Goal: Information Seeking & Learning: Compare options

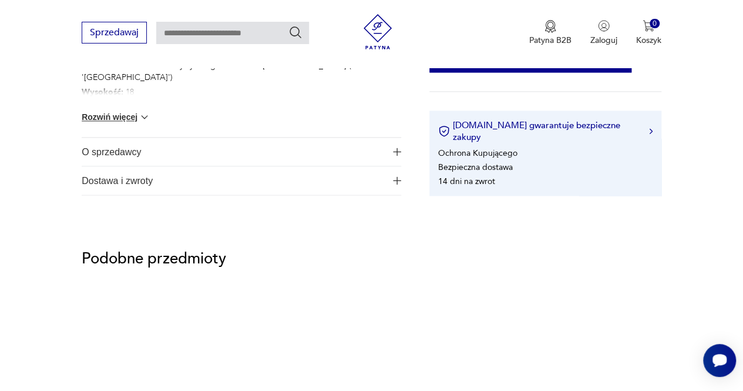
scroll to position [646, 0]
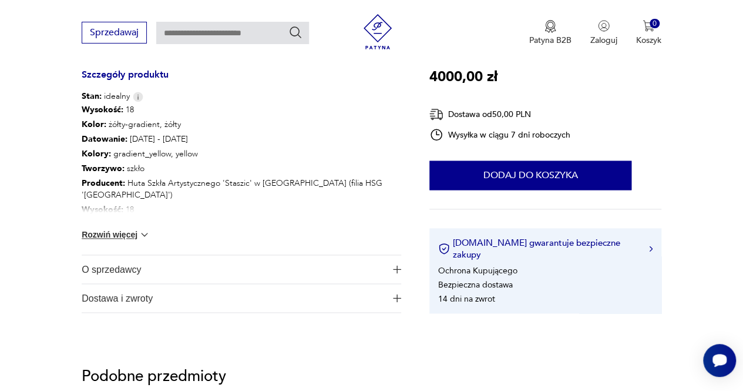
click at [130, 235] on button "Rozwiń więcej" at bounding box center [116, 234] width 68 height 12
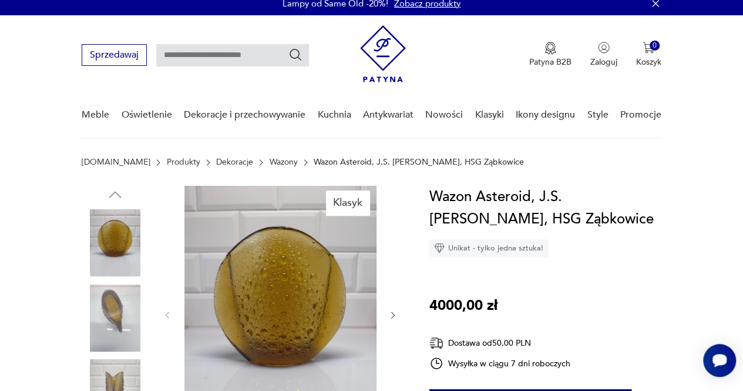
scroll to position [0, 0]
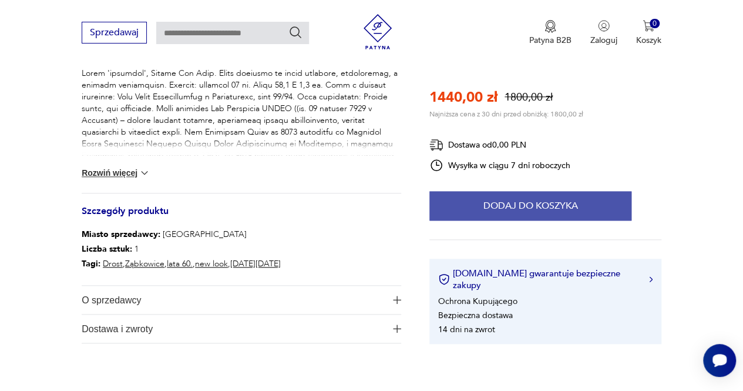
scroll to position [529, 0]
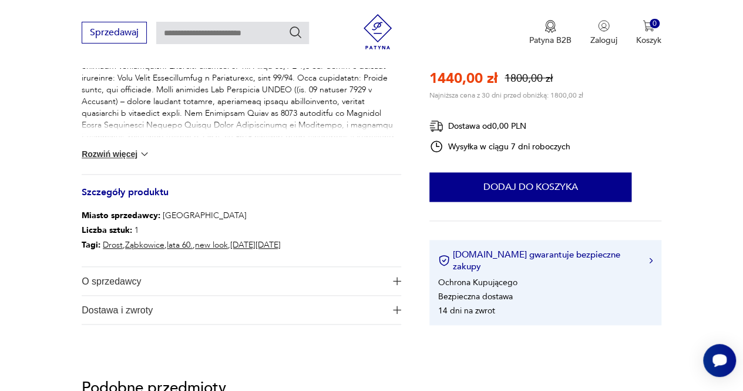
click at [119, 155] on button "Rozwiń więcej" at bounding box center [116, 154] width 68 height 12
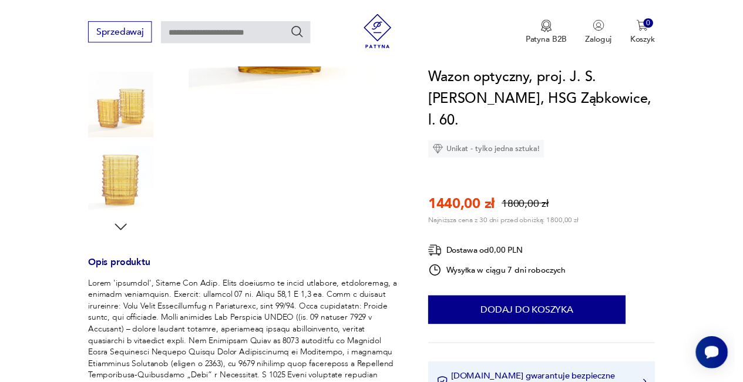
scroll to position [0, 0]
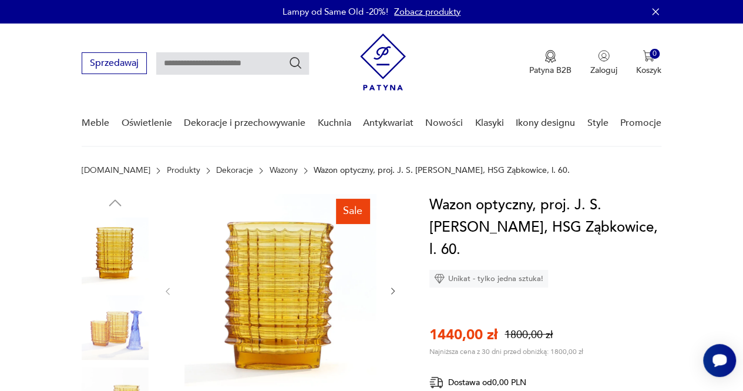
click at [386, 56] on img at bounding box center [383, 61] width 46 height 57
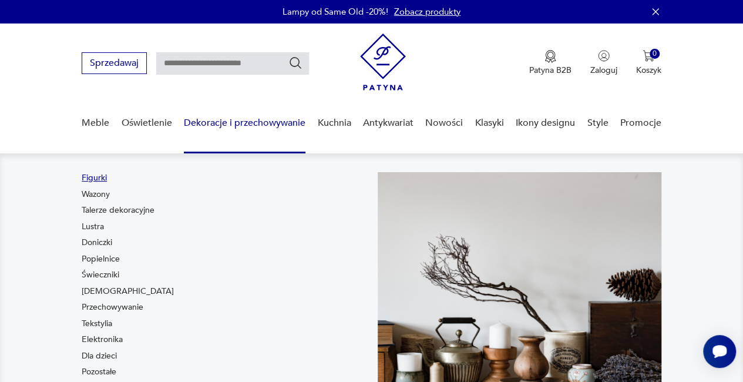
click at [94, 176] on link "Figurki" at bounding box center [94, 178] width 25 height 12
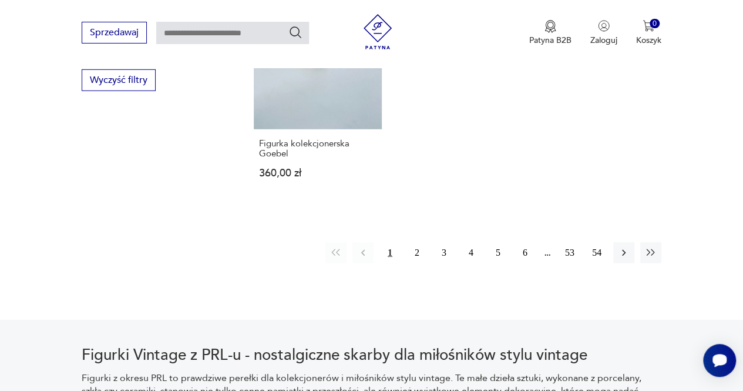
scroll to position [1645, 0]
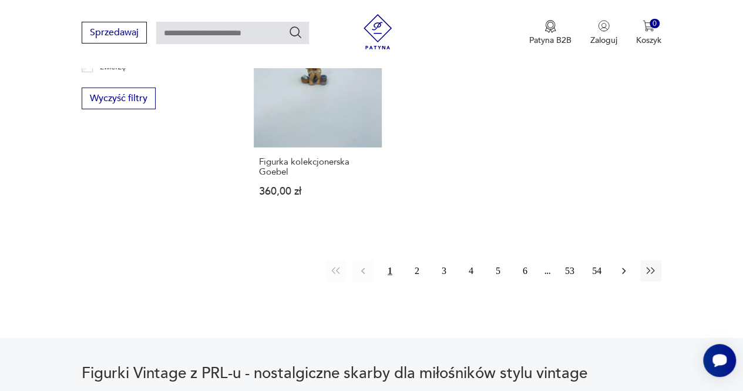
click at [626, 277] on icon "button" at bounding box center [624, 271] width 12 height 12
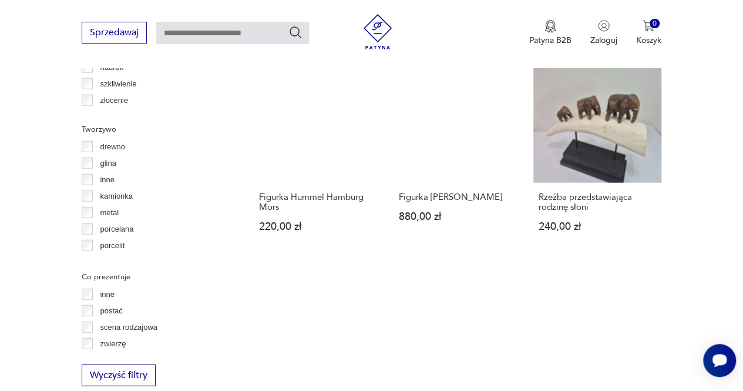
scroll to position [1310, 0]
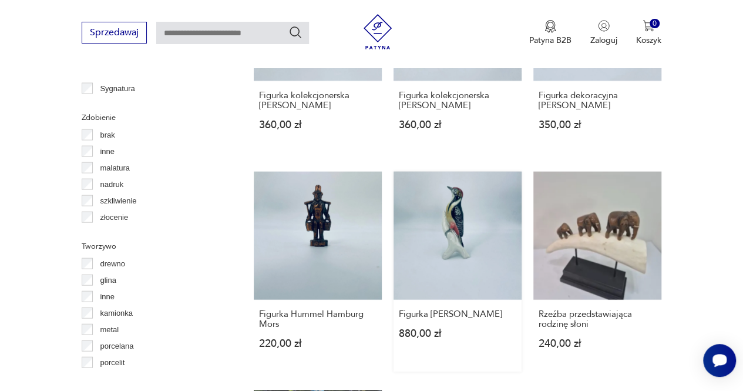
click at [471, 246] on link "Figurka Dzięcioł Karl Ens 880,00 zł" at bounding box center [458, 272] width 128 height 200
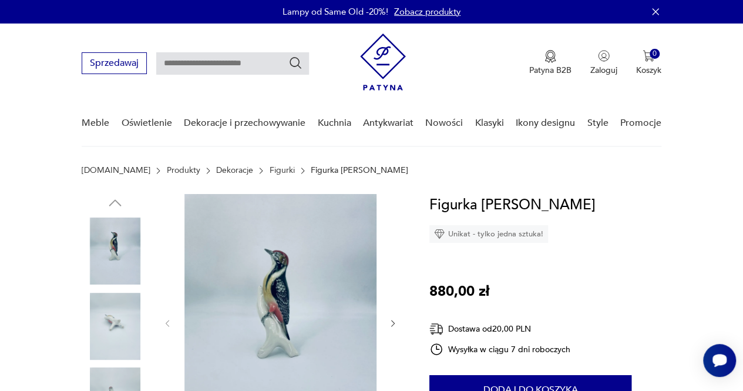
click at [395, 324] on icon "button" at bounding box center [392, 322] width 9 height 9
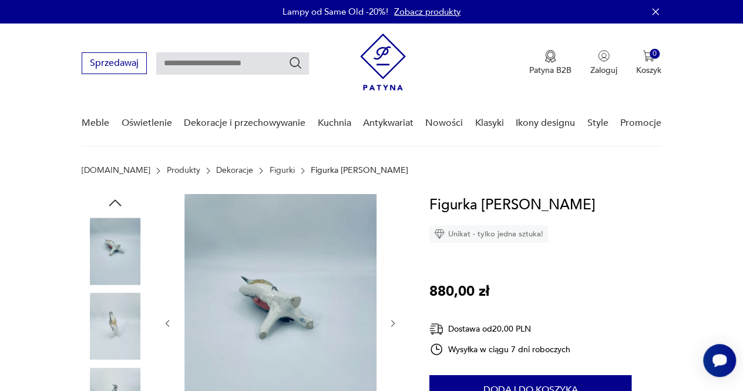
click at [395, 324] on icon "button" at bounding box center [392, 322] width 9 height 9
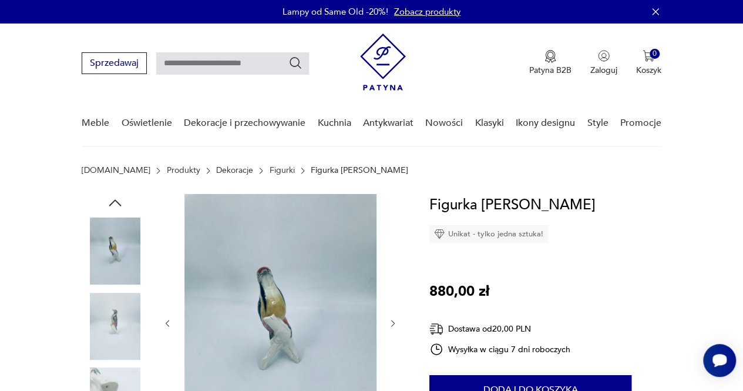
click at [395, 324] on icon "button" at bounding box center [392, 322] width 9 height 9
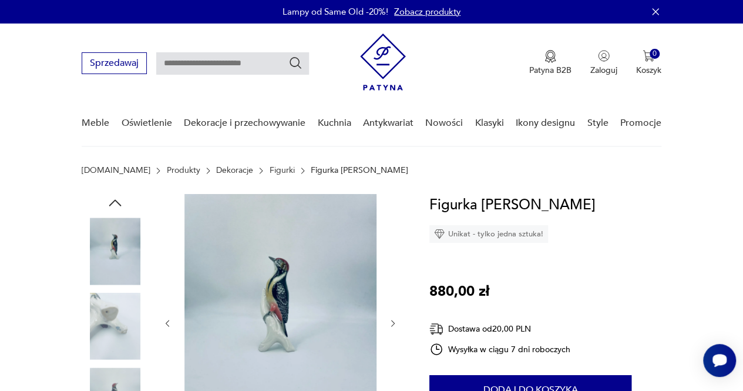
click at [395, 324] on icon "button" at bounding box center [392, 322] width 9 height 9
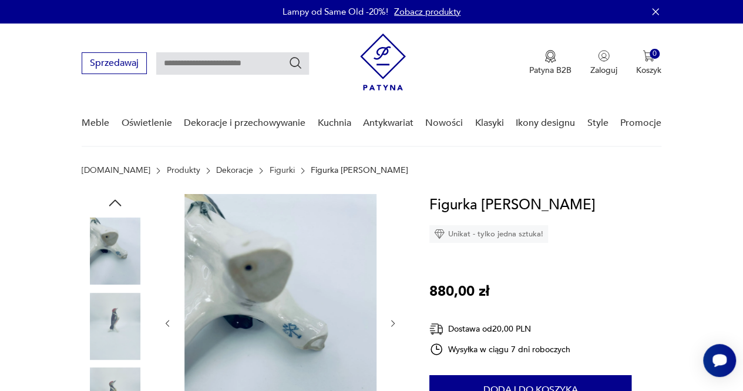
click at [395, 324] on icon "button" at bounding box center [392, 322] width 9 height 9
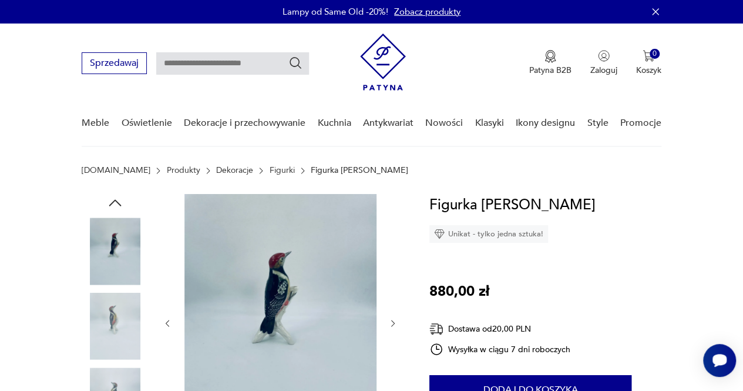
click at [395, 324] on icon "button" at bounding box center [392, 322] width 9 height 9
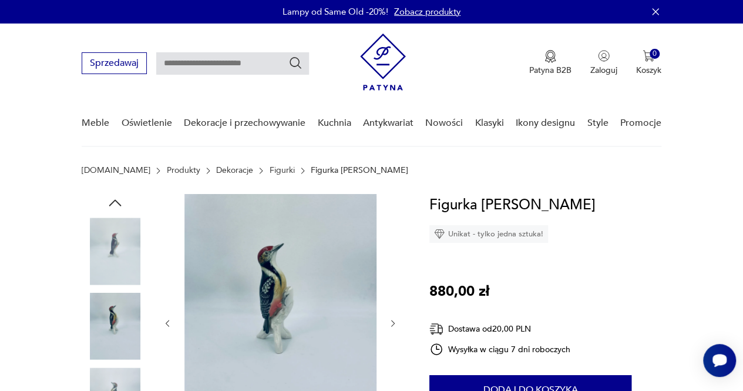
click at [395, 324] on icon "button" at bounding box center [392, 322] width 9 height 9
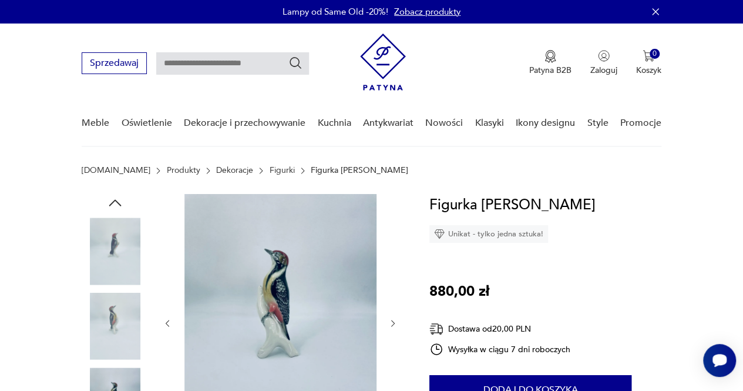
click at [395, 324] on icon "button" at bounding box center [392, 322] width 9 height 9
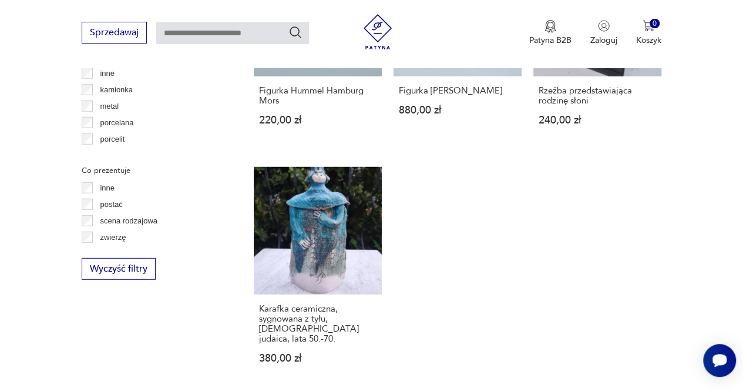
scroll to position [1595, 0]
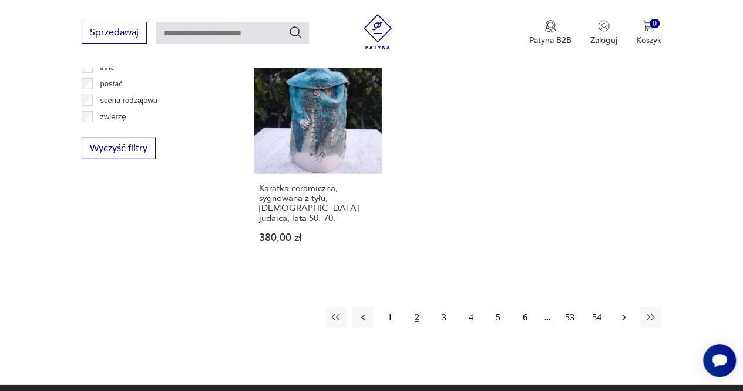
click at [624, 311] on icon "button" at bounding box center [624, 317] width 12 height 12
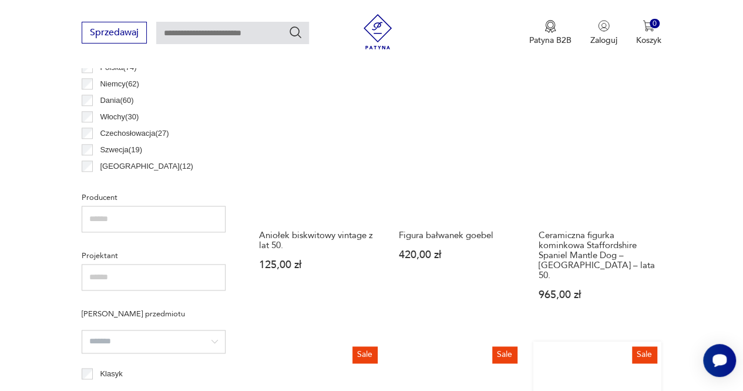
scroll to position [664, 0]
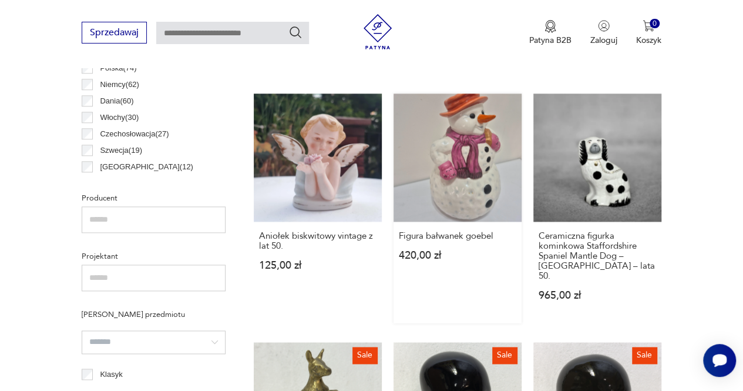
click at [475, 180] on link "Figura bałwanek goebel 420,00 zł" at bounding box center [458, 208] width 128 height 230
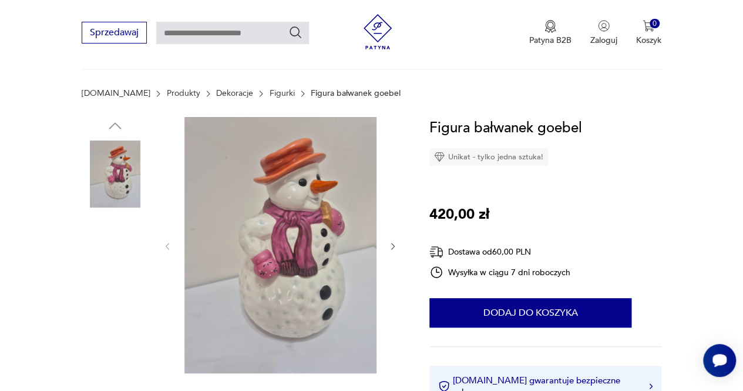
scroll to position [59, 0]
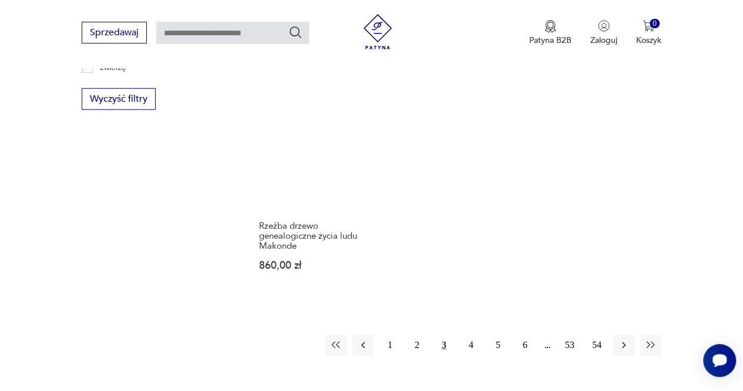
scroll to position [1662, 0]
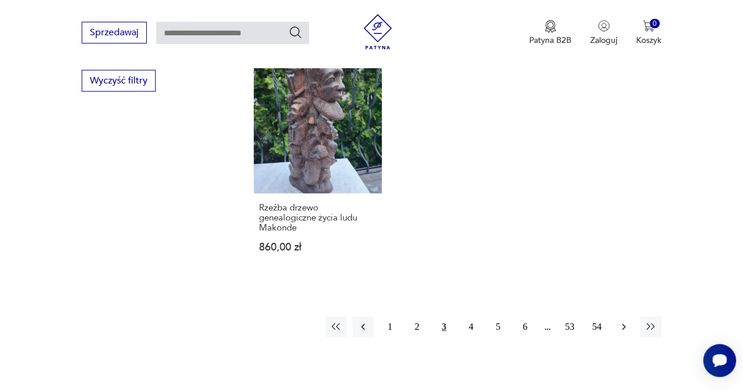
click at [626, 321] on icon "button" at bounding box center [624, 327] width 12 height 12
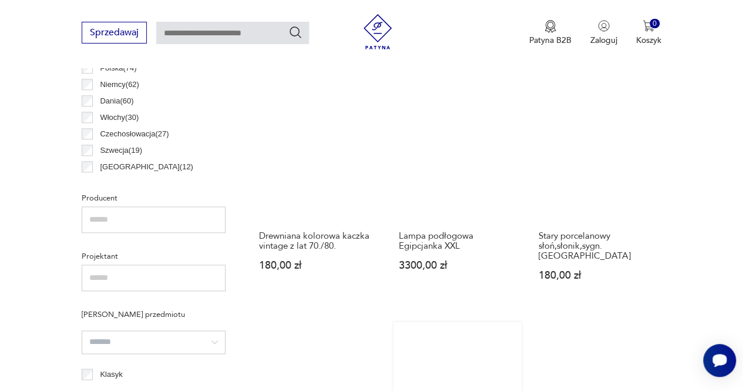
scroll to position [311, 0]
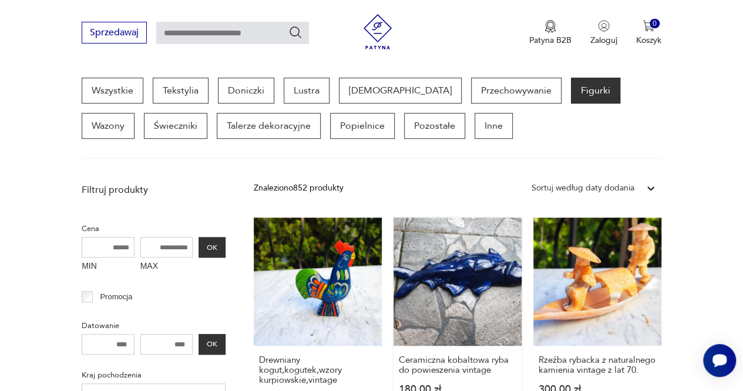
click at [476, 273] on link "Ceramiczna kobaltowa ryba do powieszenia vintage 180,00 zł" at bounding box center [458, 322] width 128 height 210
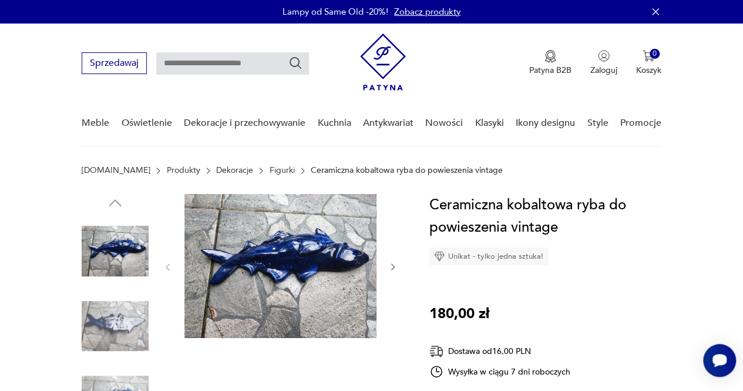
click at [390, 265] on icon "button" at bounding box center [392, 266] width 9 height 9
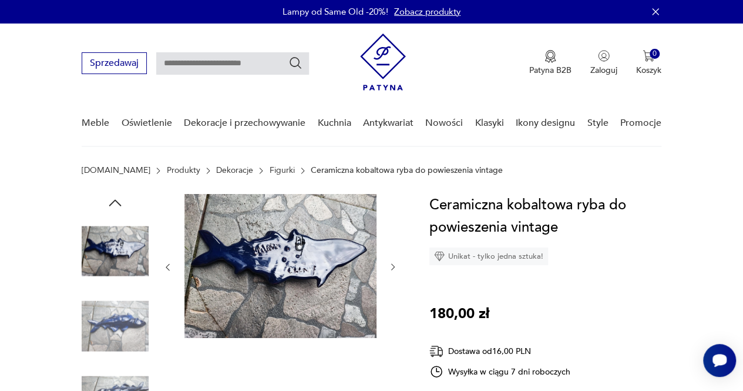
click at [390, 265] on icon "button" at bounding box center [392, 266] width 9 height 9
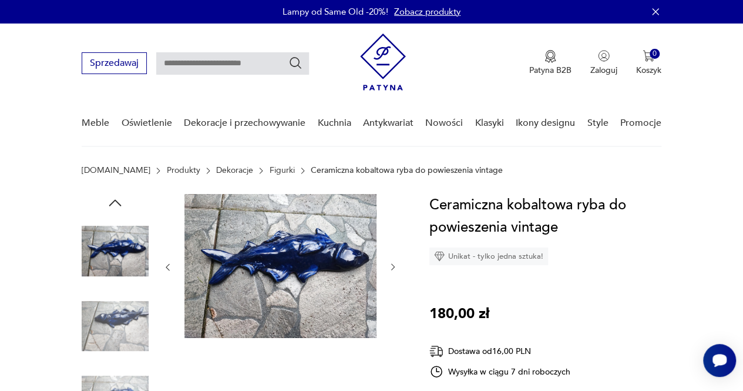
click at [392, 265] on icon "button" at bounding box center [392, 266] width 9 height 9
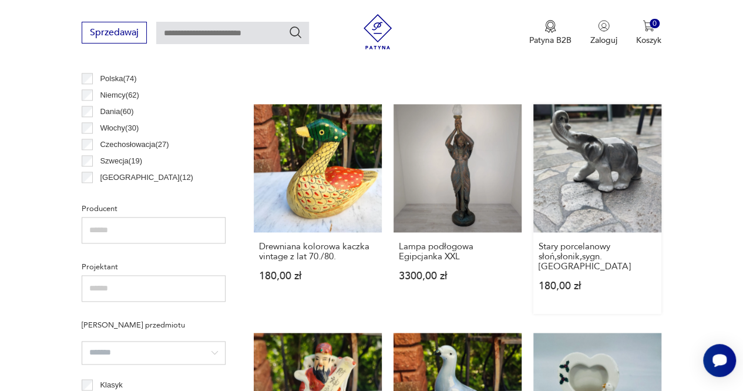
scroll to position [546, 0]
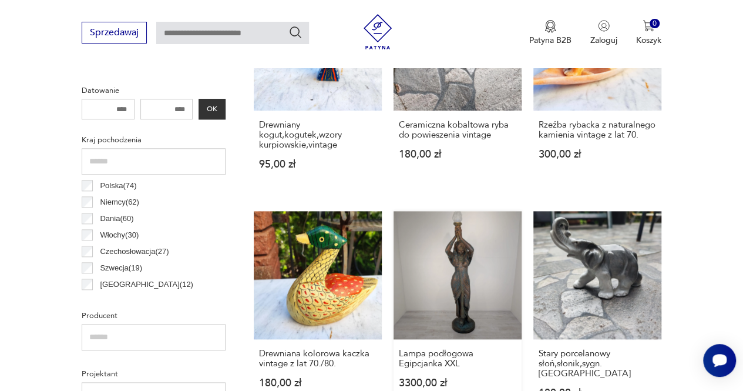
click at [468, 273] on link "Lampa podłogowa Egipcjanka XXL 3300,00 zł" at bounding box center [458, 316] width 128 height 210
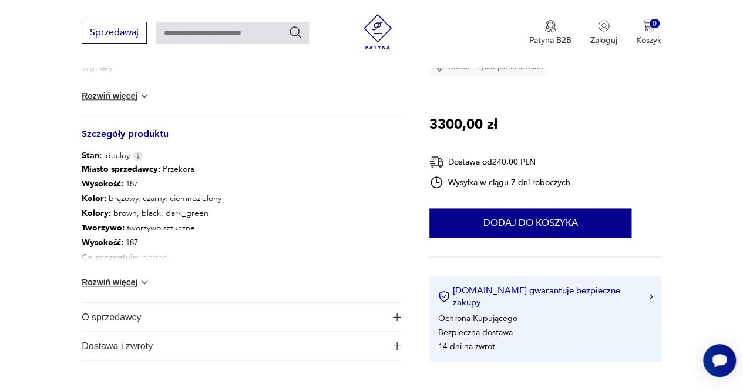
scroll to position [587, 0]
click at [107, 284] on button "Rozwiń więcej" at bounding box center [116, 281] width 68 height 12
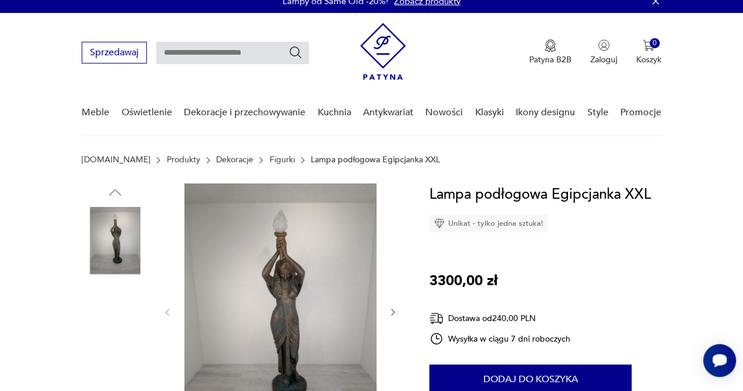
scroll to position [0, 0]
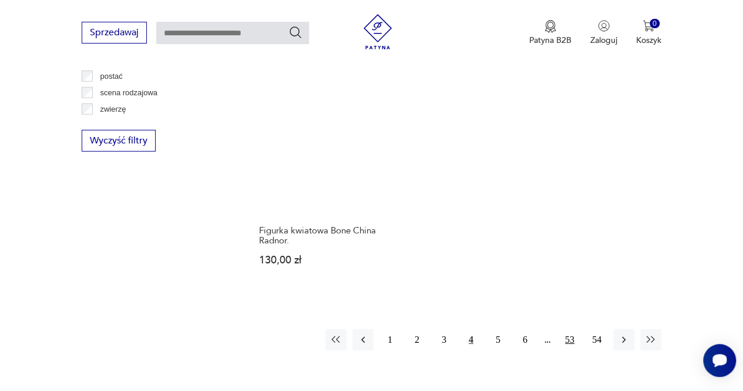
scroll to position [1603, 0]
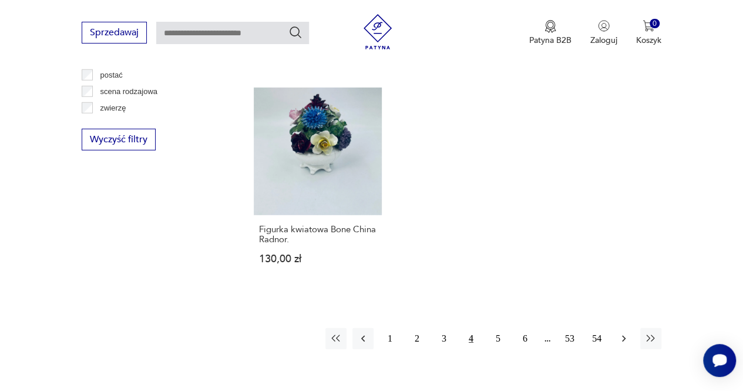
click at [624, 332] on icon "button" at bounding box center [624, 338] width 12 height 12
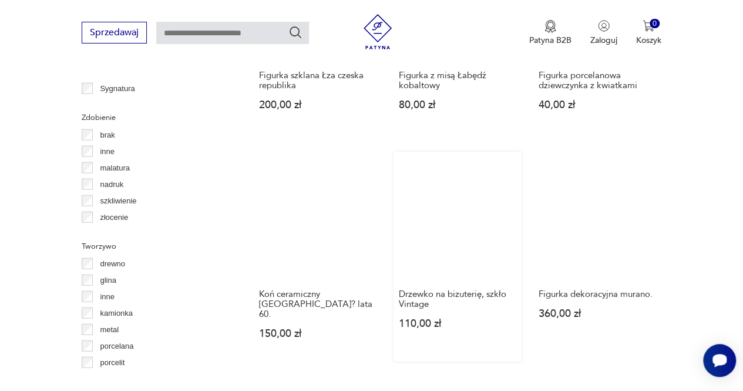
scroll to position [1545, 0]
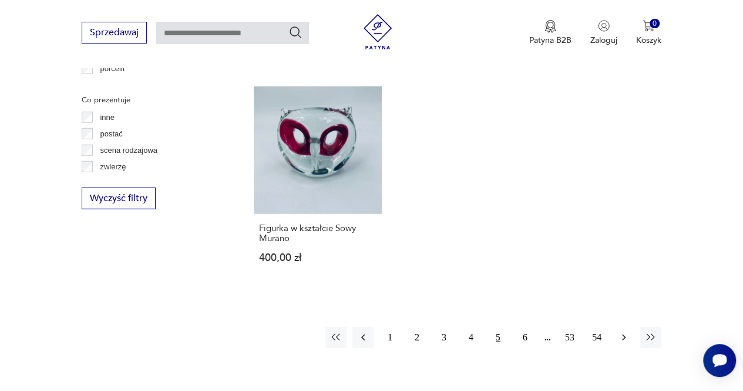
click at [624, 331] on icon "button" at bounding box center [624, 337] width 12 height 12
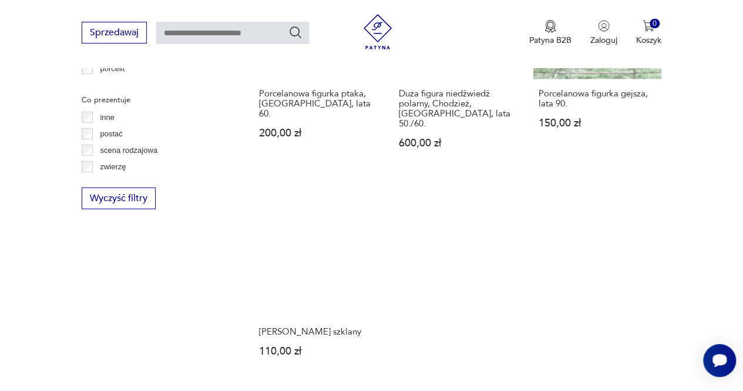
scroll to position [1662, 0]
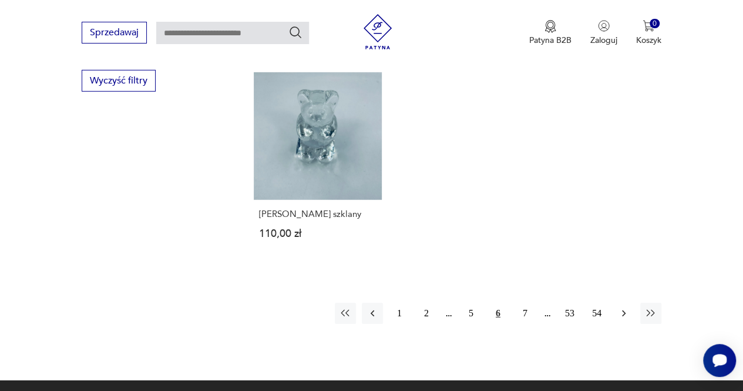
click at [624, 310] on icon "button" at bounding box center [624, 313] width 4 height 6
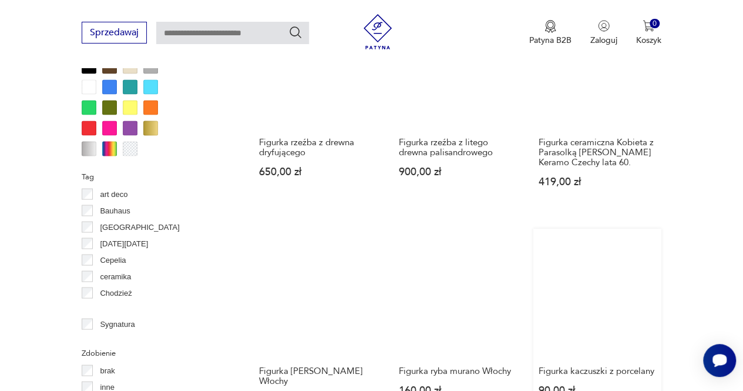
scroll to position [781, 0]
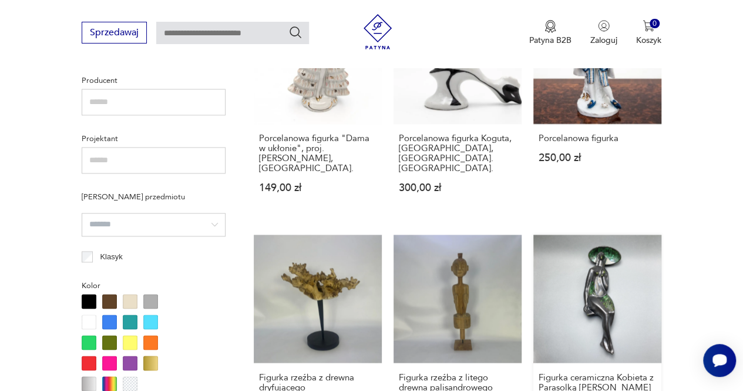
click at [614, 260] on link "Figurka ceramiczna Kobieta z Parasolką Jitka Forejtova Keramo Czechy lata 60. 4…" at bounding box center [597, 339] width 128 height 210
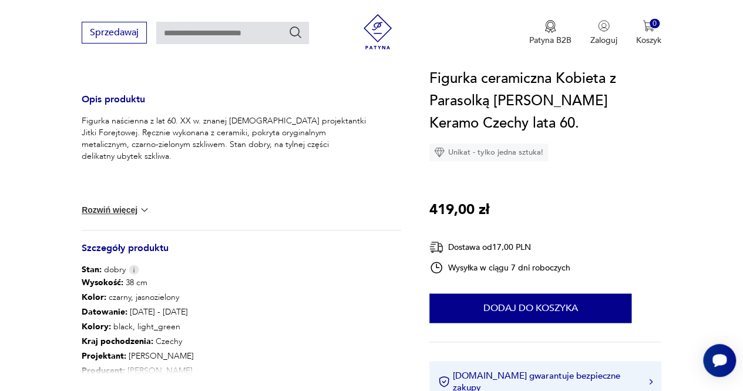
scroll to position [470, 0]
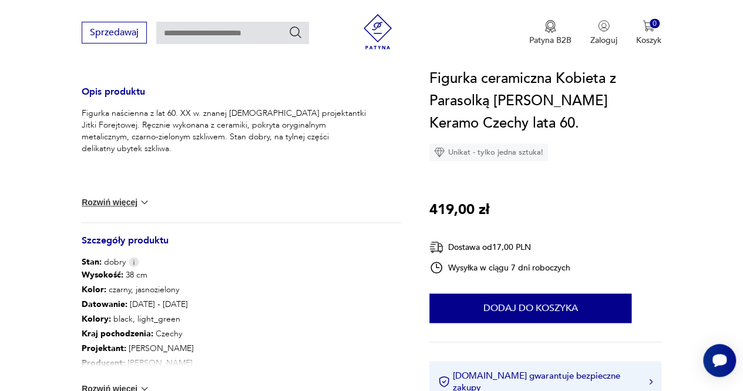
click at [122, 203] on button "Rozwiń więcej" at bounding box center [116, 202] width 68 height 12
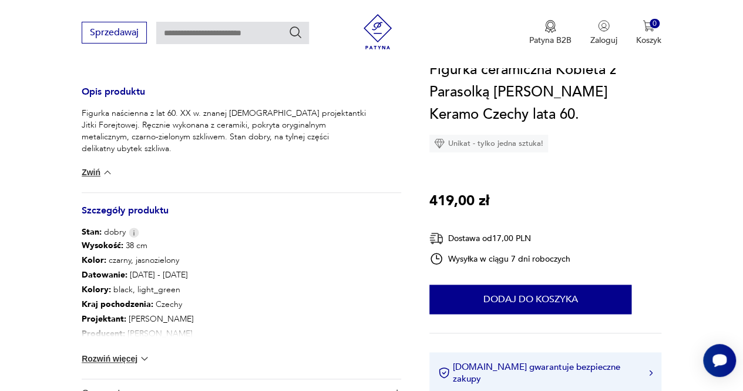
click at [110, 359] on button "Rozwiń więcej" at bounding box center [116, 358] width 68 height 12
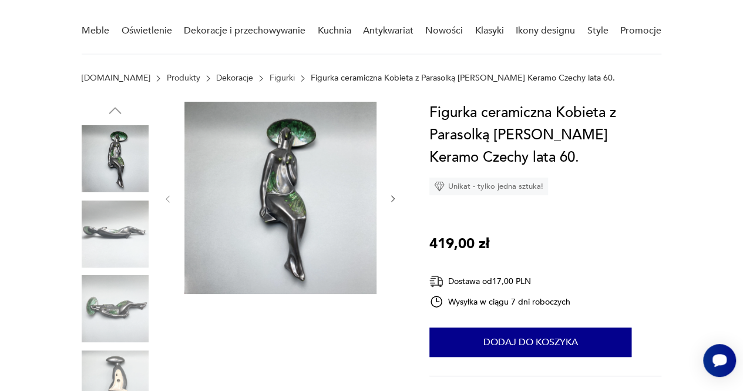
scroll to position [0, 0]
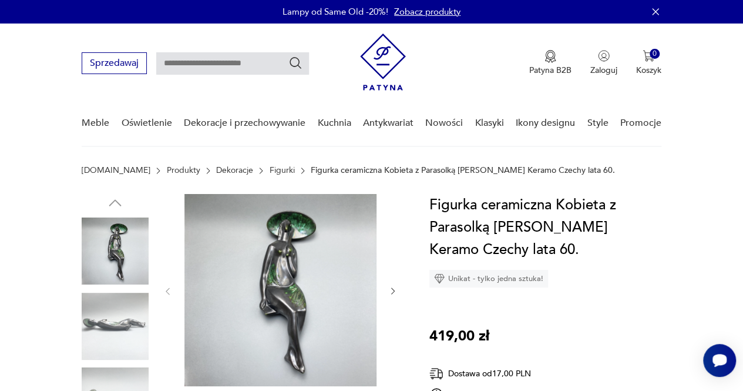
click at [395, 292] on icon "button" at bounding box center [392, 290] width 9 height 9
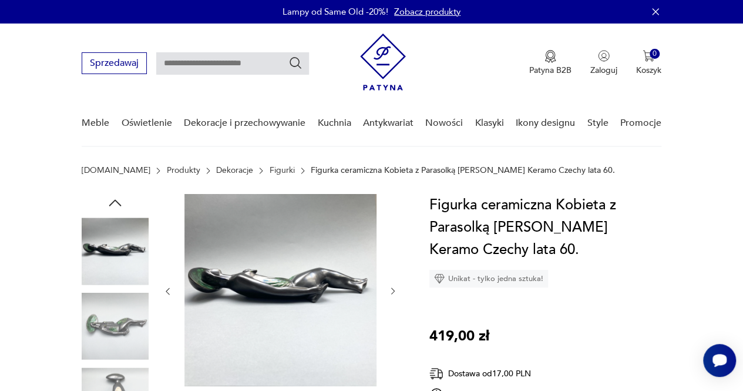
click at [395, 292] on icon "button" at bounding box center [392, 290] width 9 height 9
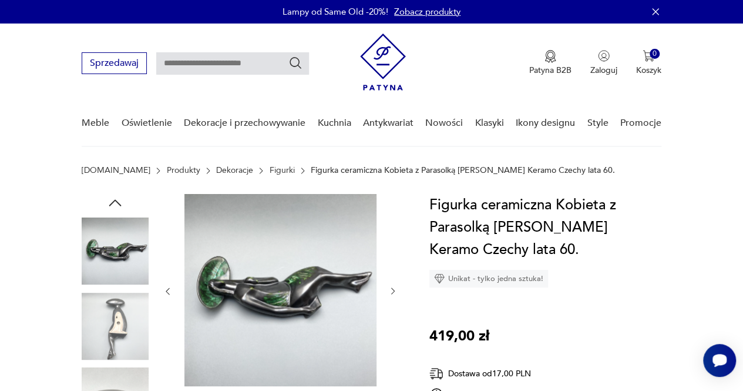
click at [395, 292] on icon "button" at bounding box center [392, 290] width 9 height 9
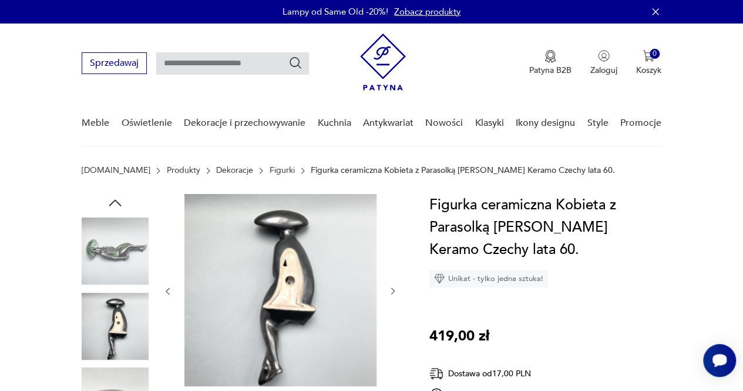
click at [395, 292] on icon "button" at bounding box center [392, 290] width 9 height 9
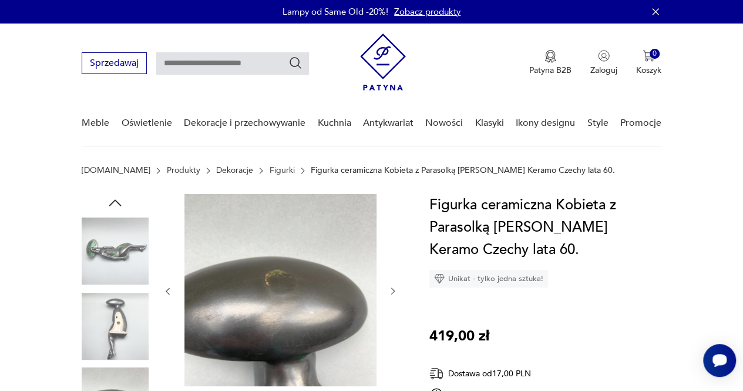
click at [395, 292] on icon "button" at bounding box center [392, 290] width 9 height 9
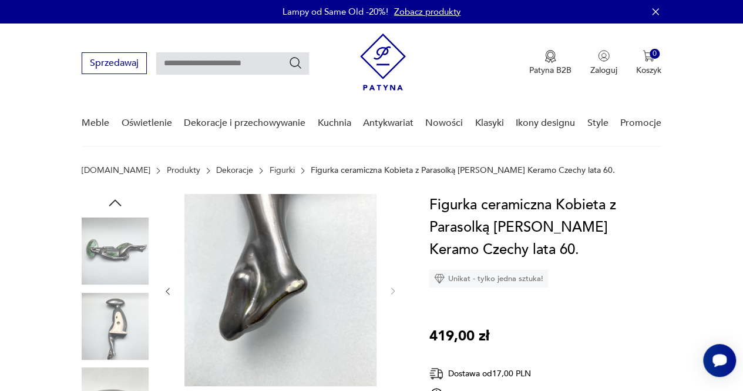
click at [113, 203] on icon "button" at bounding box center [115, 203] width 18 height 18
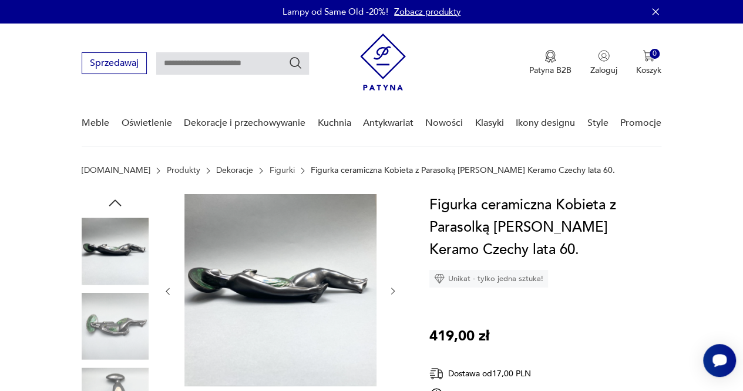
click at [113, 203] on icon "button" at bounding box center [115, 203] width 18 height 18
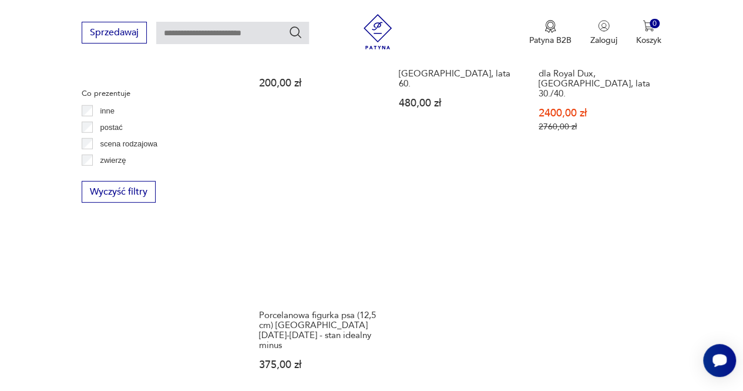
scroll to position [1653, 0]
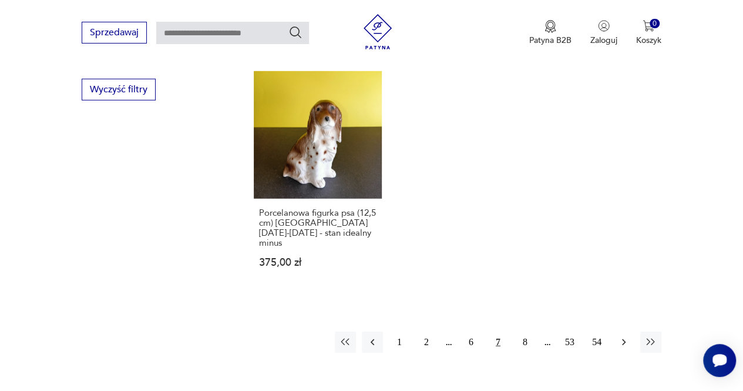
click at [626, 336] on icon "button" at bounding box center [624, 342] width 12 height 12
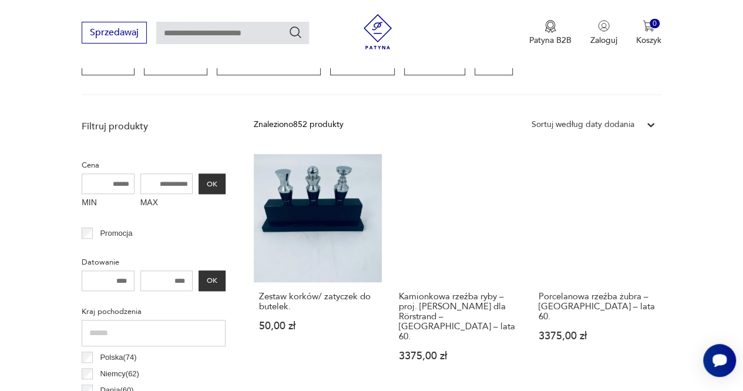
scroll to position [370, 0]
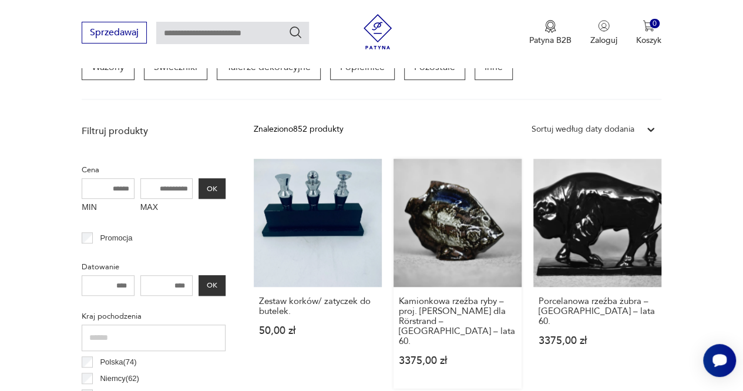
click at [476, 225] on link "Kamionkowa rzeźba ryby – proj. Carl-Harry Stålhane dla Rörstrand – Szwecja – la…" at bounding box center [458, 274] width 128 height 230
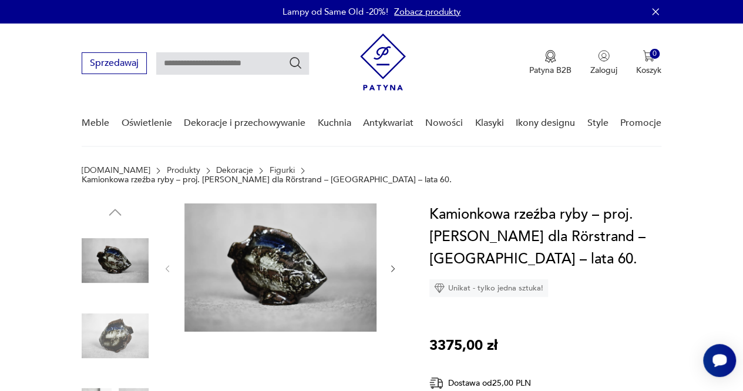
click at [394, 264] on icon "button" at bounding box center [392, 268] width 9 height 9
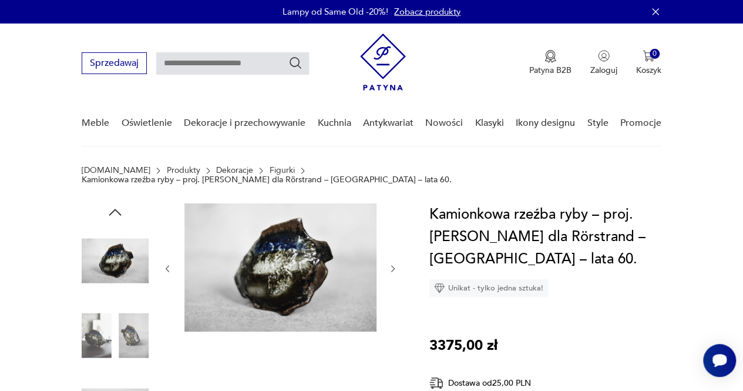
click at [394, 264] on icon "button" at bounding box center [392, 268] width 9 height 9
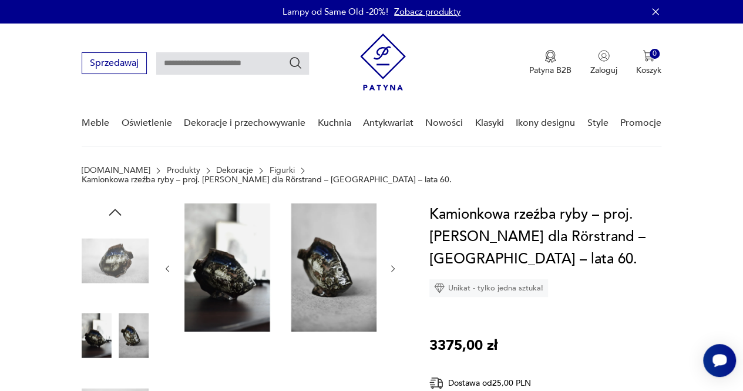
click at [394, 264] on icon "button" at bounding box center [392, 268] width 9 height 9
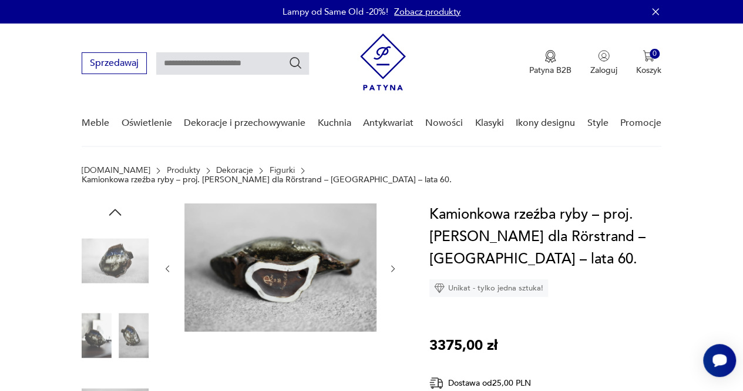
click at [394, 264] on icon "button" at bounding box center [392, 268] width 9 height 9
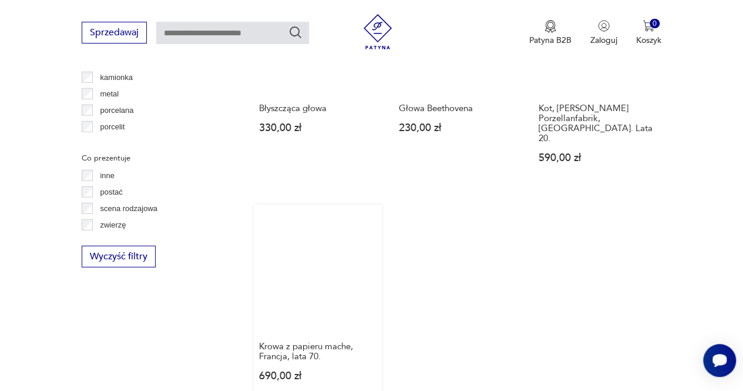
scroll to position [1662, 0]
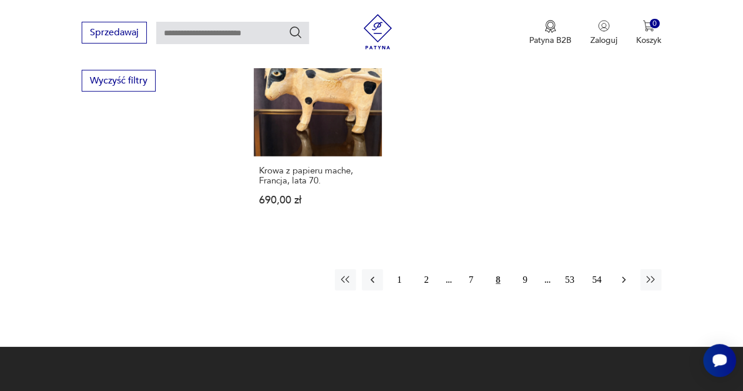
click at [623, 274] on icon "button" at bounding box center [624, 280] width 12 height 12
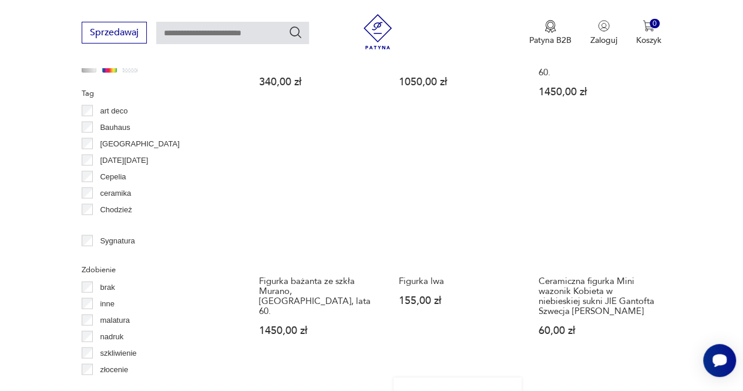
scroll to position [1016, 0]
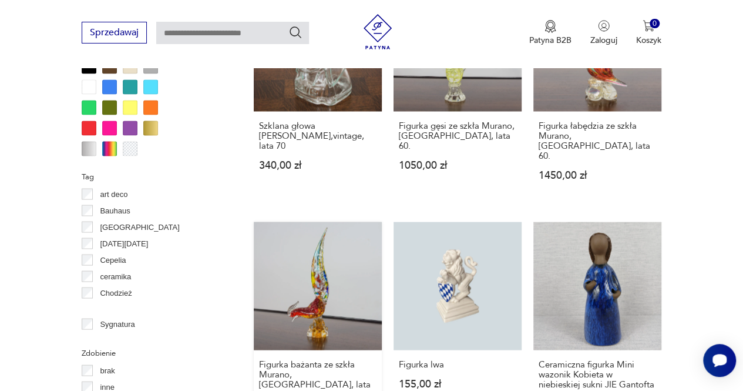
click at [328, 267] on link "Figurka bażanta ze szkła Murano, Włochy, lata 60. 1450,00 zł" at bounding box center [318, 331] width 128 height 220
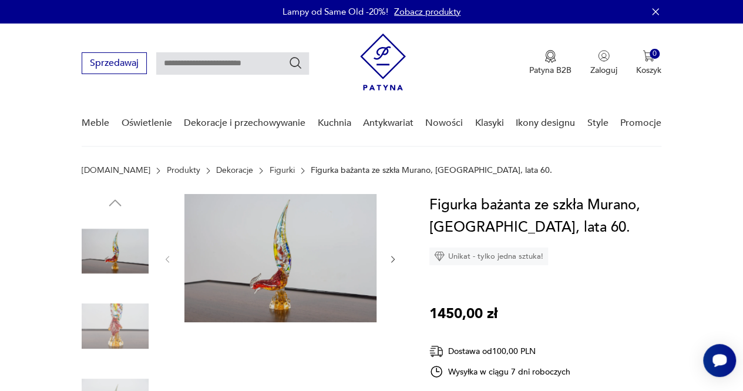
click at [394, 259] on icon "button" at bounding box center [392, 258] width 9 height 9
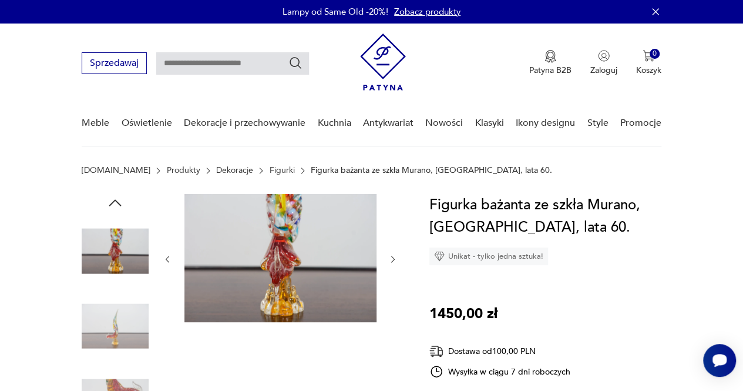
click at [394, 259] on icon "button" at bounding box center [392, 258] width 9 height 9
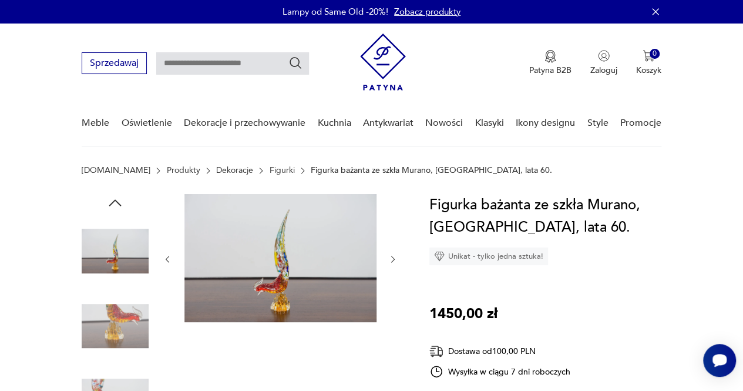
click at [394, 259] on icon "button" at bounding box center [392, 258] width 9 height 9
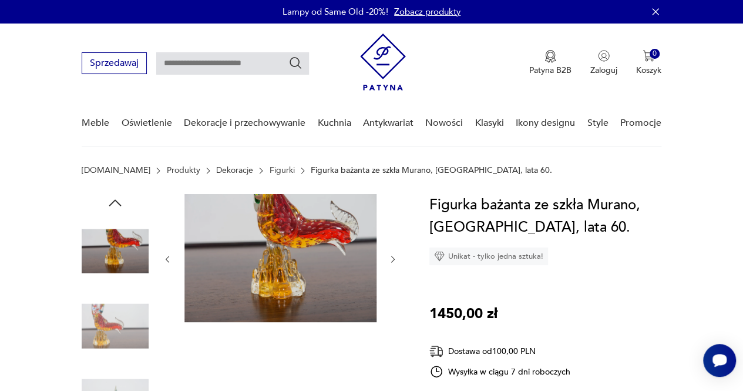
click at [394, 259] on icon "button" at bounding box center [392, 258] width 9 height 9
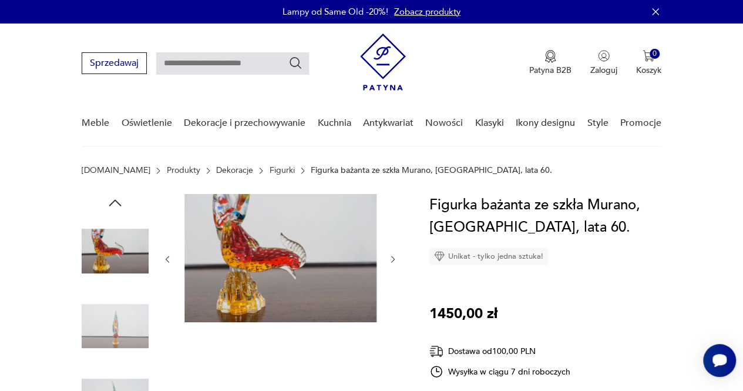
click at [394, 259] on icon "button" at bounding box center [392, 258] width 9 height 9
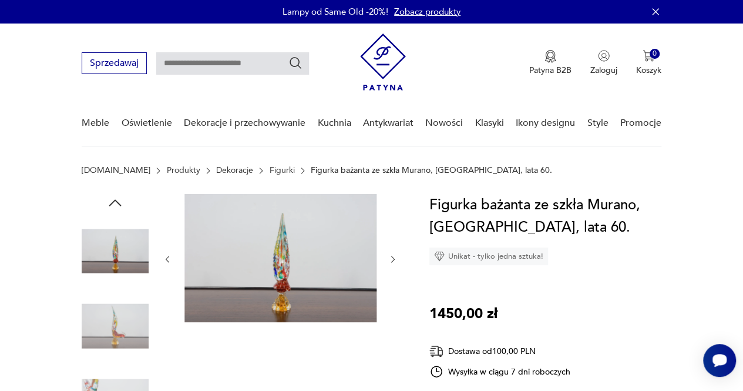
click at [394, 260] on icon "button" at bounding box center [393, 258] width 4 height 6
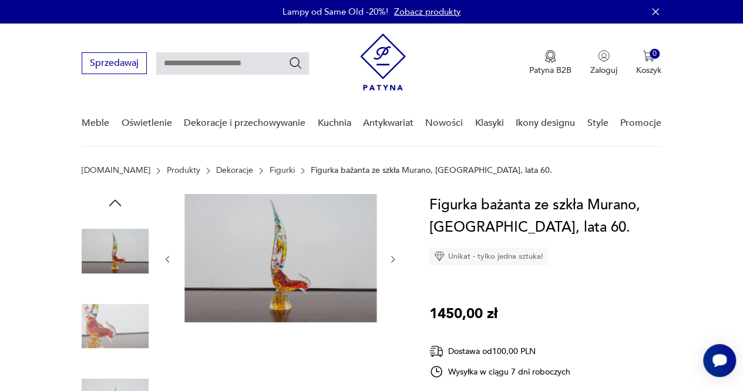
click at [394, 260] on icon "button" at bounding box center [393, 258] width 4 height 6
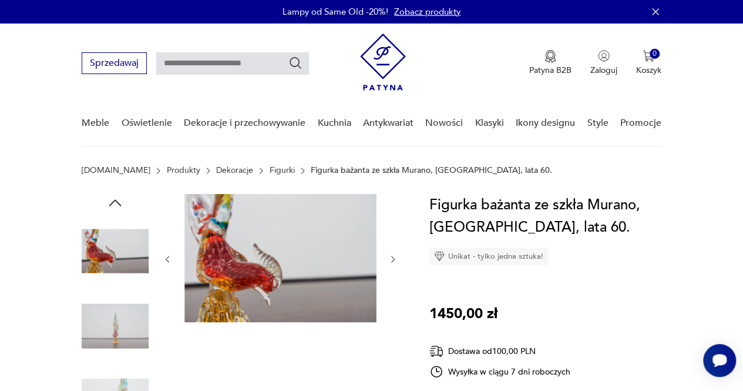
click at [394, 260] on icon "button" at bounding box center [393, 258] width 4 height 6
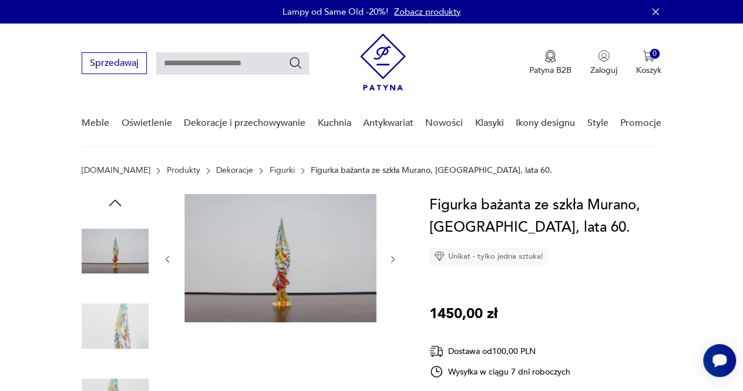
click at [394, 260] on icon "button" at bounding box center [393, 258] width 4 height 6
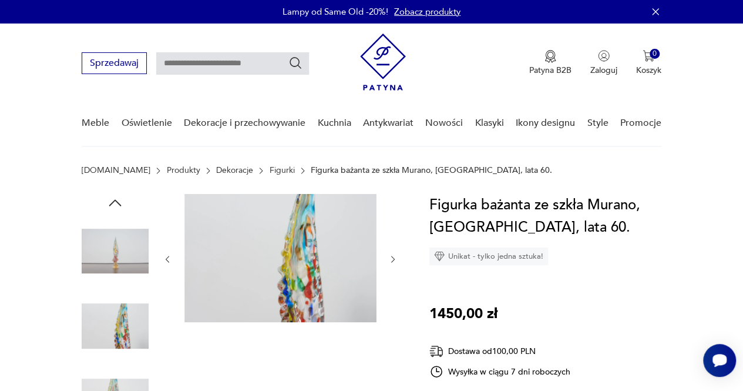
click at [394, 260] on icon "button" at bounding box center [393, 258] width 4 height 6
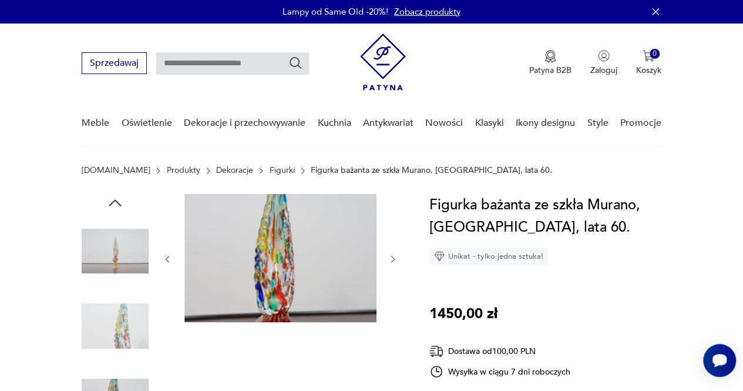
click at [394, 260] on icon "button" at bounding box center [393, 258] width 4 height 6
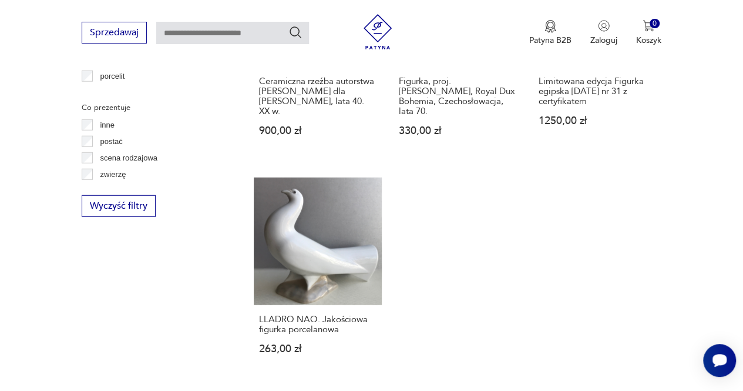
scroll to position [1653, 0]
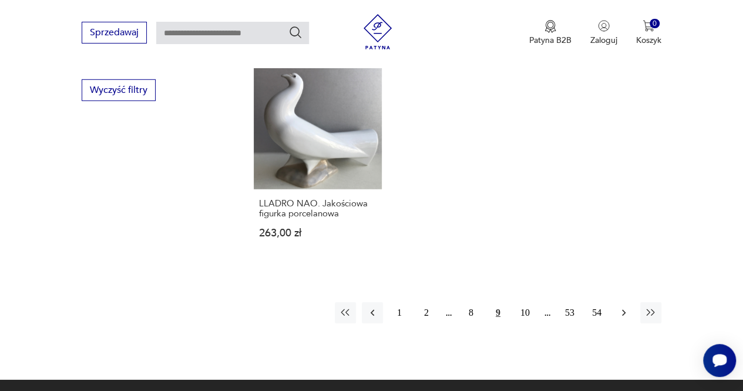
click at [623, 307] on icon "button" at bounding box center [624, 313] width 12 height 12
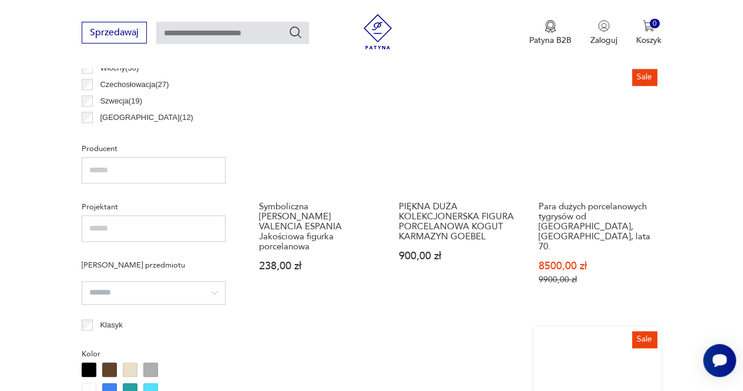
scroll to position [899, 0]
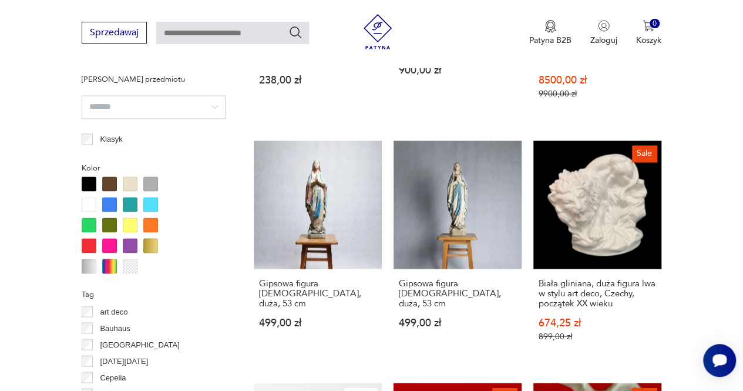
click at [107, 59] on div "Sprzedawaj Patyna B2B Zaloguj 0 Koszyk Twój koszyk ( 0 ) Brak produktów w koszy…" at bounding box center [371, 34] width 743 height 68
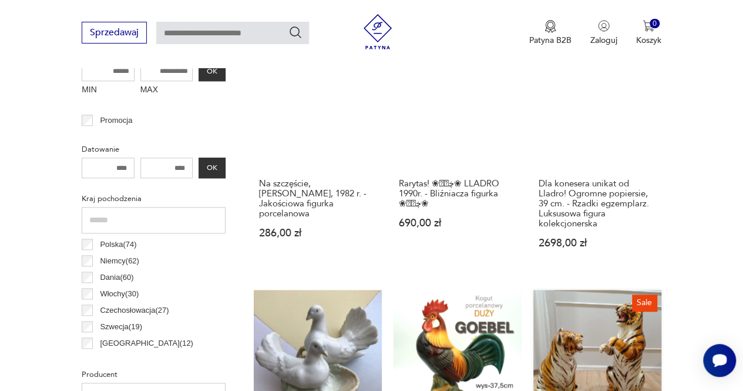
scroll to position [664, 0]
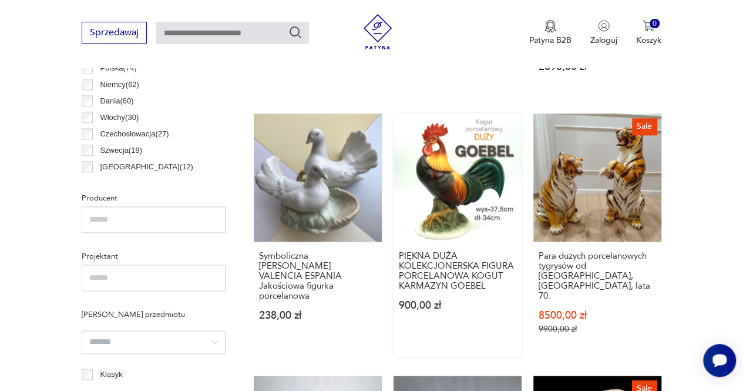
click at [454, 165] on link "PIĘKNA DUŻA KOLEKCJONERSKA FIGURA PORCELANOWA KOGUT KARMAZYN GOEBEL 900,00 zł" at bounding box center [458, 234] width 128 height 243
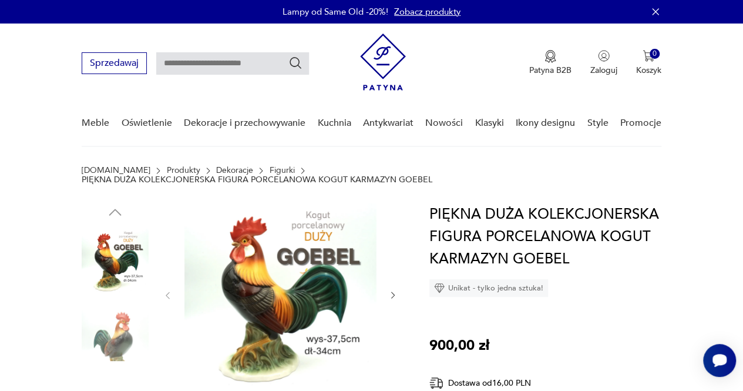
click at [390, 290] on icon "button" at bounding box center [392, 294] width 9 height 9
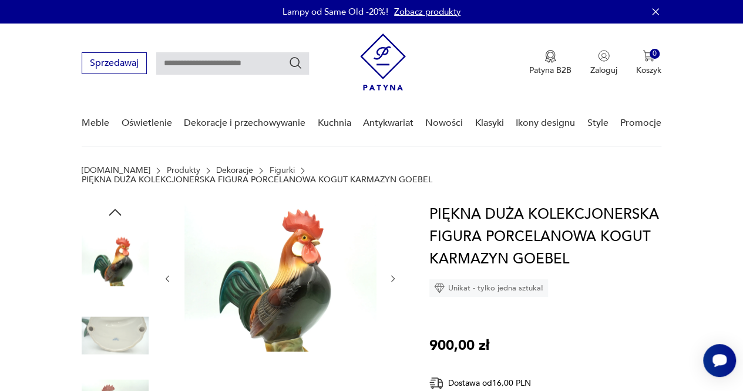
click at [394, 274] on icon "button" at bounding box center [392, 278] width 9 height 9
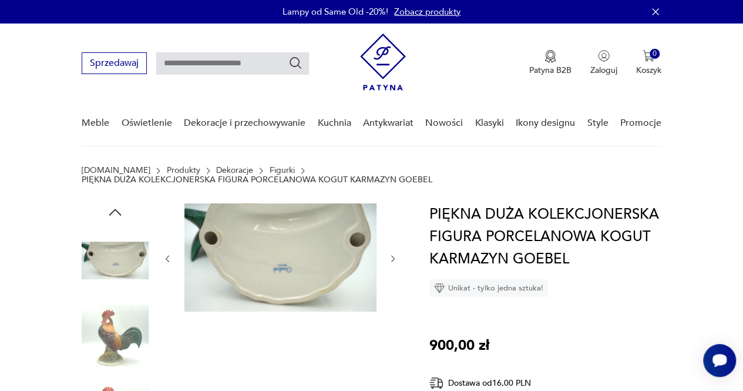
click at [394, 267] on div at bounding box center [280, 258] width 235 height 110
click at [395, 254] on icon "button" at bounding box center [392, 258] width 9 height 9
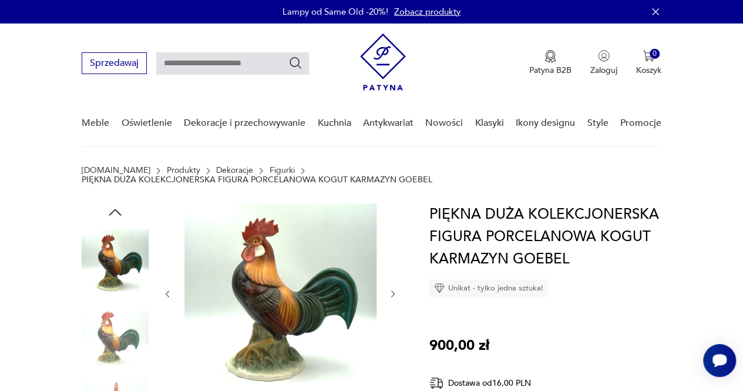
click at [394, 290] on icon "button" at bounding box center [393, 293] width 4 height 6
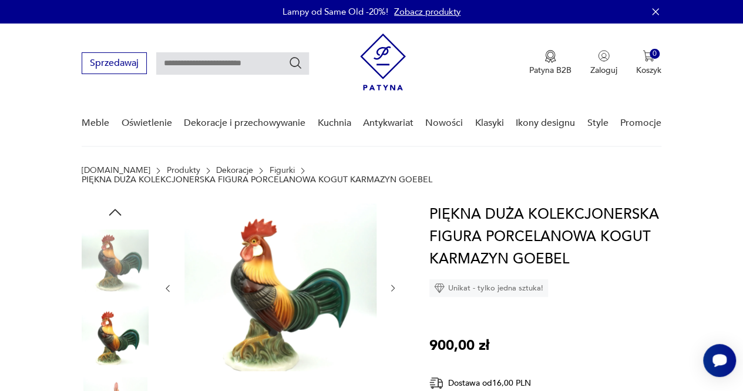
click at [394, 283] on icon "button" at bounding box center [392, 287] width 9 height 9
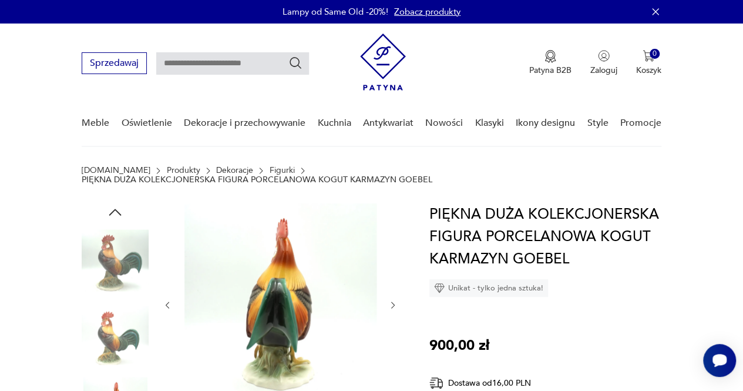
click at [392, 300] on icon "button" at bounding box center [392, 304] width 9 height 9
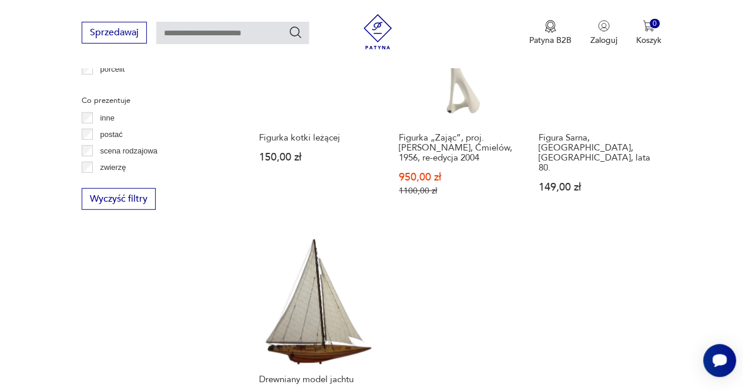
scroll to position [1720, 0]
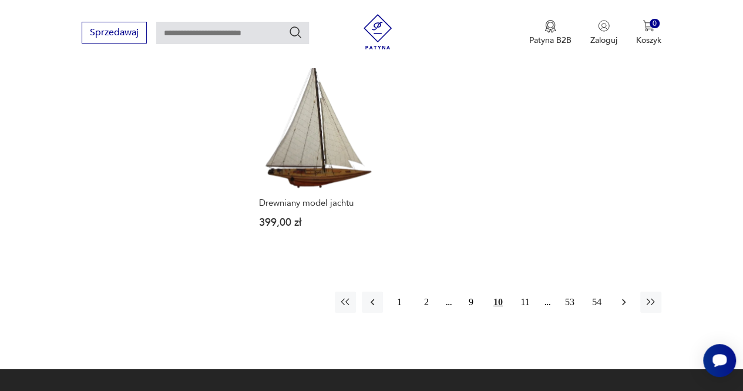
click at [623, 296] on icon "button" at bounding box center [624, 302] width 12 height 12
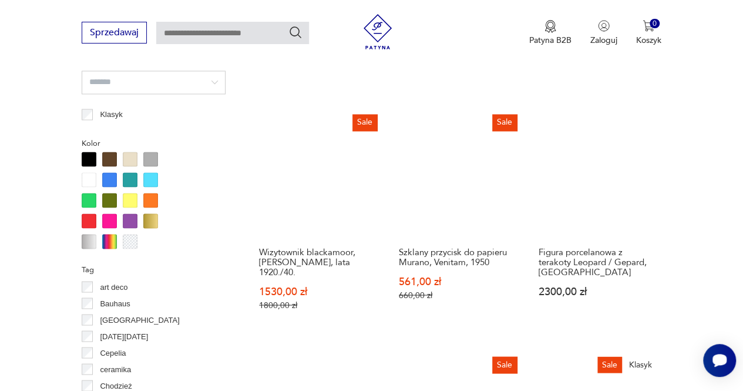
scroll to position [899, 0]
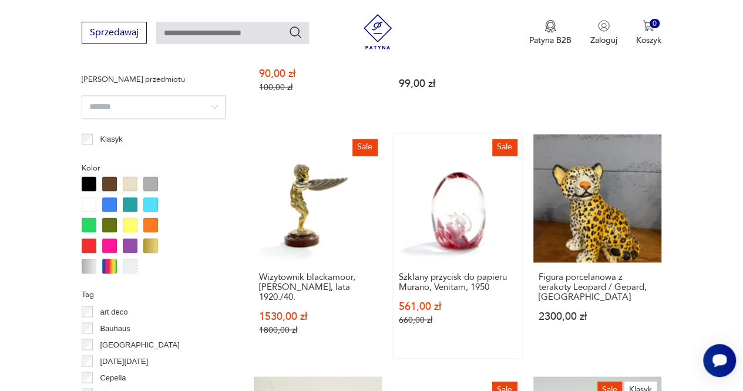
click at [472, 213] on link "Sale Szklany przycisk do papieru Murano, Venitam, 1950 561,00 zł 660,00 zł" at bounding box center [458, 245] width 128 height 223
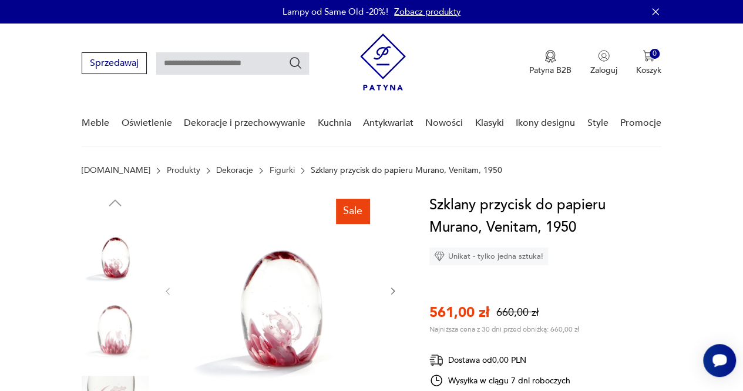
click at [390, 288] on icon "button" at bounding box center [392, 290] width 9 height 9
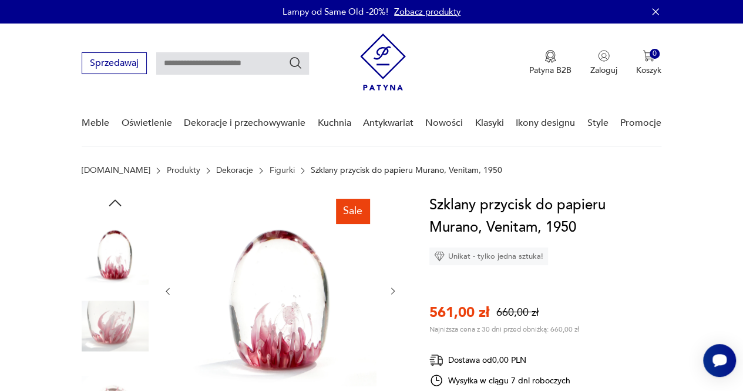
click at [392, 290] on icon "button" at bounding box center [392, 290] width 9 height 9
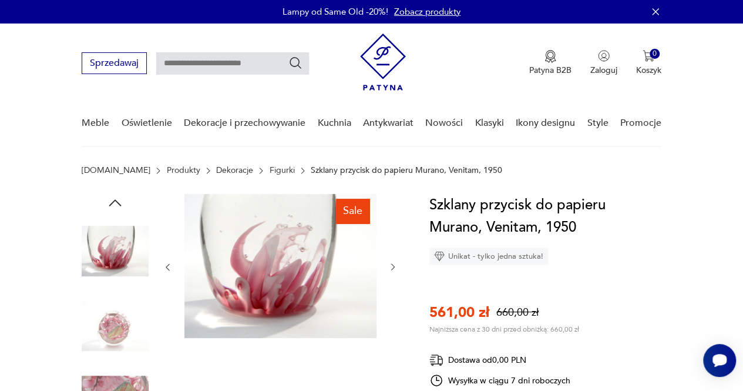
click at [392, 290] on div at bounding box center [280, 267] width 235 height 146
click at [393, 265] on icon "button" at bounding box center [393, 267] width 4 height 6
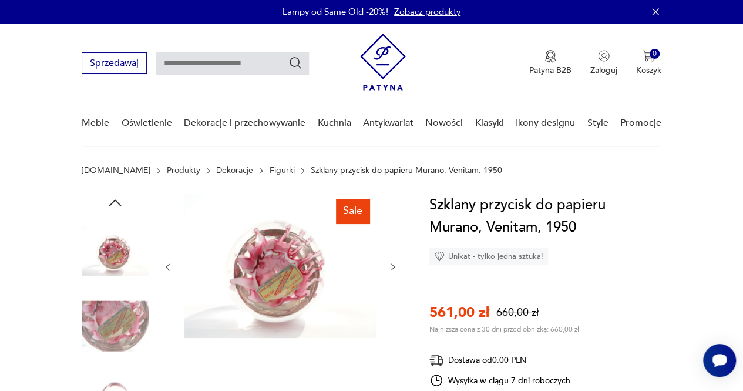
click at [393, 265] on icon "button" at bounding box center [393, 267] width 4 height 6
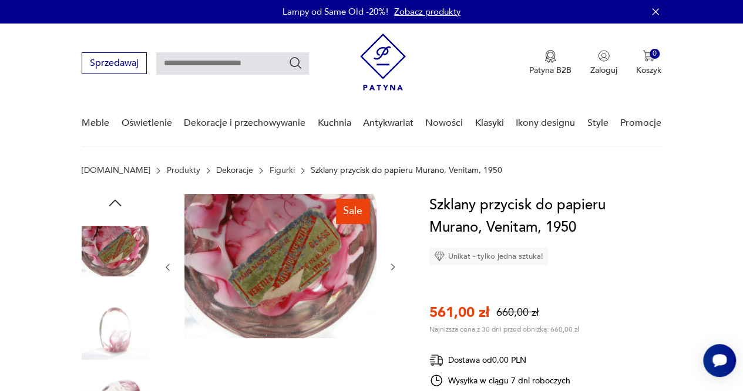
click at [393, 266] on icon "button" at bounding box center [392, 266] width 9 height 9
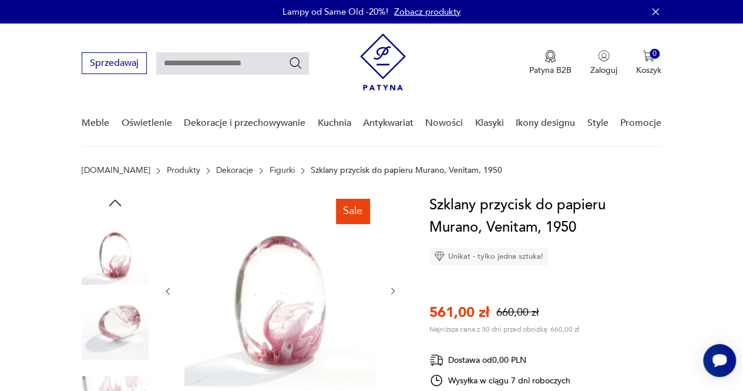
click at [393, 267] on div at bounding box center [280, 291] width 235 height 194
click at [392, 290] on icon "button" at bounding box center [393, 291] width 4 height 6
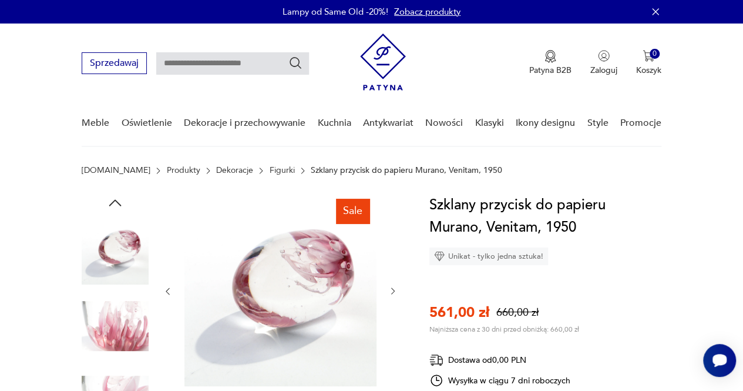
click at [392, 291] on icon "button" at bounding box center [392, 290] width 9 height 9
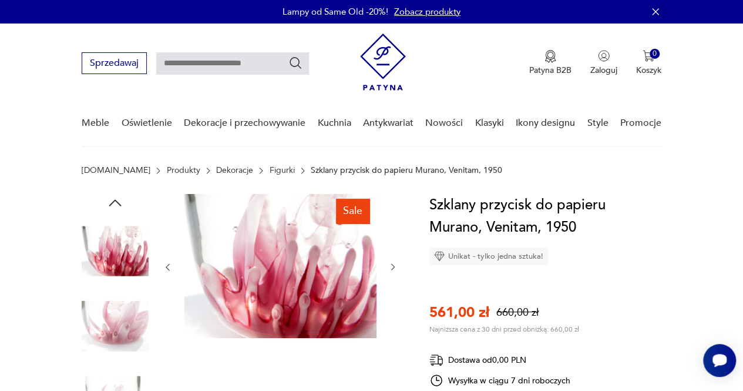
click at [394, 267] on icon "button" at bounding box center [393, 267] width 4 height 6
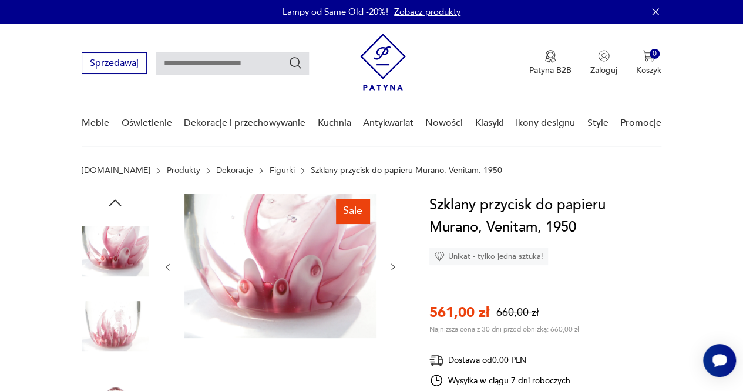
click at [394, 266] on icon "button" at bounding box center [393, 267] width 4 height 6
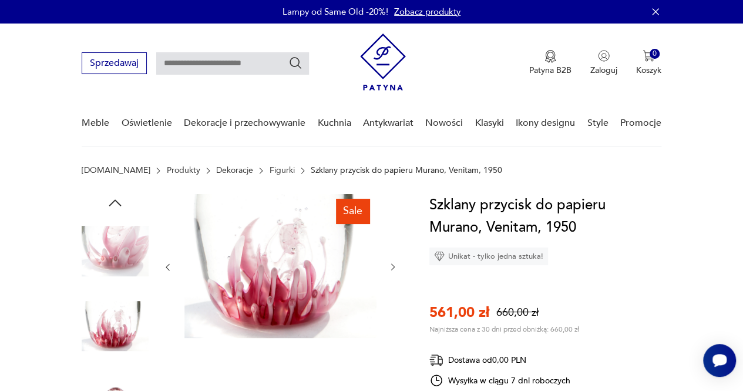
click at [394, 266] on icon "button" at bounding box center [393, 267] width 4 height 6
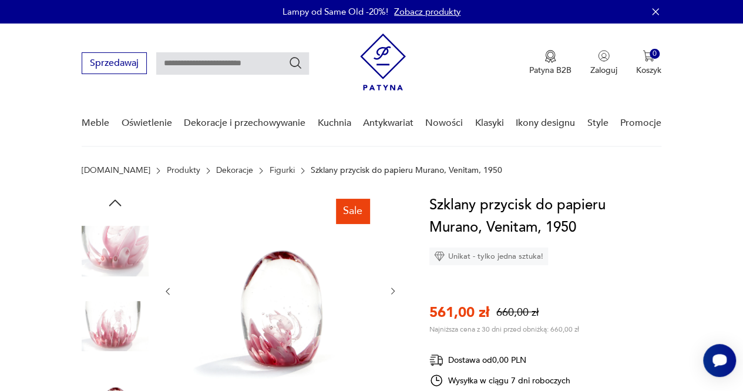
click at [394, 266] on div at bounding box center [280, 291] width 235 height 194
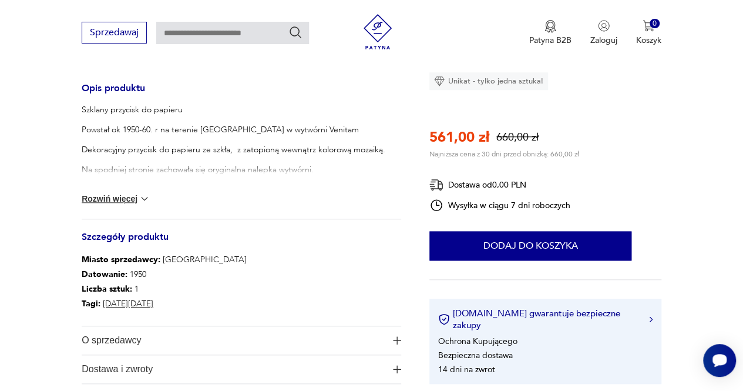
scroll to position [470, 0]
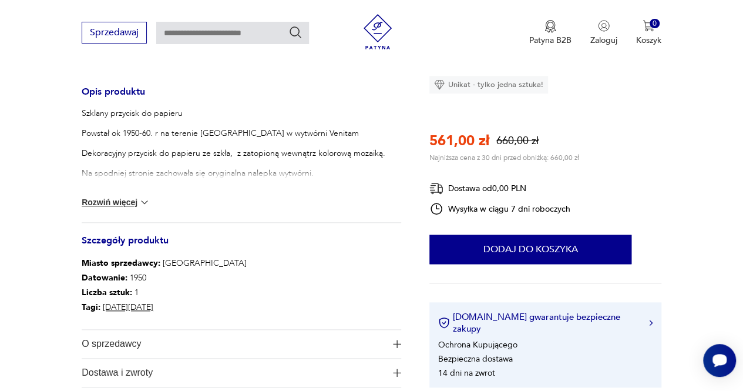
click at [116, 198] on button "Rozwiń więcej" at bounding box center [116, 202] width 68 height 12
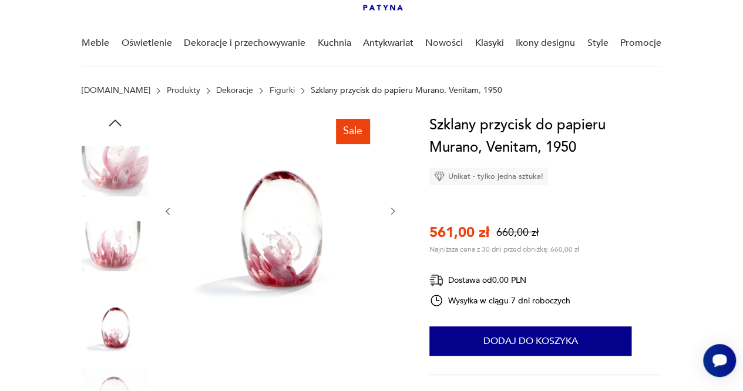
scroll to position [0, 0]
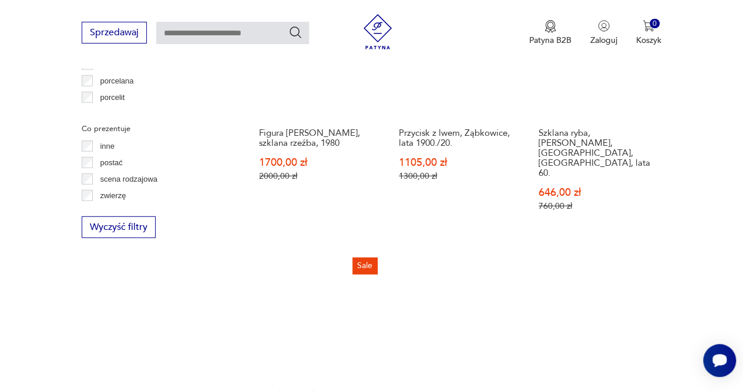
scroll to position [1653, 0]
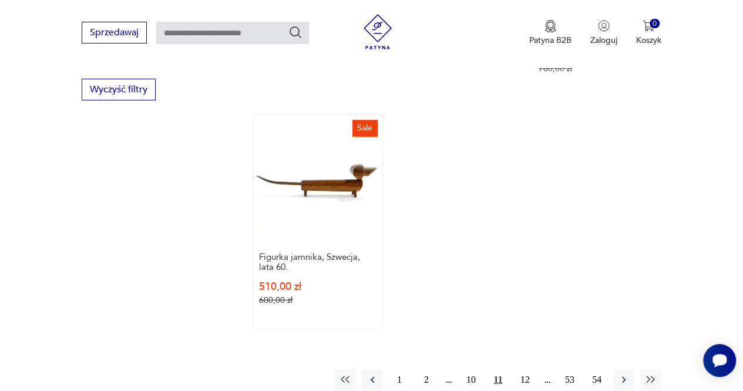
click at [317, 154] on link "Sale Figurka jamnika, Szwecja, lata 60. 510,00 zł 600,00 zł" at bounding box center [318, 221] width 128 height 213
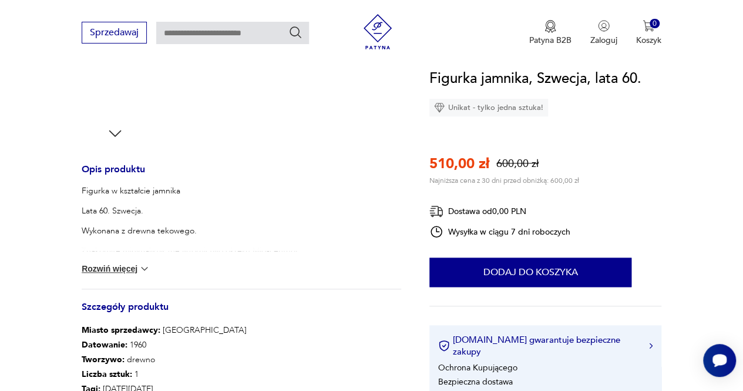
scroll to position [411, 0]
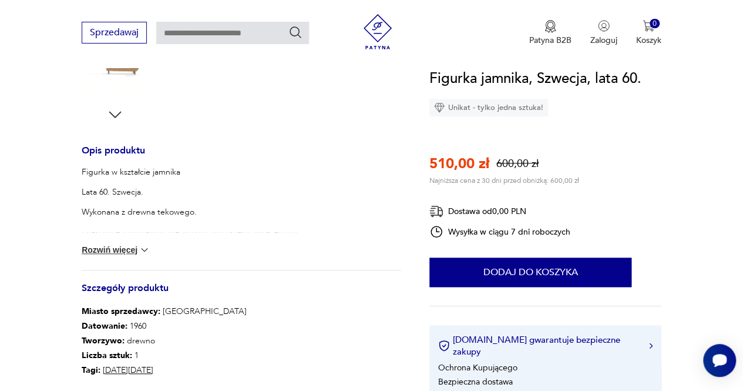
click at [125, 250] on button "Rozwiń więcej" at bounding box center [116, 250] width 68 height 12
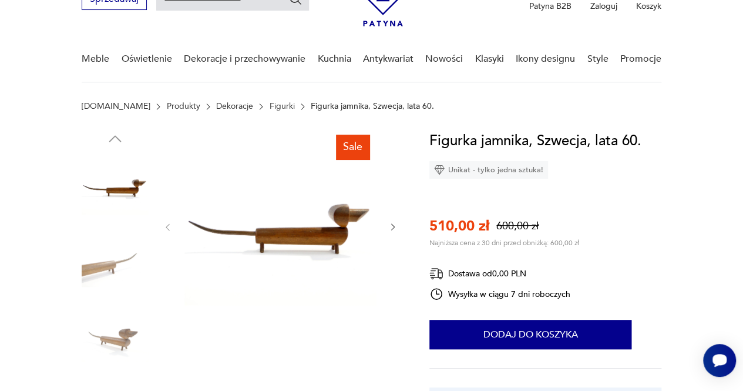
scroll to position [59, 0]
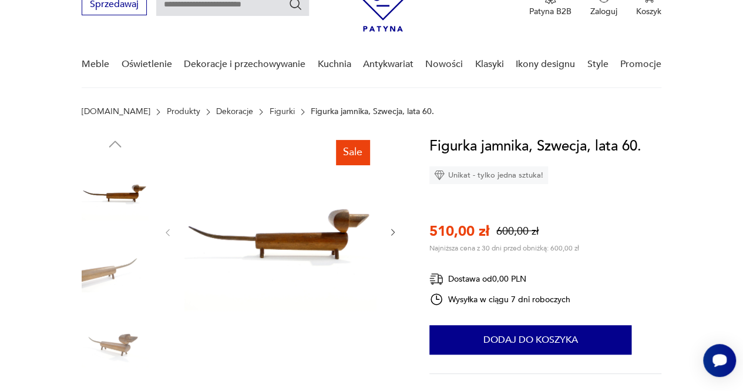
click at [391, 231] on icon "button" at bounding box center [392, 231] width 9 height 9
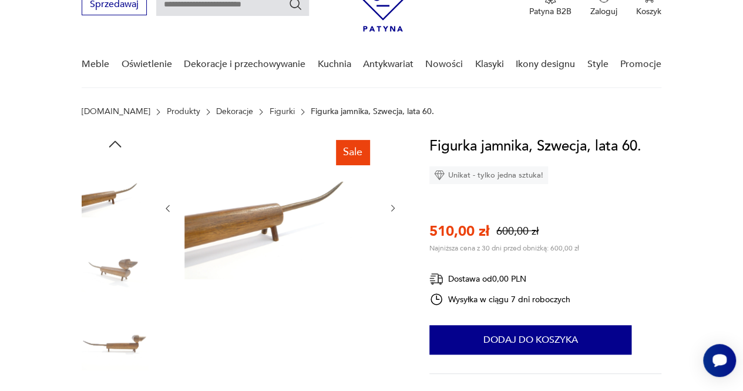
click at [394, 209] on icon "button" at bounding box center [393, 208] width 4 height 6
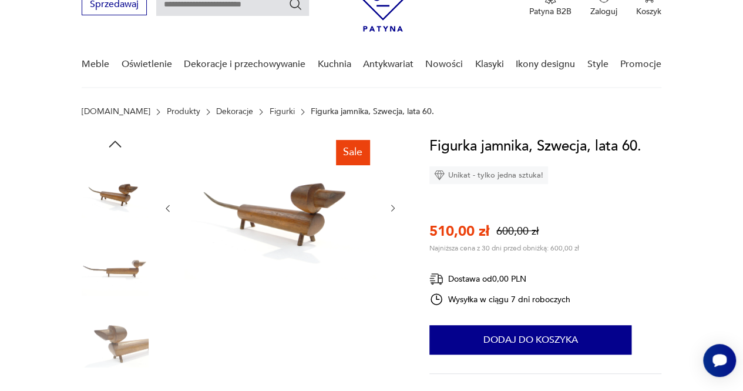
click at [396, 204] on icon "button" at bounding box center [392, 207] width 9 height 9
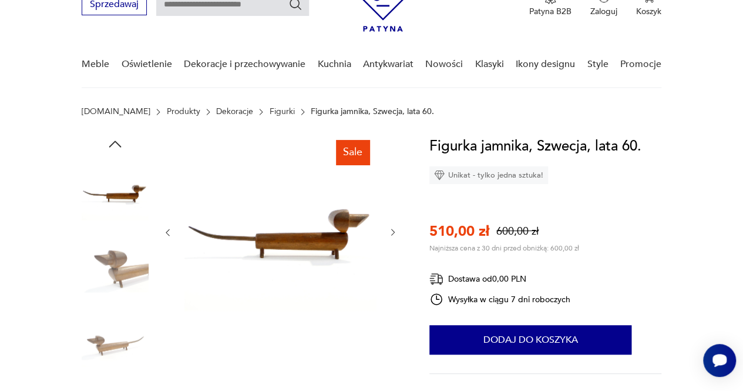
click at [395, 230] on icon "button" at bounding box center [392, 231] width 9 height 9
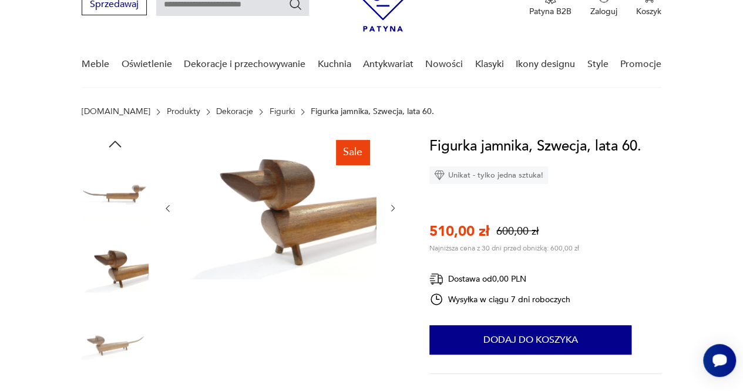
click at [392, 206] on icon "button" at bounding box center [393, 208] width 4 height 6
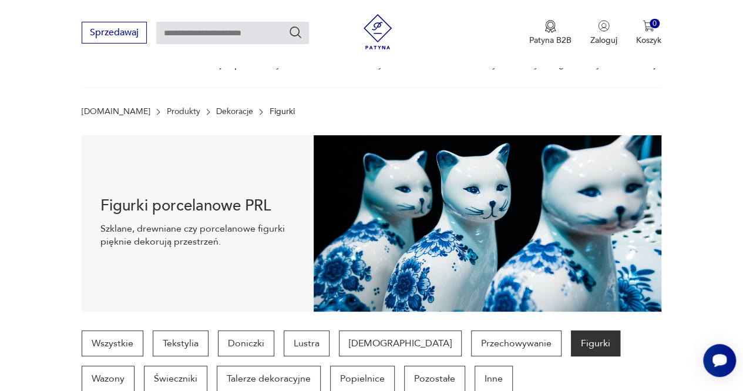
scroll to position [1653, 0]
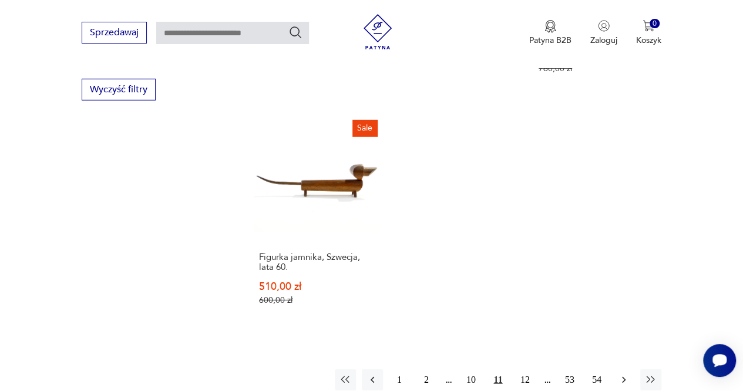
click at [623, 374] on icon "button" at bounding box center [624, 380] width 12 height 12
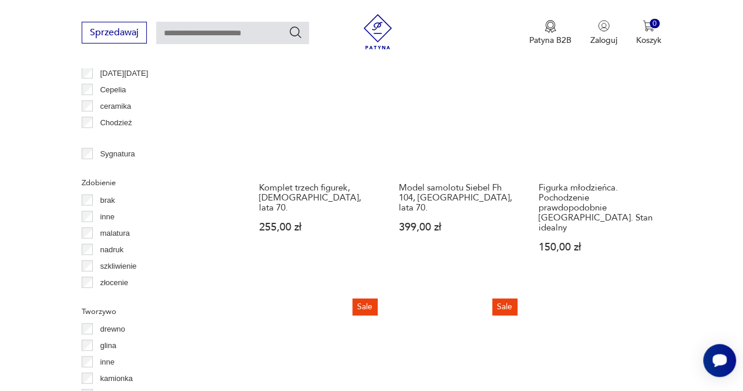
scroll to position [1075, 0]
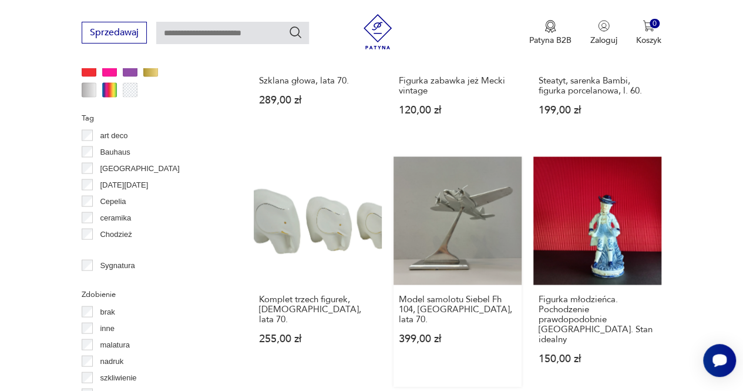
click at [470, 213] on link "Model samolotu Siebel Fh 104, Niemcy, lata 70. 399,00 zł" at bounding box center [458, 271] width 128 height 230
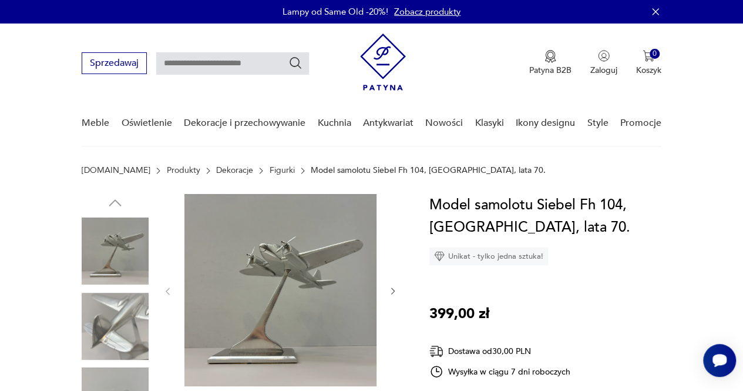
click at [391, 288] on icon "button" at bounding box center [393, 291] width 4 height 6
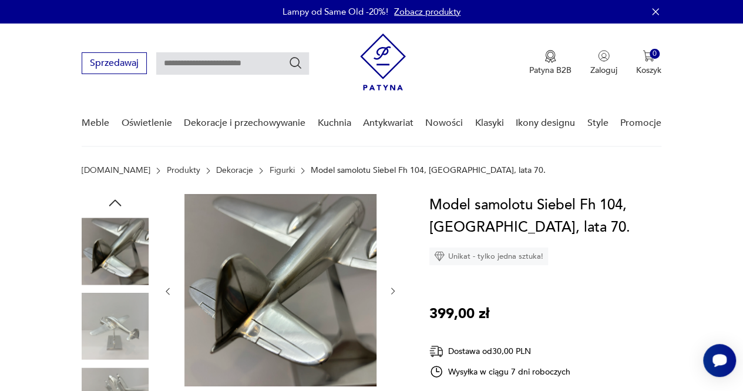
click at [389, 287] on icon "button" at bounding box center [392, 290] width 9 height 9
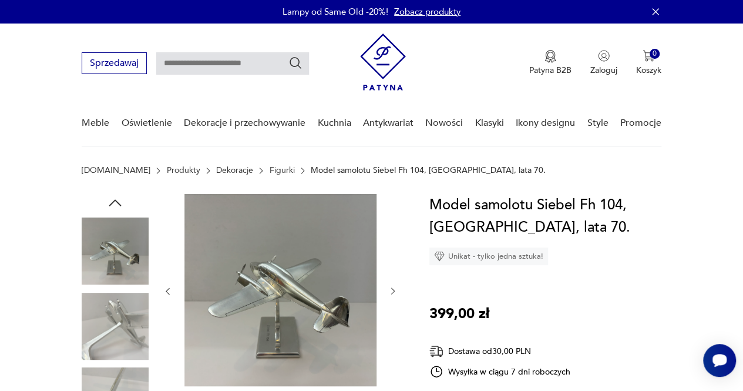
click at [389, 286] on icon "button" at bounding box center [392, 290] width 9 height 9
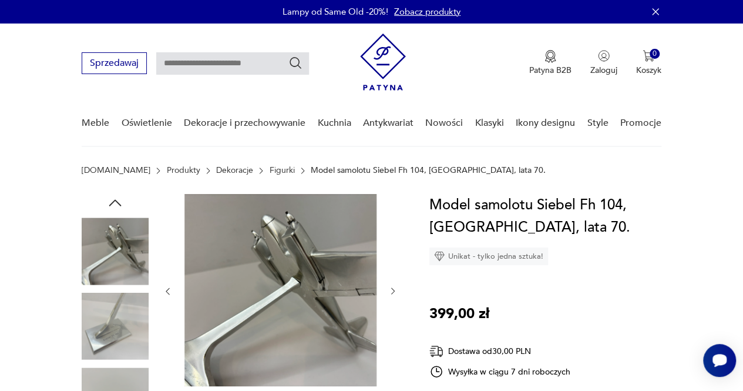
click at [389, 286] on icon "button" at bounding box center [392, 290] width 9 height 9
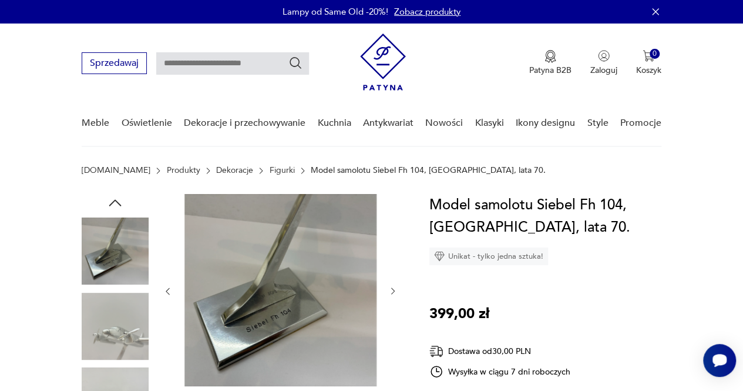
click at [389, 286] on icon "button" at bounding box center [392, 290] width 9 height 9
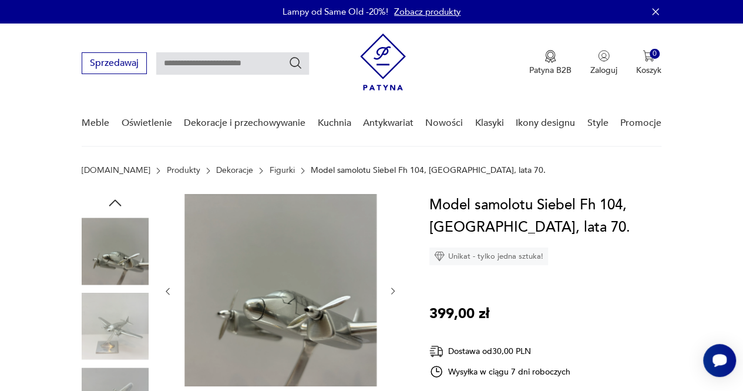
click at [389, 286] on icon "button" at bounding box center [392, 290] width 9 height 9
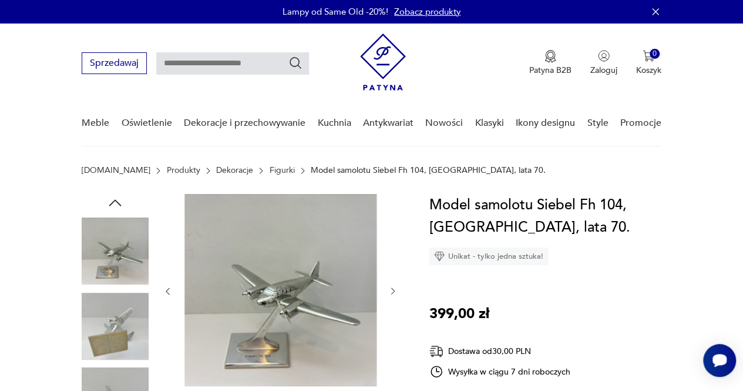
click at [389, 286] on icon "button" at bounding box center [392, 290] width 9 height 9
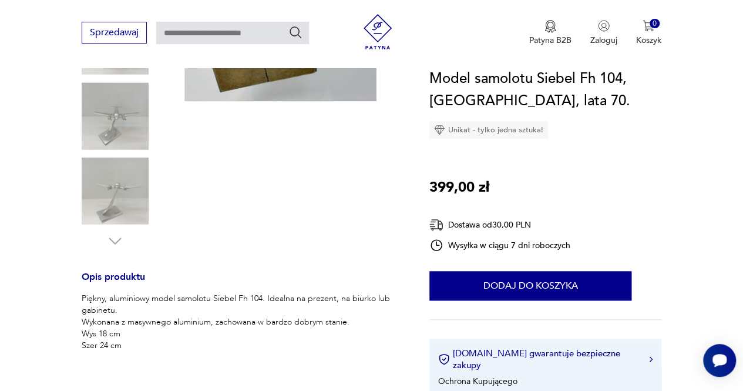
scroll to position [411, 0]
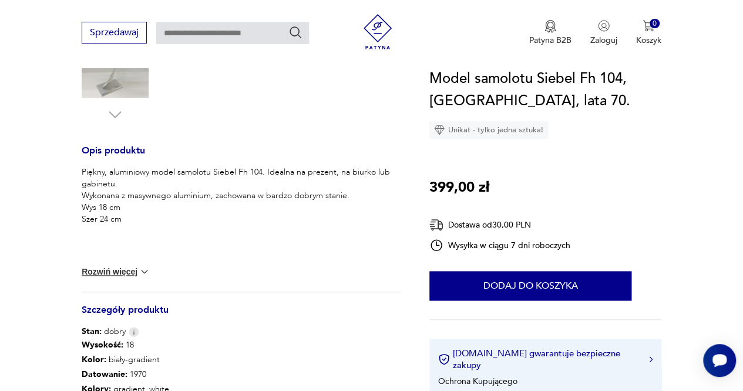
click at [128, 271] on button "Rozwiń więcej" at bounding box center [116, 271] width 68 height 12
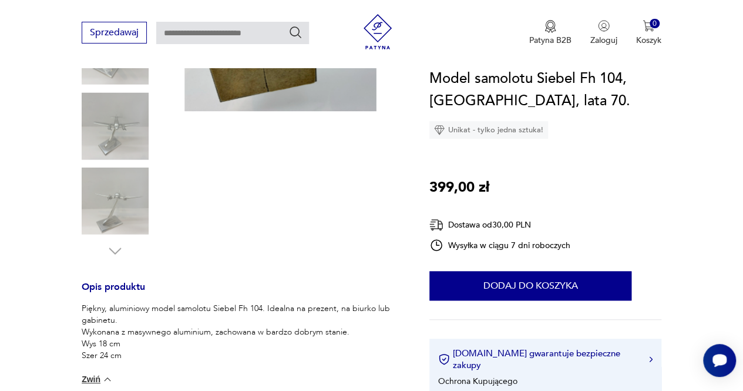
scroll to position [176, 0]
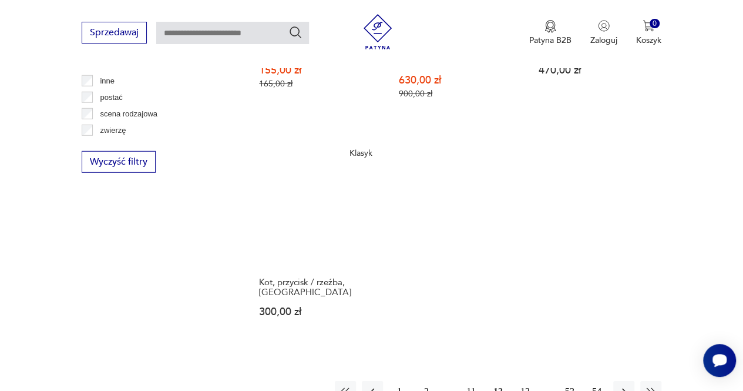
scroll to position [1771, 0]
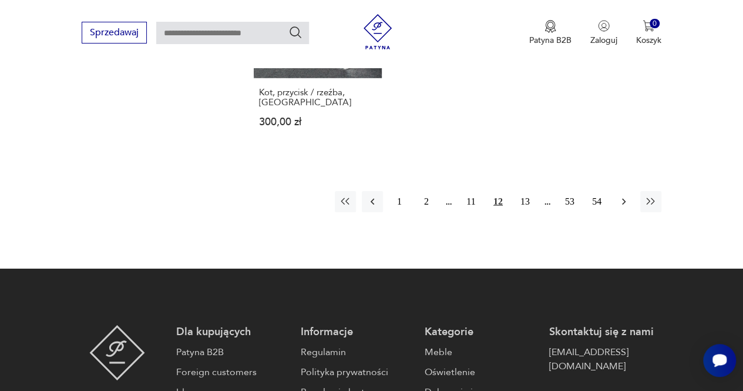
click at [626, 196] on icon "button" at bounding box center [624, 202] width 12 height 12
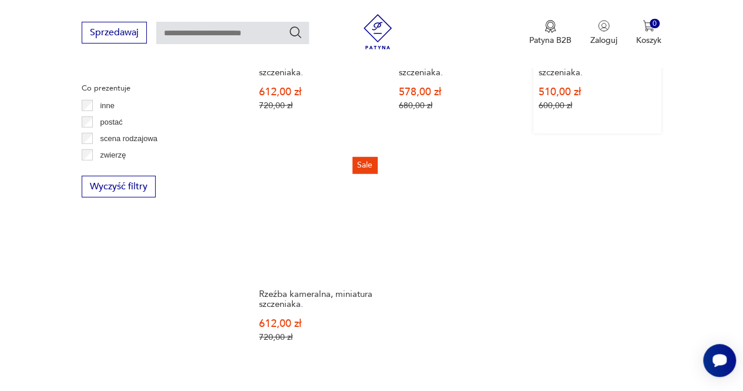
scroll to position [1603, 0]
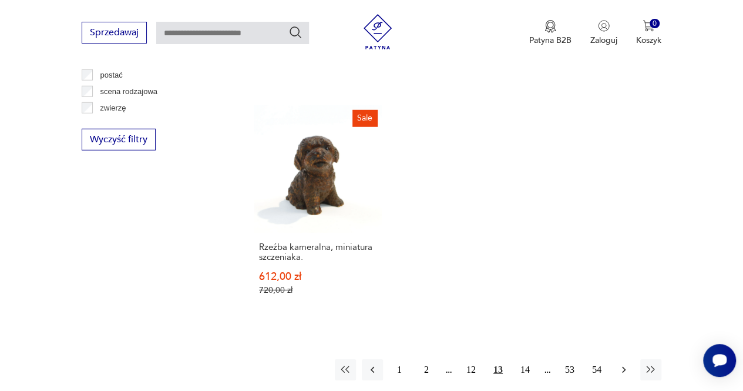
click at [621, 364] on icon "button" at bounding box center [624, 370] width 12 height 12
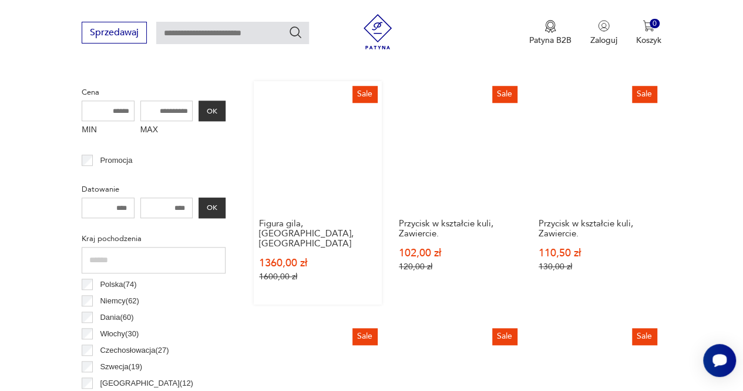
scroll to position [429, 0]
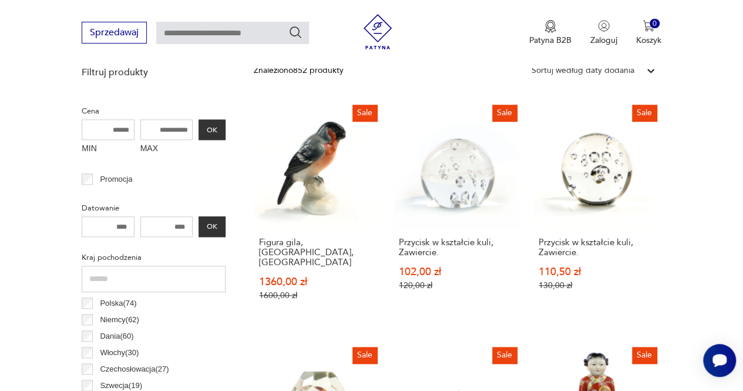
click at [309, 179] on link "Sale Figura gila, Rosenthal, Niemcy 1360,00 zł 1600,00 zł" at bounding box center [318, 211] width 128 height 223
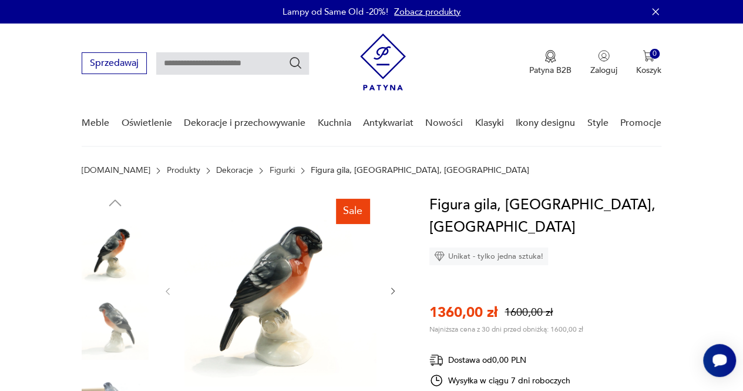
click at [389, 288] on icon "button" at bounding box center [392, 290] width 9 height 9
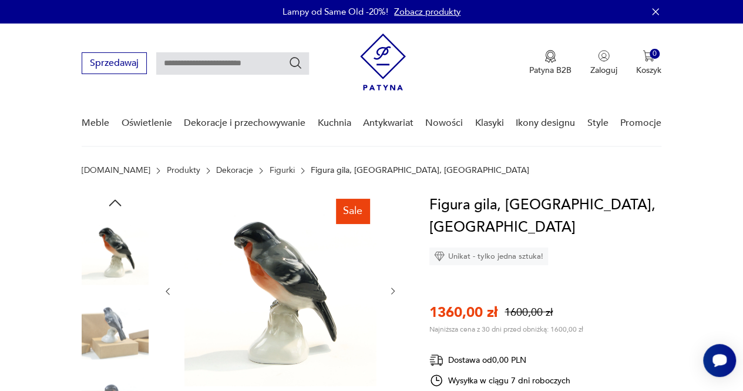
click at [391, 290] on icon "button" at bounding box center [392, 290] width 9 height 9
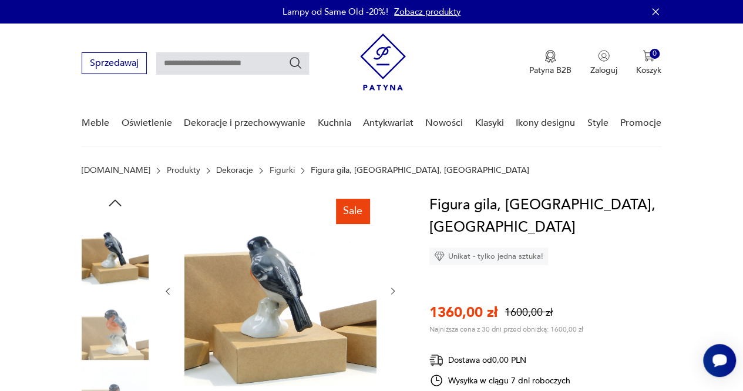
click at [392, 290] on icon "button" at bounding box center [392, 290] width 9 height 9
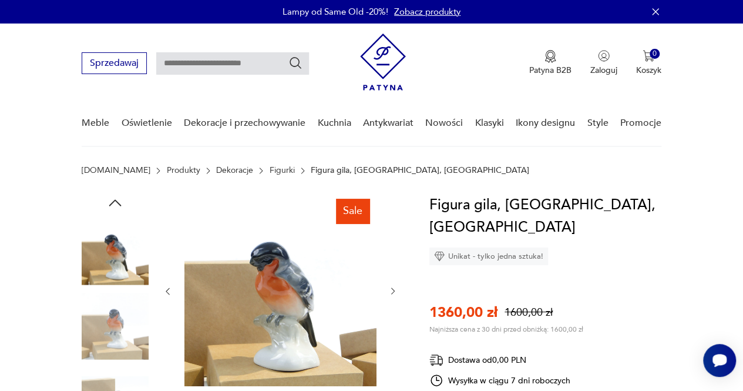
click at [392, 291] on icon "button" at bounding box center [392, 290] width 9 height 9
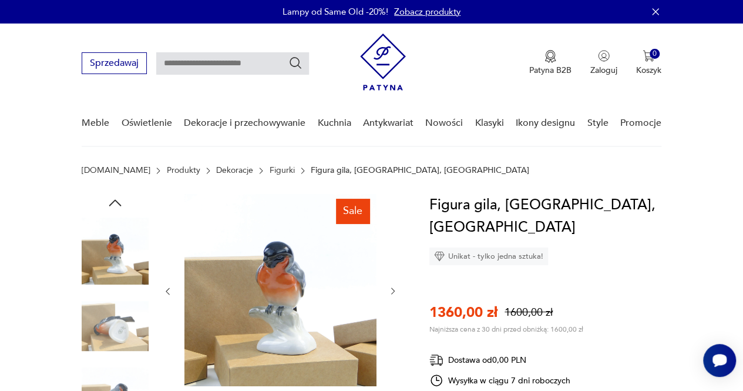
click at [392, 291] on icon "button" at bounding box center [392, 290] width 9 height 9
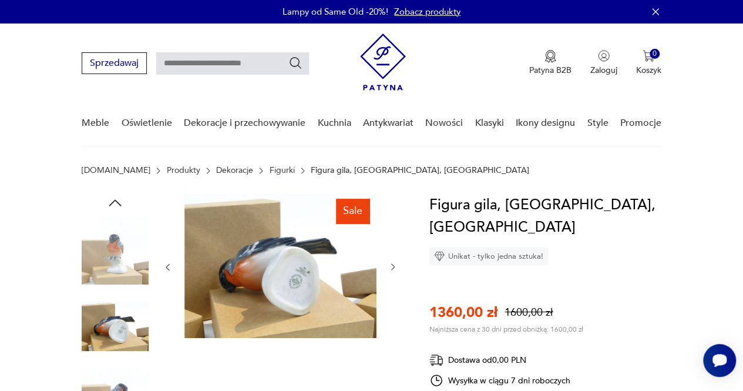
click at [392, 291] on div at bounding box center [280, 267] width 235 height 146
click at [395, 264] on icon "button" at bounding box center [392, 266] width 9 height 9
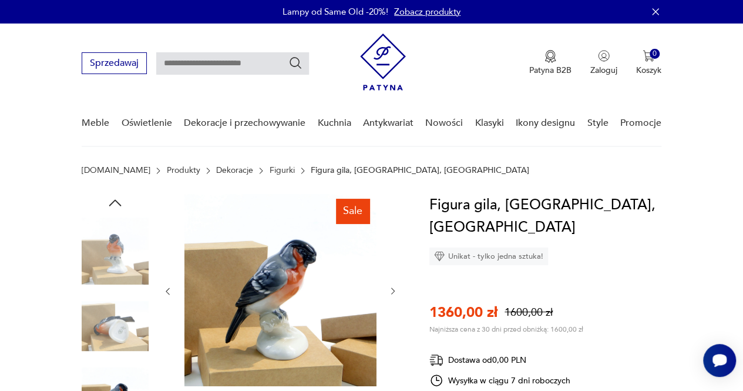
click at [392, 290] on icon "button" at bounding box center [392, 290] width 9 height 9
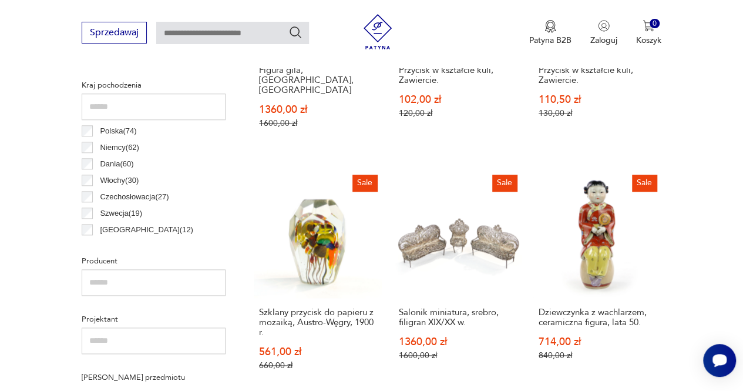
scroll to position [605, 0]
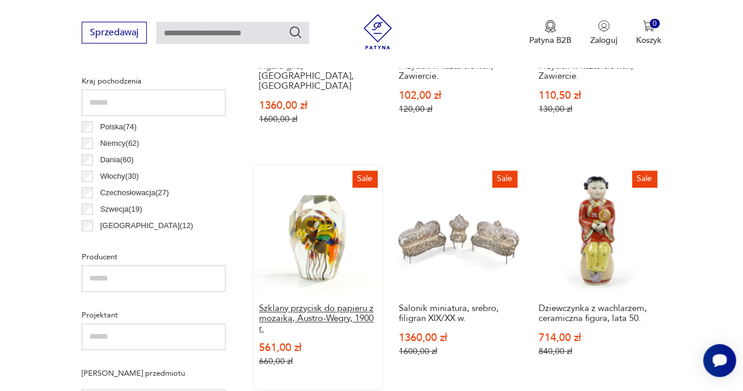
click at [319, 303] on h3 "Szklany przycisk do papieru z mozaiką, Austro-Węgry, 1900 r." at bounding box center [317, 318] width 117 height 30
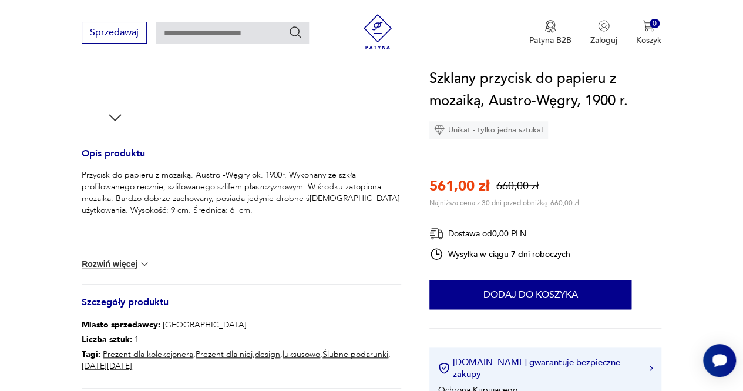
scroll to position [411, 0]
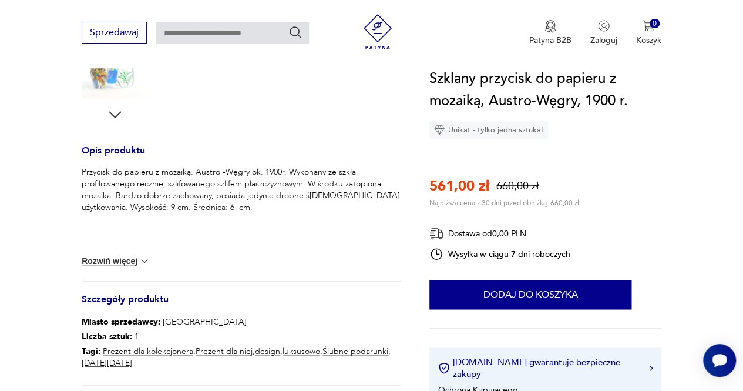
click at [110, 262] on button "Rozwiń więcej" at bounding box center [116, 261] width 68 height 12
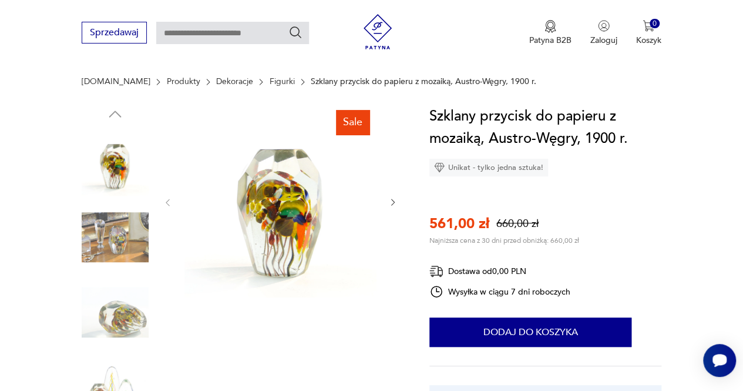
scroll to position [117, 0]
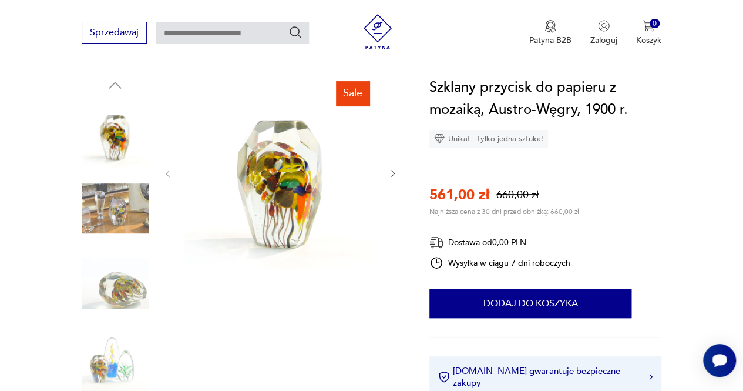
click at [392, 170] on icon "button" at bounding box center [392, 173] width 9 height 9
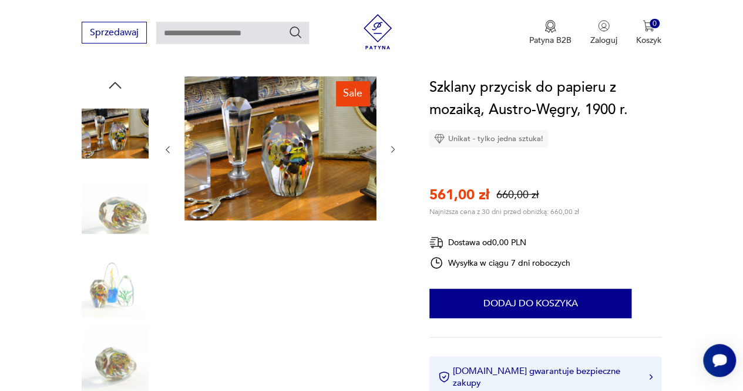
click at [394, 172] on div at bounding box center [280, 149] width 235 height 146
click at [392, 148] on icon "button" at bounding box center [392, 148] width 9 height 9
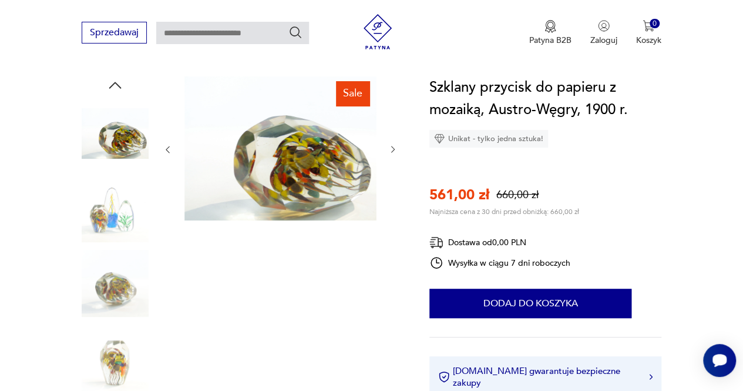
click at [392, 148] on icon "button" at bounding box center [392, 148] width 9 height 9
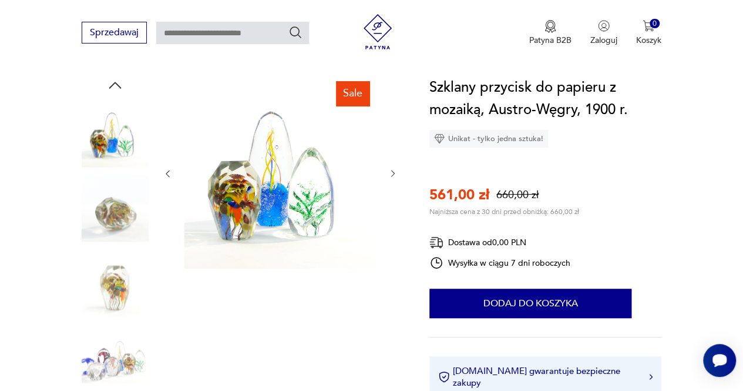
click at [394, 169] on icon "button" at bounding box center [392, 173] width 9 height 9
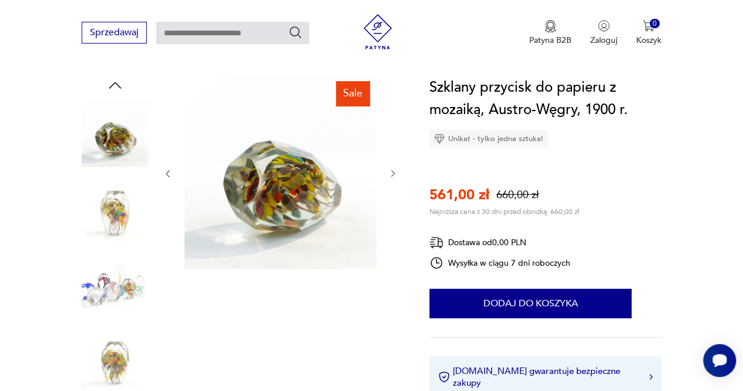
click at [394, 169] on icon "button" at bounding box center [392, 173] width 9 height 9
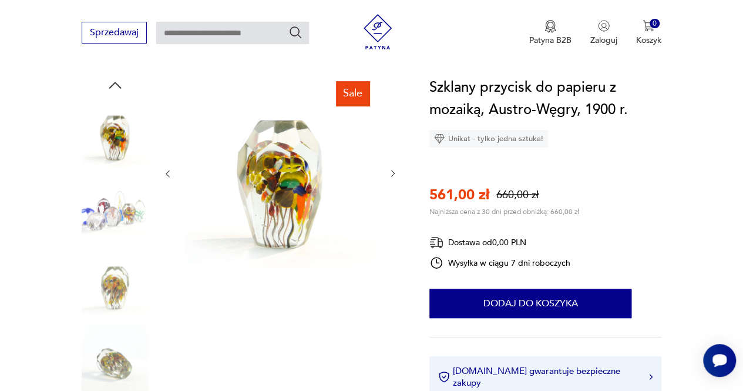
click at [394, 169] on icon "button" at bounding box center [392, 173] width 9 height 9
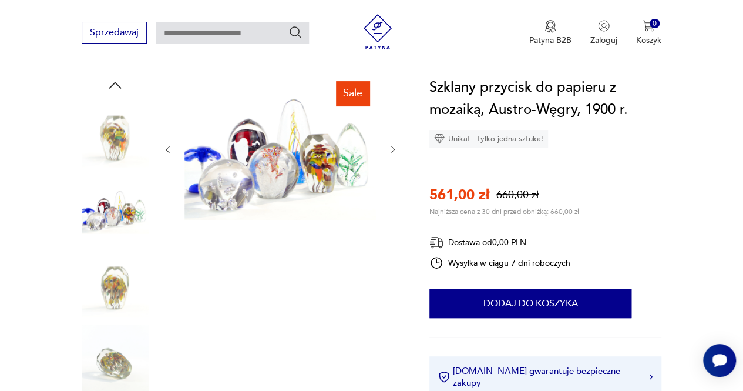
click at [392, 147] on icon "button" at bounding box center [392, 148] width 9 height 9
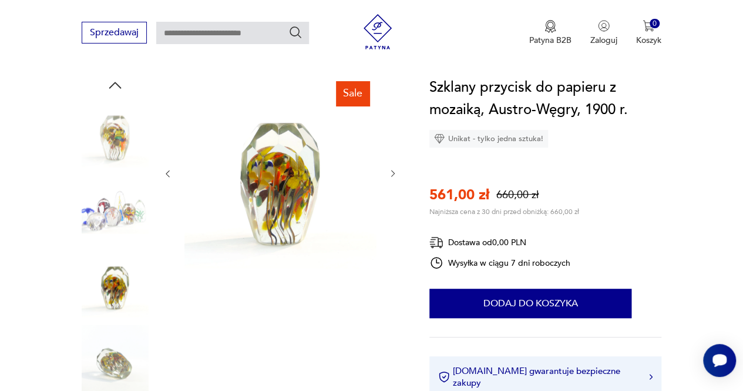
click at [392, 169] on icon "button" at bounding box center [392, 173] width 9 height 9
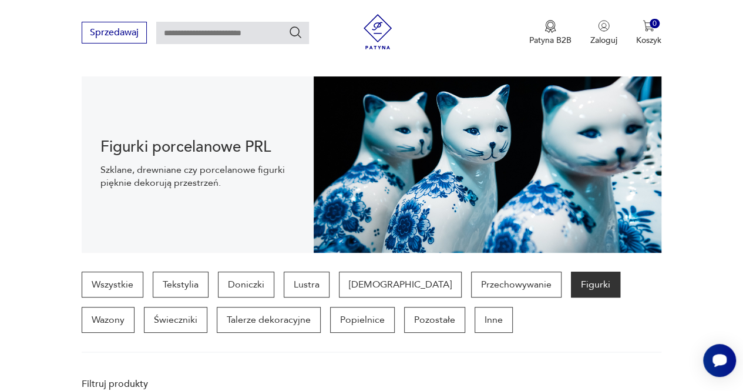
scroll to position [605, 0]
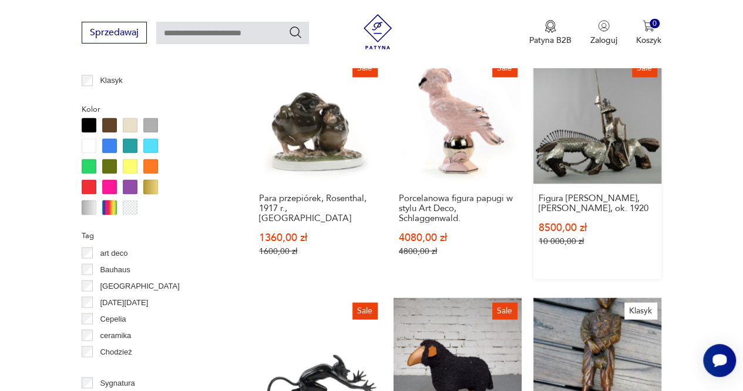
click at [601, 140] on link "Sale Figura Don Kichota, drewno, ok. 1920 8500,00 zł 10 000,00 zł" at bounding box center [597, 166] width 128 height 223
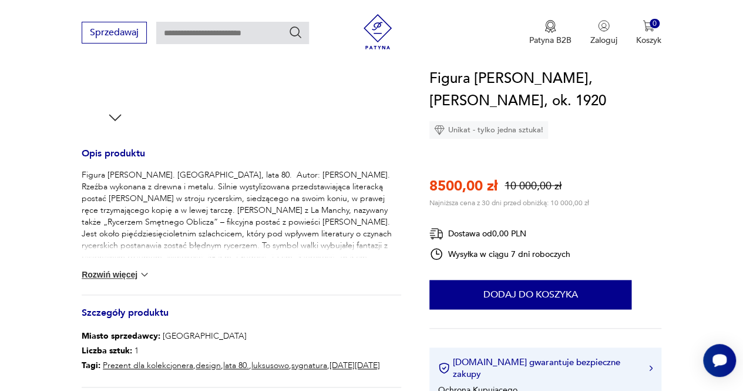
scroll to position [411, 0]
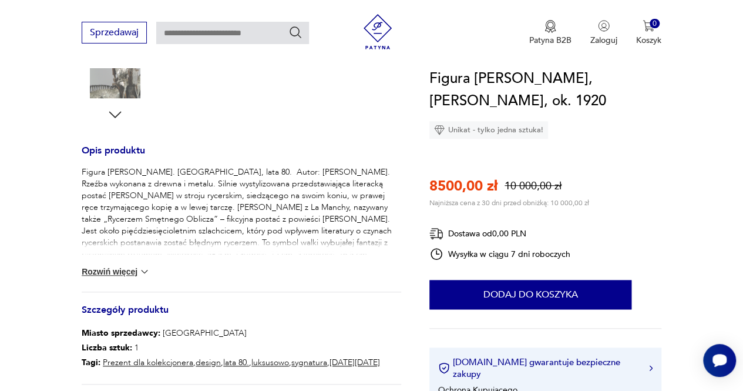
click at [118, 270] on button "Rozwiń więcej" at bounding box center [116, 271] width 68 height 12
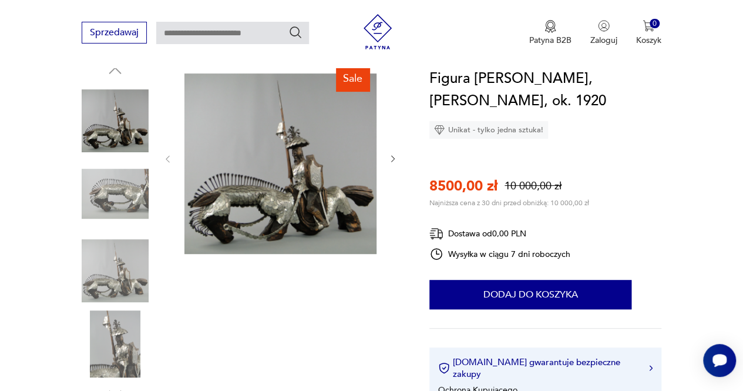
scroll to position [0, 0]
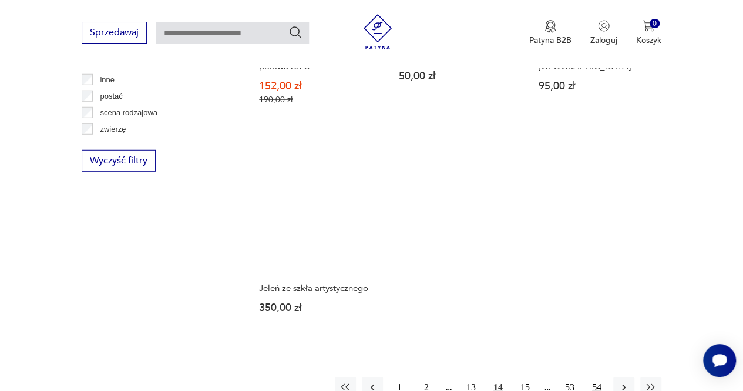
scroll to position [1653, 0]
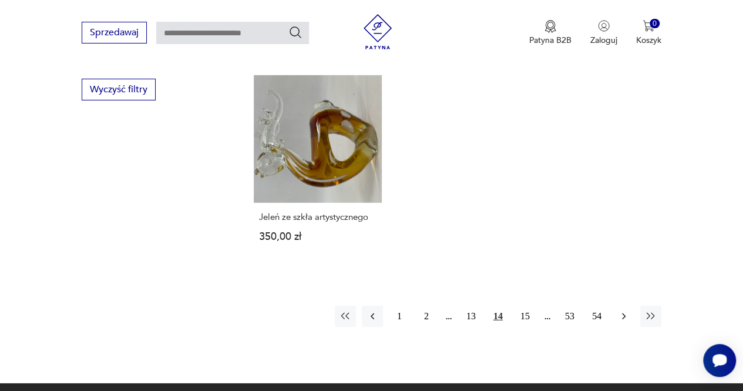
click at [624, 310] on icon "button" at bounding box center [624, 316] width 12 height 12
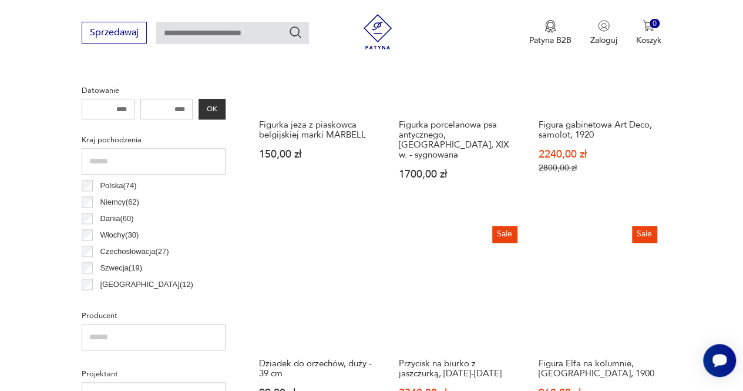
scroll to position [311, 0]
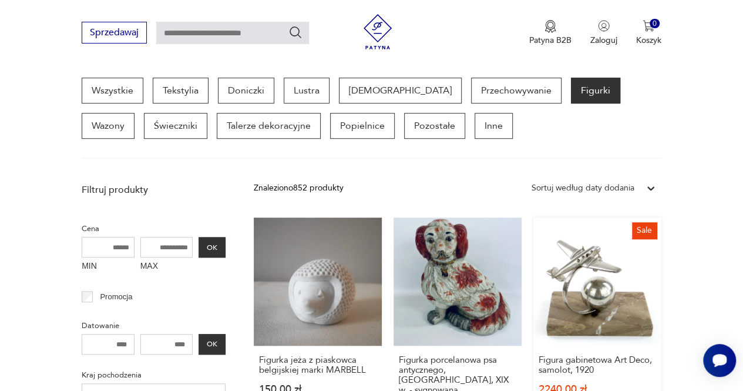
click at [611, 294] on link "Sale Figura gabinetowa Art Deco, samolot, 1920 2240,00 zł 2800,00 zł" at bounding box center [597, 327] width 128 height 220
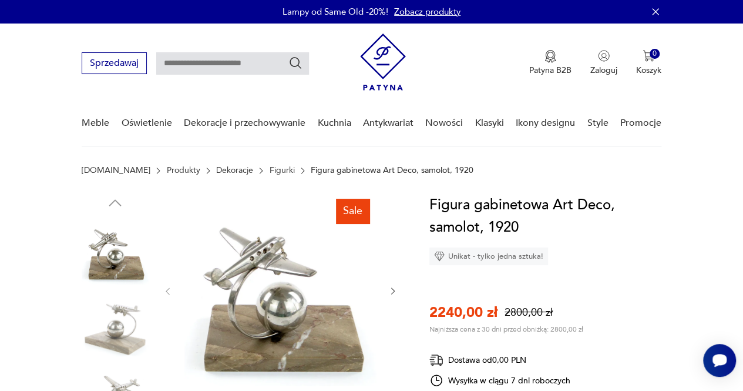
click at [394, 291] on icon "button" at bounding box center [392, 290] width 9 height 9
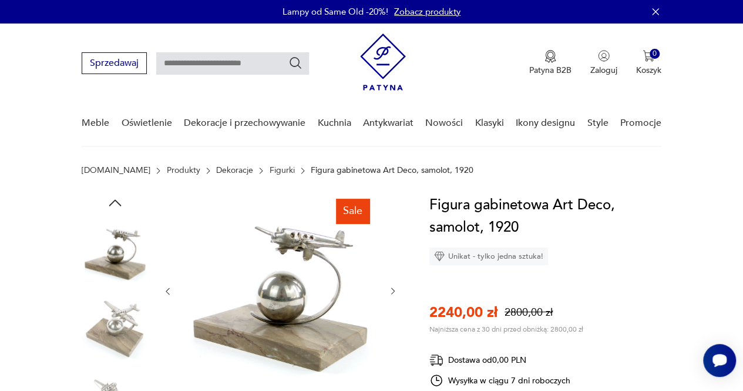
click at [394, 291] on icon "button" at bounding box center [392, 290] width 9 height 9
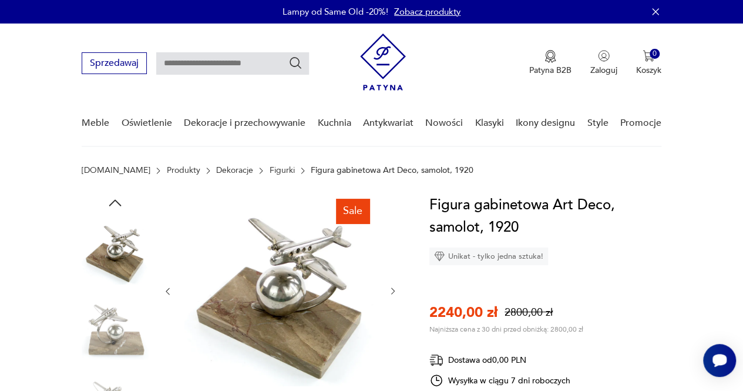
click at [394, 291] on icon "button" at bounding box center [392, 290] width 9 height 9
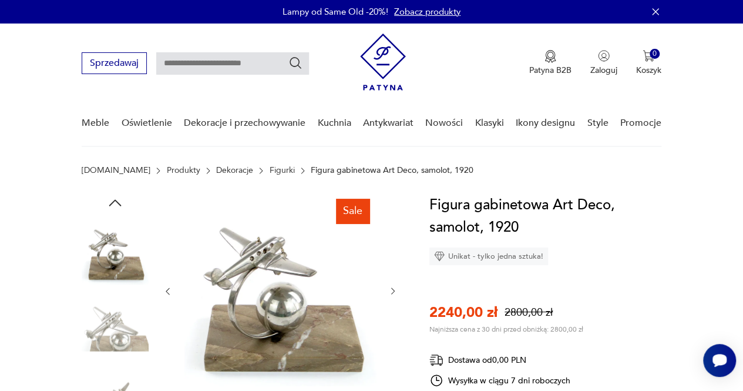
click at [394, 291] on icon "button" at bounding box center [392, 290] width 9 height 9
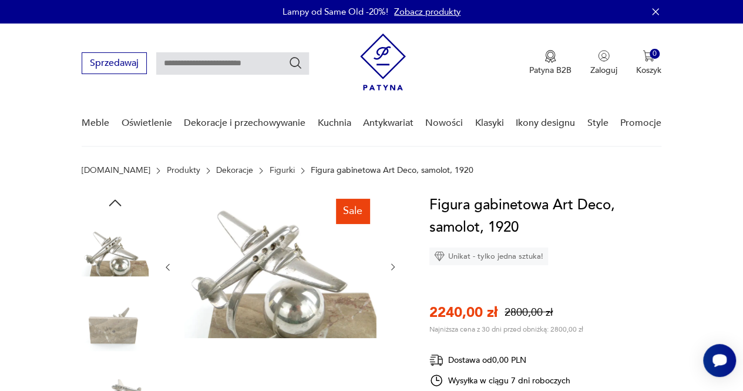
click at [394, 291] on div at bounding box center [280, 267] width 235 height 146
click at [391, 266] on icon "button" at bounding box center [392, 266] width 9 height 9
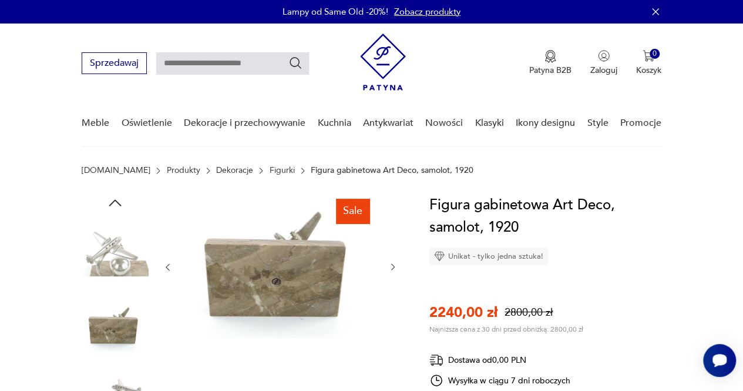
click at [391, 266] on icon "button" at bounding box center [392, 266] width 9 height 9
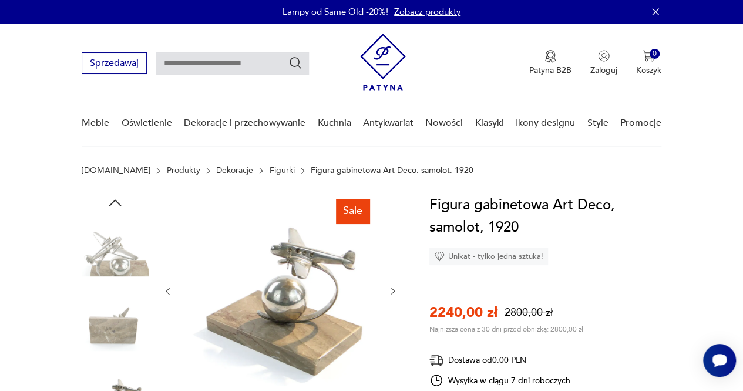
click at [395, 291] on icon "button" at bounding box center [392, 290] width 9 height 9
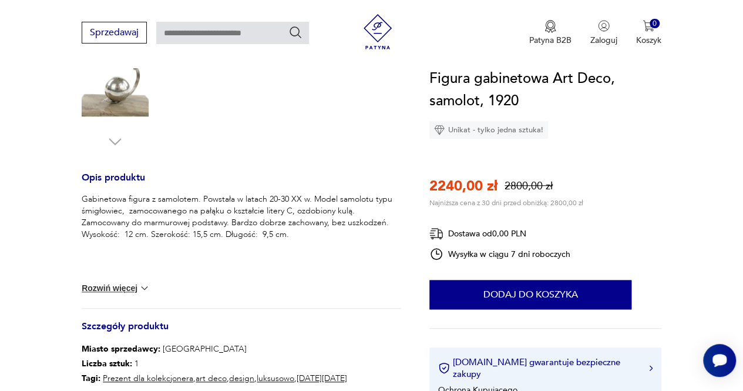
scroll to position [411, 0]
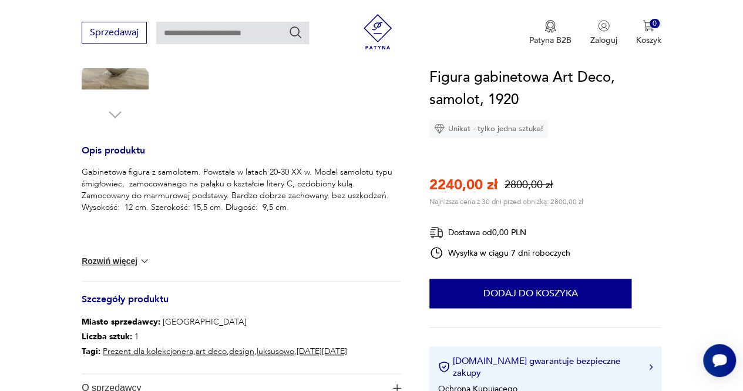
click at [116, 260] on button "Rozwiń więcej" at bounding box center [116, 261] width 68 height 12
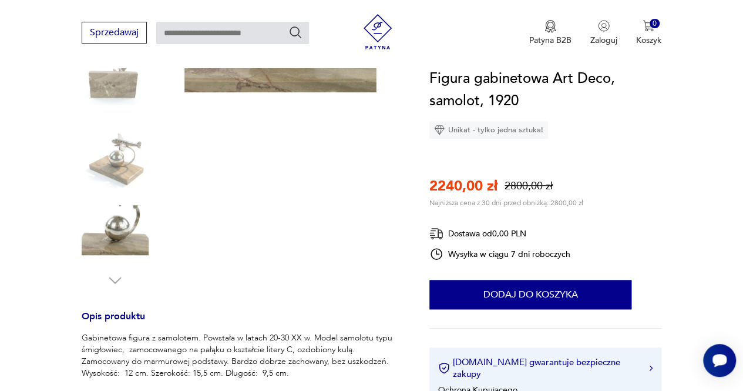
scroll to position [117, 0]
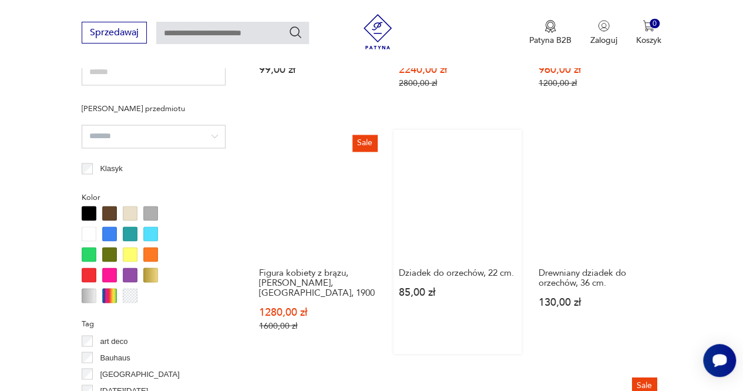
scroll to position [1016, 0]
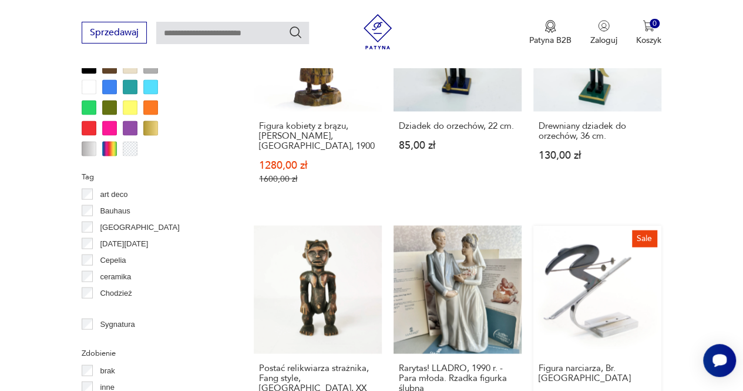
click at [586, 277] on link "Sale Figura narciarza, Br. Hagenauer 1920,00 zł 2400,00 zł" at bounding box center [597, 335] width 128 height 220
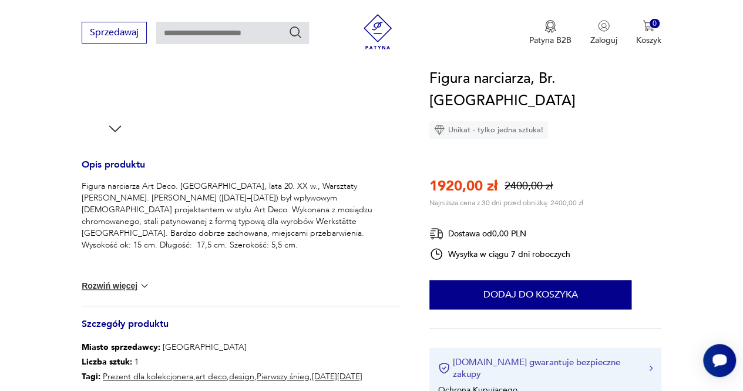
scroll to position [411, 0]
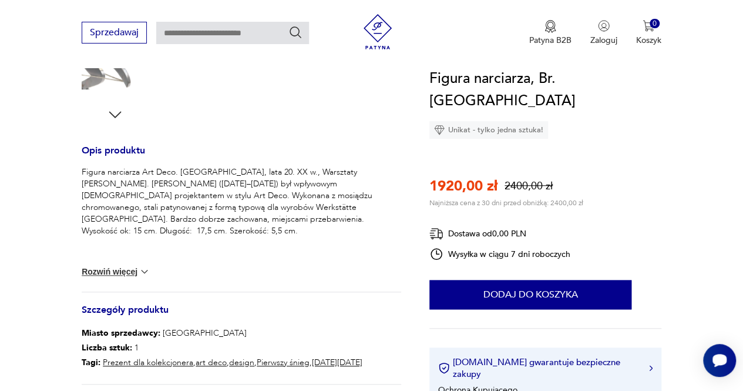
click at [137, 270] on button "Rozwiń więcej" at bounding box center [116, 271] width 68 height 12
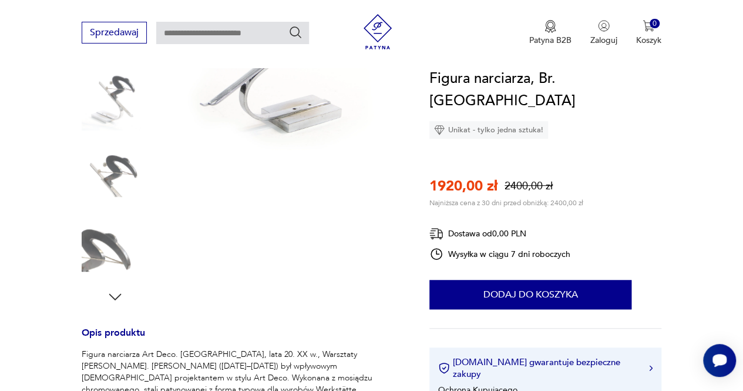
scroll to position [117, 0]
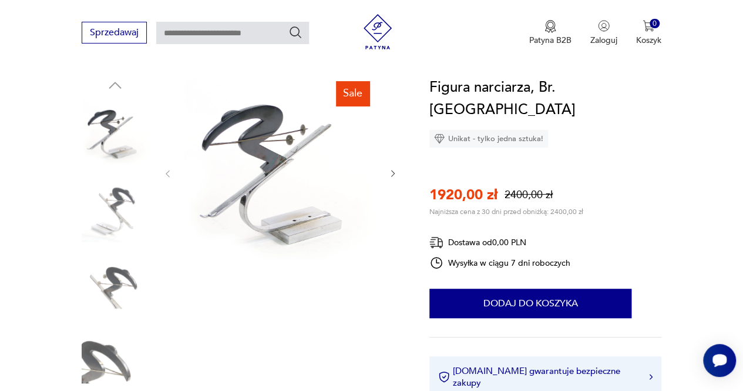
click at [388, 172] on icon "button" at bounding box center [392, 173] width 9 height 9
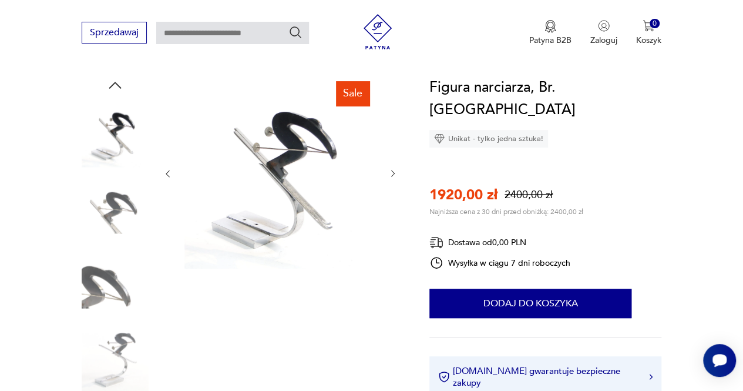
click at [389, 172] on icon "button" at bounding box center [392, 173] width 9 height 9
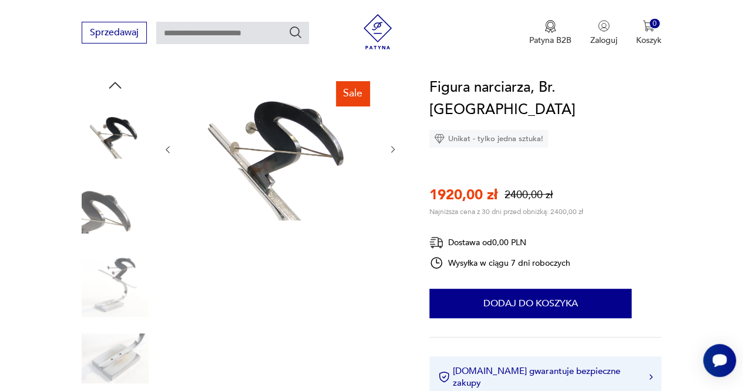
click at [389, 172] on div at bounding box center [280, 149] width 235 height 146
click at [393, 148] on icon "button" at bounding box center [392, 148] width 9 height 9
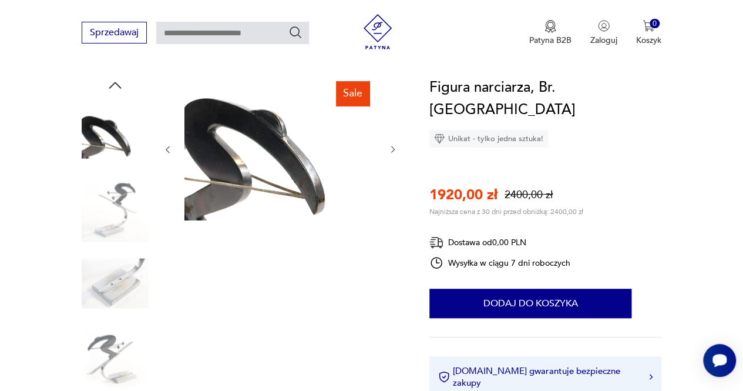
click at [392, 149] on icon "button" at bounding box center [392, 148] width 9 height 9
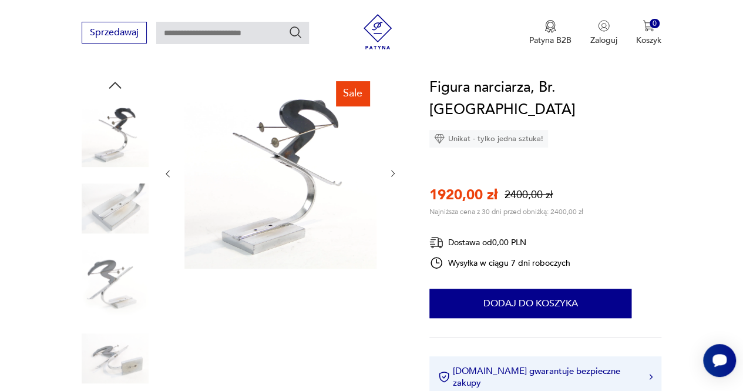
click at [394, 174] on icon "button" at bounding box center [393, 173] width 4 height 6
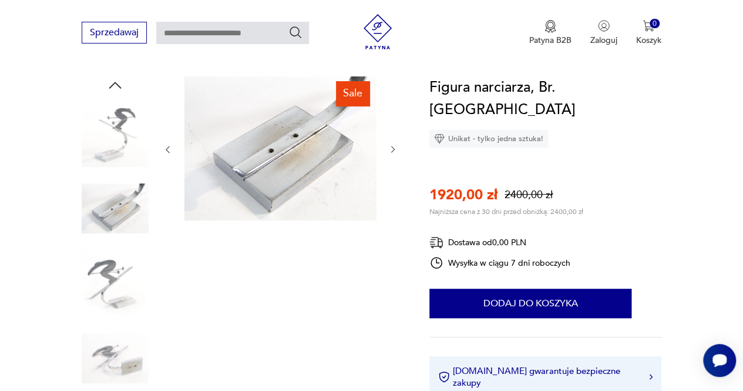
click at [392, 150] on icon "button" at bounding box center [392, 148] width 9 height 9
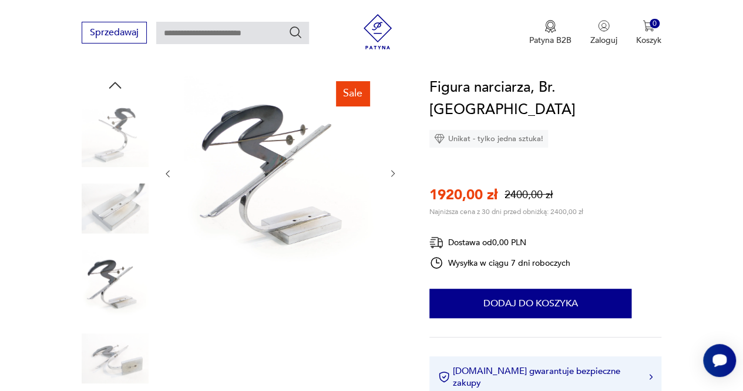
click at [393, 174] on icon "button" at bounding box center [392, 173] width 9 height 9
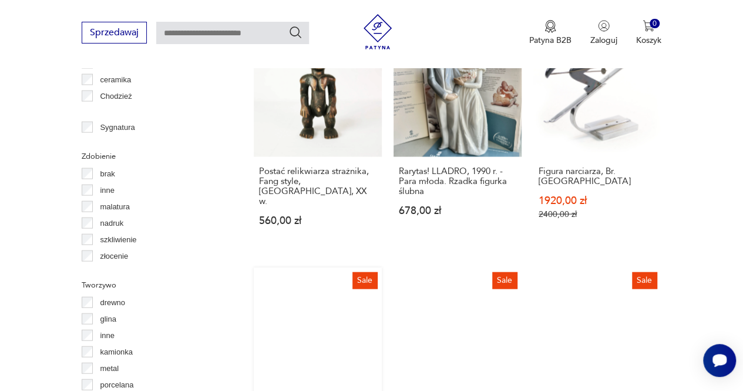
scroll to position [1359, 0]
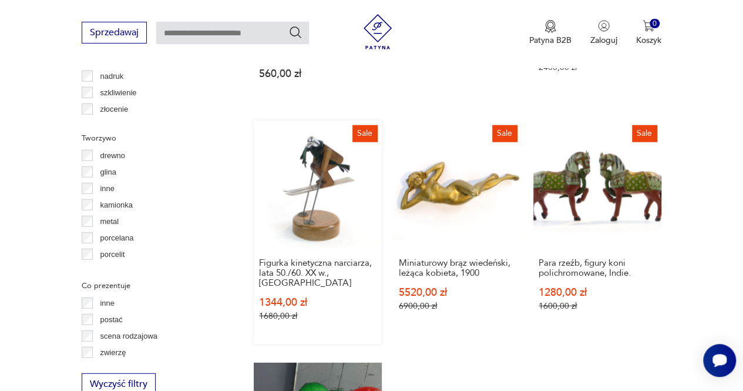
click at [317, 199] on link "Sale Figurka kinetyczna narciarza, lata 50./60. XX w., Austria 1344,00 zł 1680,…" at bounding box center [318, 231] width 128 height 223
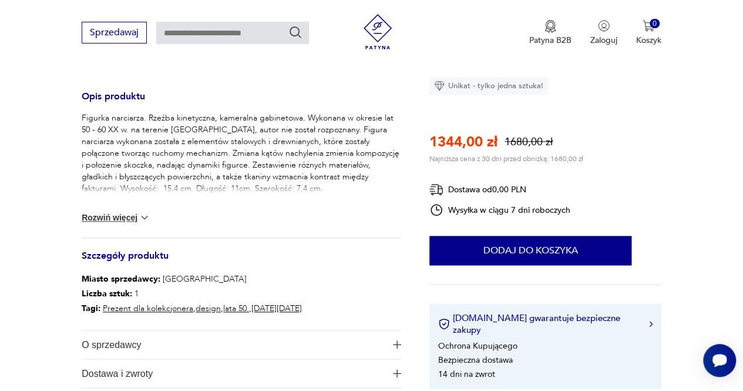
scroll to position [470, 0]
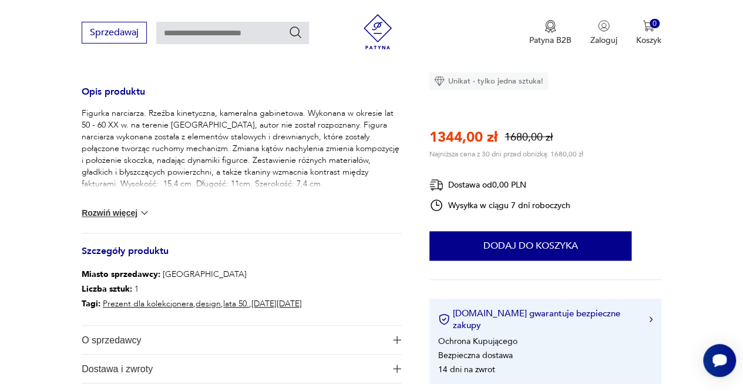
click at [130, 212] on button "Rozwiń więcej" at bounding box center [116, 213] width 68 height 12
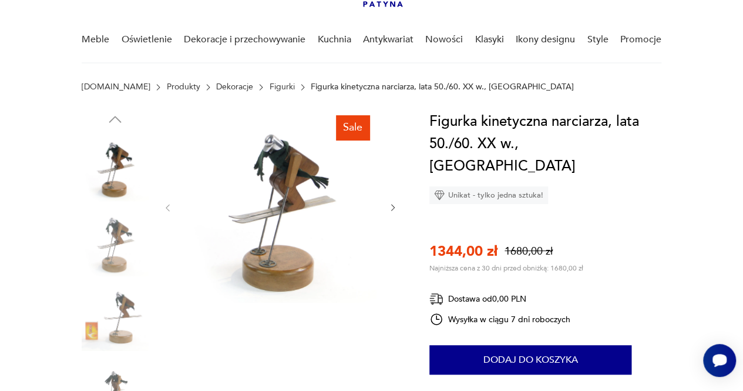
scroll to position [0, 0]
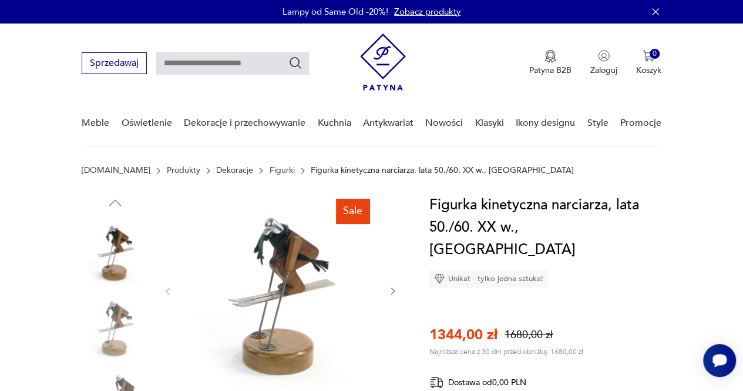
click at [394, 292] on icon "button" at bounding box center [393, 291] width 4 height 6
click at [394, 287] on icon "button" at bounding box center [392, 290] width 9 height 9
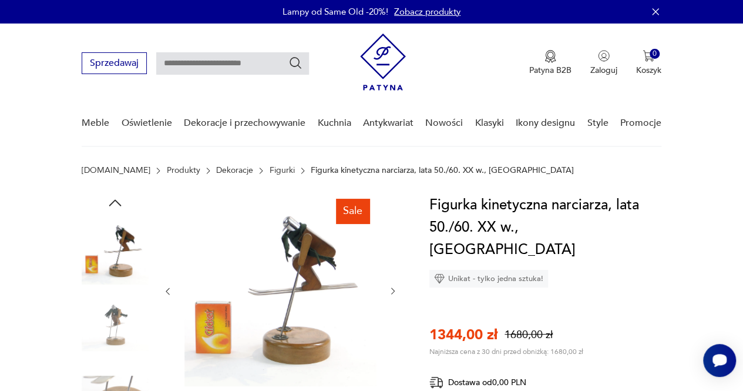
click at [394, 287] on icon "button" at bounding box center [392, 290] width 9 height 9
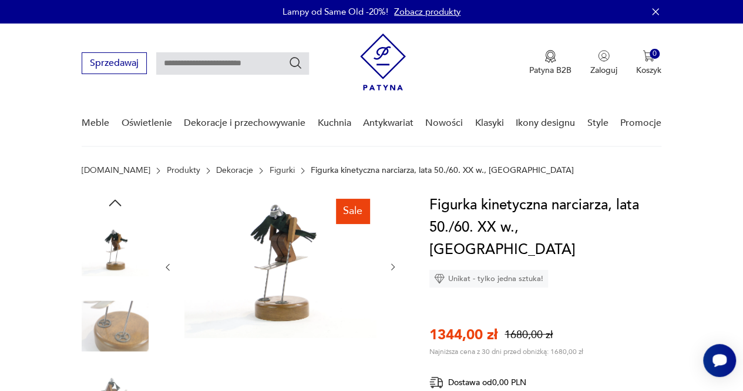
click at [393, 287] on div at bounding box center [280, 267] width 235 height 146
click at [396, 268] on icon "button" at bounding box center [392, 266] width 9 height 9
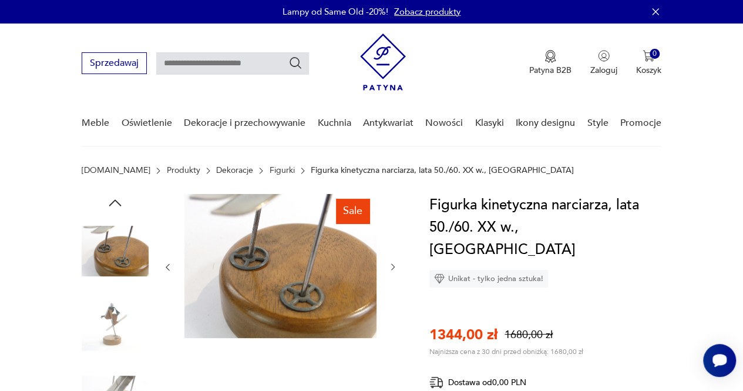
click at [391, 263] on icon "button" at bounding box center [392, 266] width 9 height 9
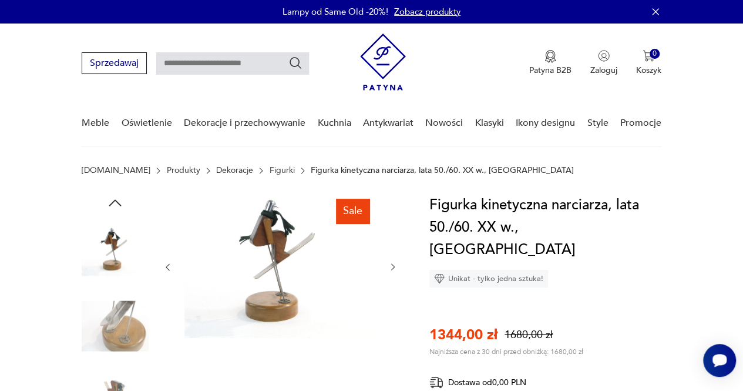
click at [394, 265] on icon "button" at bounding box center [392, 266] width 9 height 9
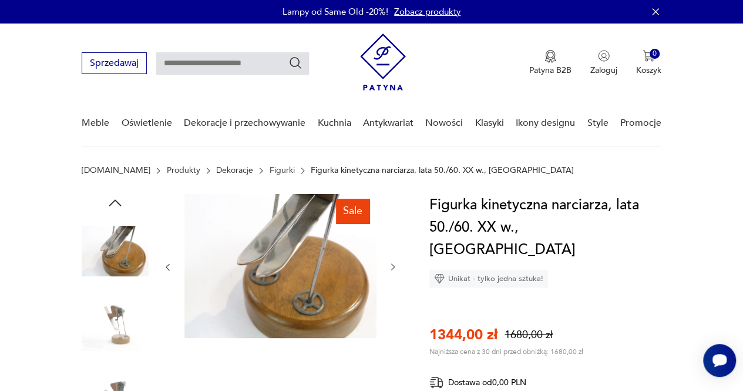
click at [394, 264] on icon "button" at bounding box center [392, 266] width 9 height 9
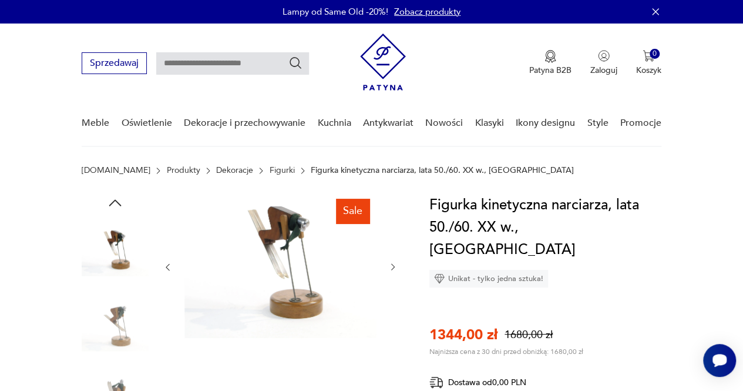
click at [394, 264] on icon "button" at bounding box center [392, 266] width 9 height 9
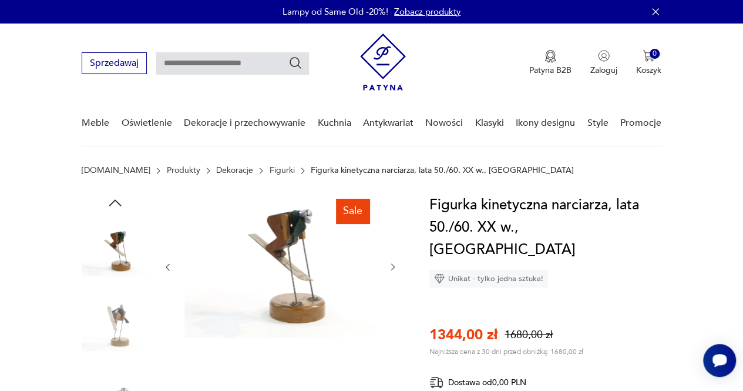
click at [393, 264] on icon "button" at bounding box center [392, 266] width 9 height 9
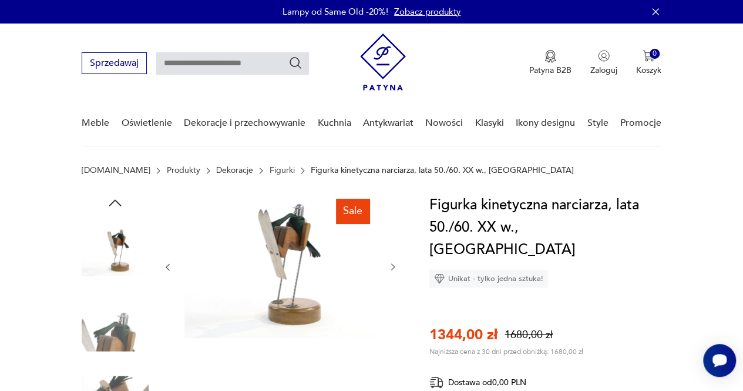
click at [393, 264] on icon "button" at bounding box center [392, 266] width 9 height 9
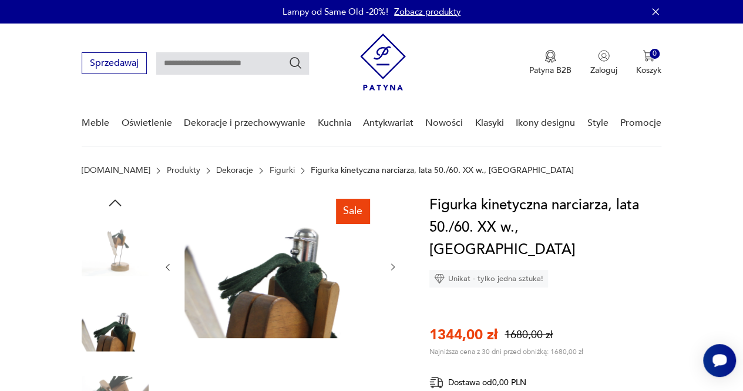
click at [391, 265] on icon "button" at bounding box center [392, 266] width 9 height 9
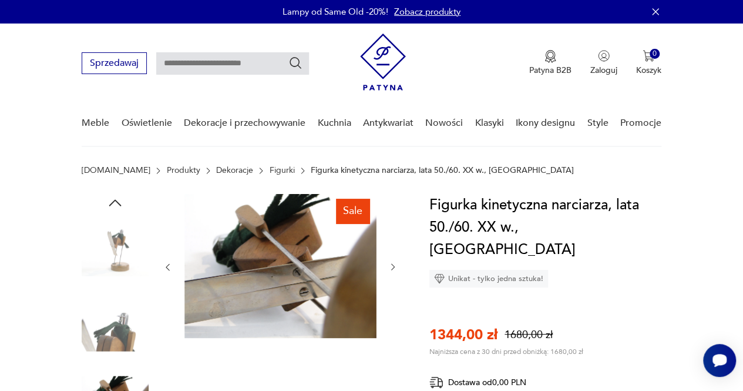
click at [391, 265] on icon "button" at bounding box center [392, 266] width 9 height 9
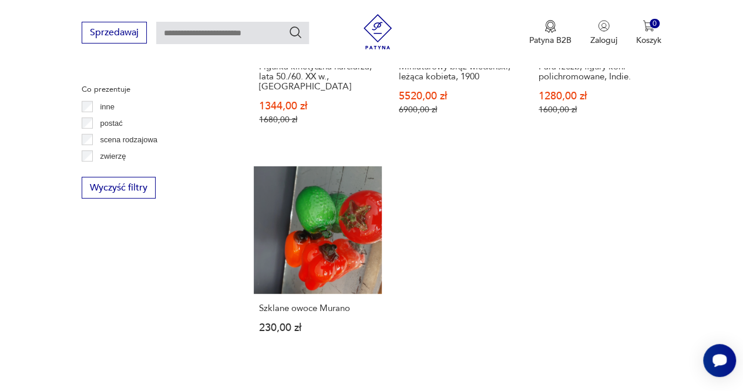
scroll to position [1644, 0]
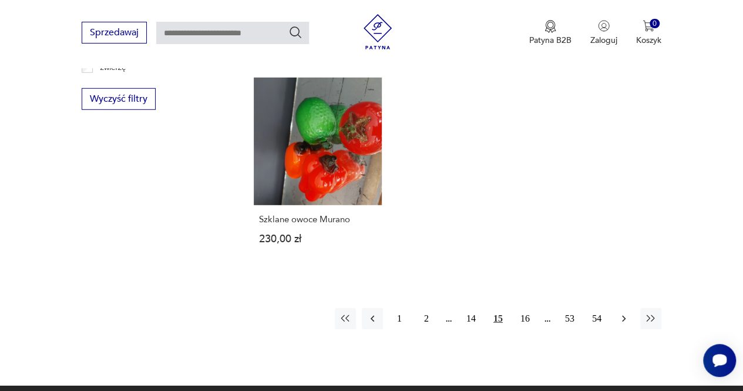
click at [625, 312] on icon "button" at bounding box center [624, 318] width 12 height 12
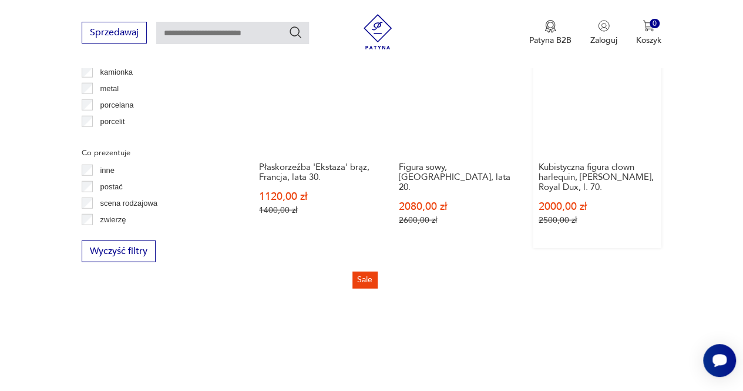
scroll to position [1545, 0]
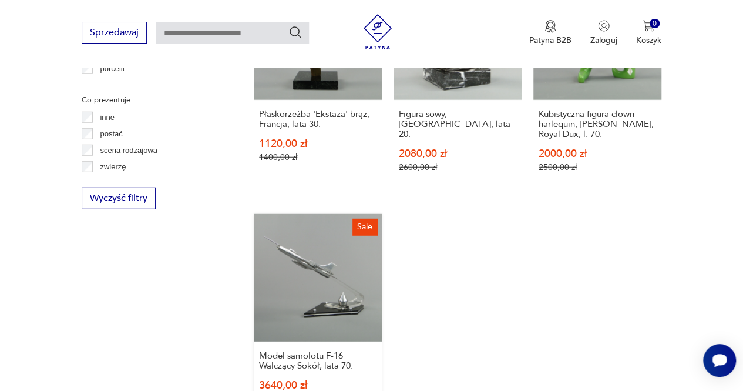
click at [297, 272] on link "Sale Model samolotu F-16 Walczący Sokół, lata 70. 3640,00 zł 4550,00 zł" at bounding box center [318, 320] width 128 height 213
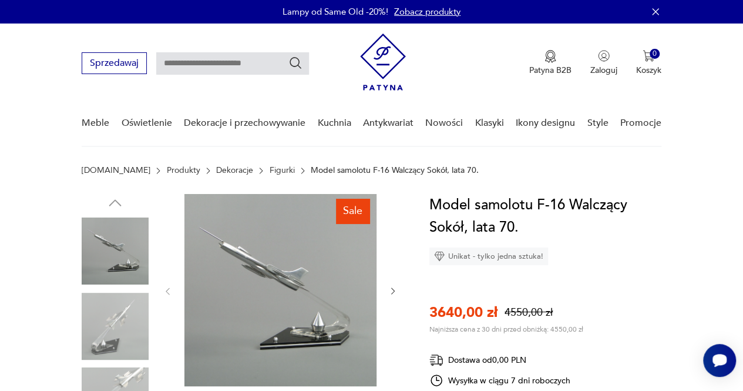
click at [388, 290] on icon "button" at bounding box center [392, 290] width 9 height 9
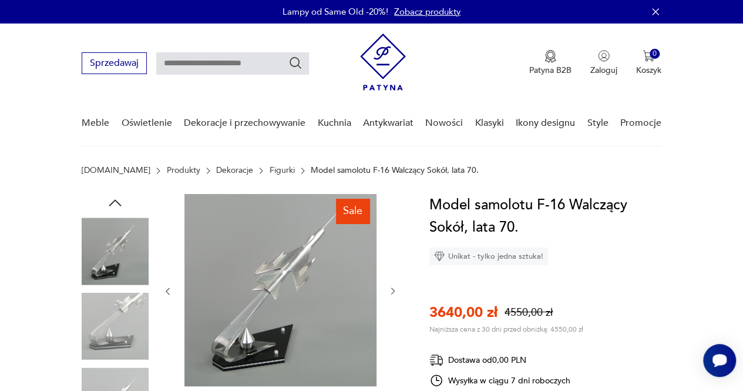
click at [395, 289] on icon "button" at bounding box center [392, 290] width 9 height 9
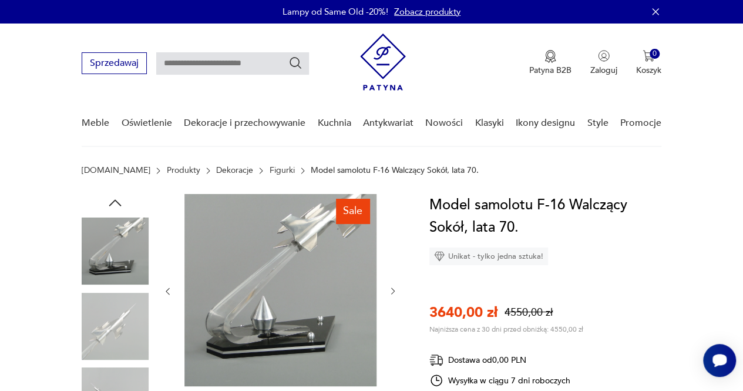
click at [395, 289] on icon "button" at bounding box center [392, 290] width 9 height 9
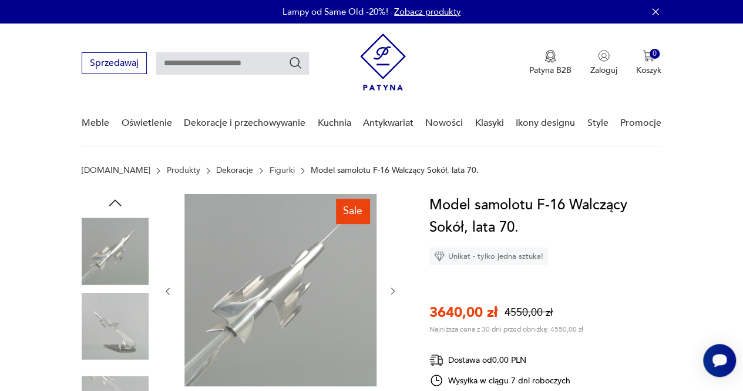
click at [164, 290] on icon "button" at bounding box center [167, 290] width 9 height 9
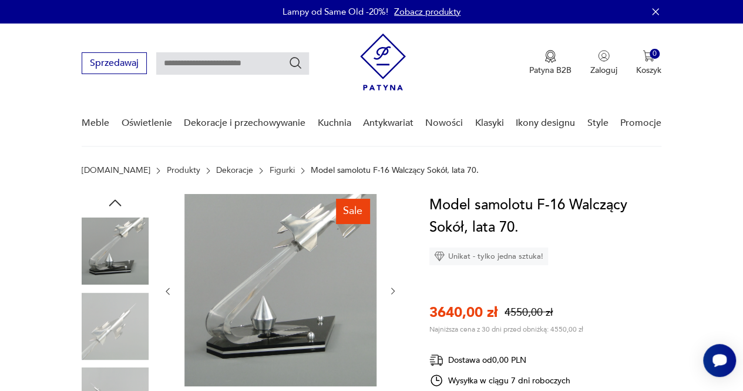
click at [394, 291] on icon "button" at bounding box center [393, 291] width 4 height 6
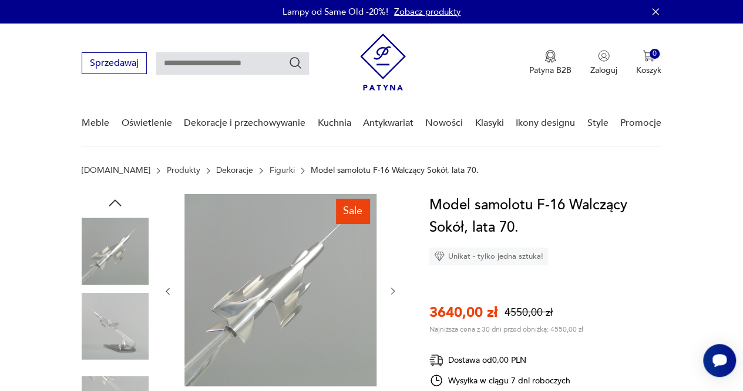
click at [391, 290] on icon "button" at bounding box center [392, 290] width 9 height 9
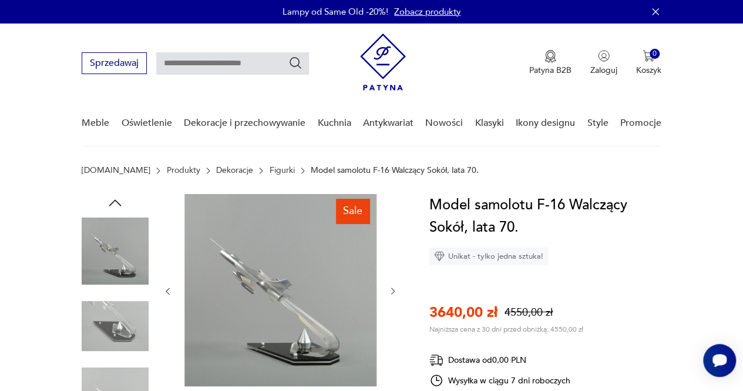
click at [391, 290] on icon "button" at bounding box center [392, 290] width 9 height 9
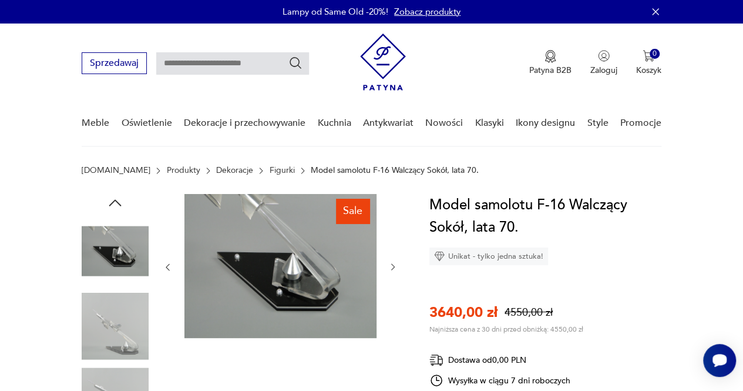
click at [391, 290] on div at bounding box center [280, 267] width 235 height 146
click at [392, 268] on icon "button" at bounding box center [392, 266] width 9 height 9
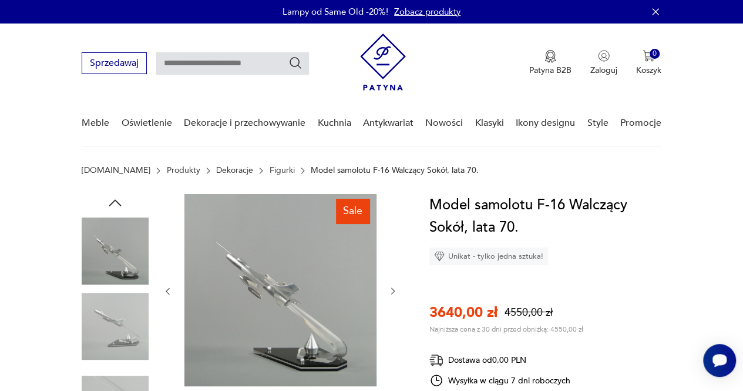
click at [392, 268] on div at bounding box center [280, 291] width 235 height 194
click at [396, 283] on div at bounding box center [280, 291] width 235 height 194
click at [394, 288] on icon "button" at bounding box center [392, 290] width 9 height 9
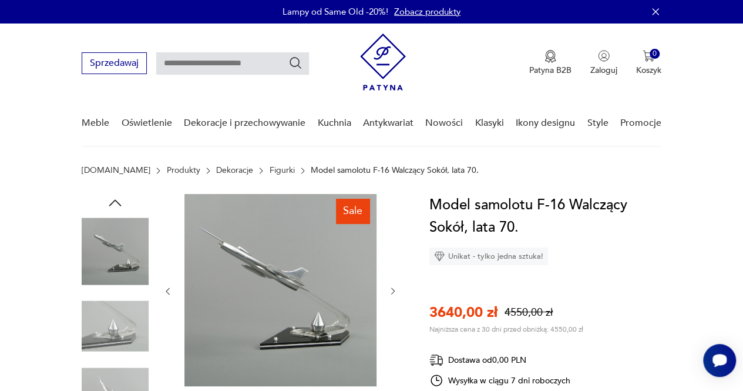
click at [394, 288] on icon "button" at bounding box center [392, 290] width 9 height 9
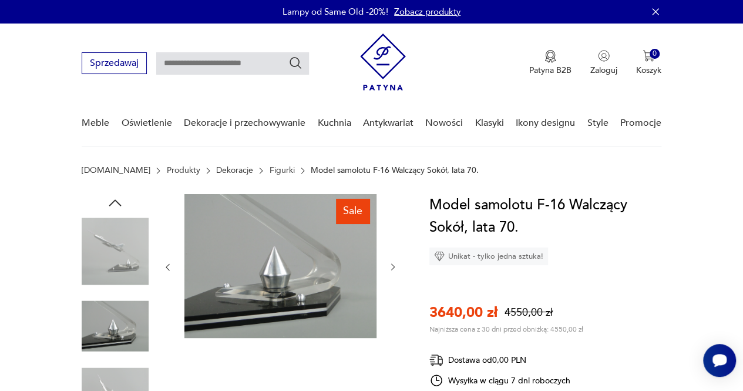
click at [394, 268] on icon "button" at bounding box center [392, 266] width 9 height 9
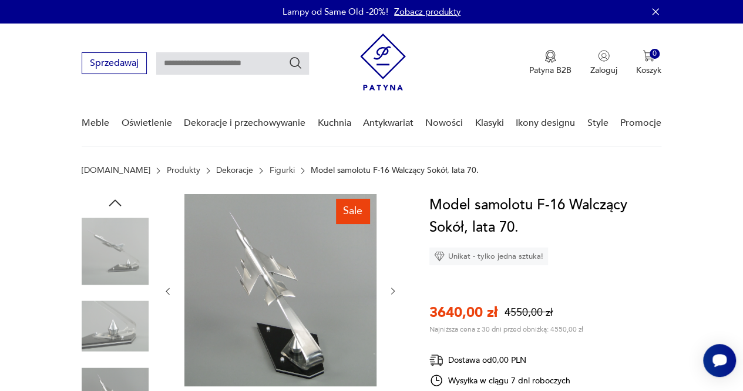
click at [394, 288] on icon "button" at bounding box center [392, 290] width 9 height 9
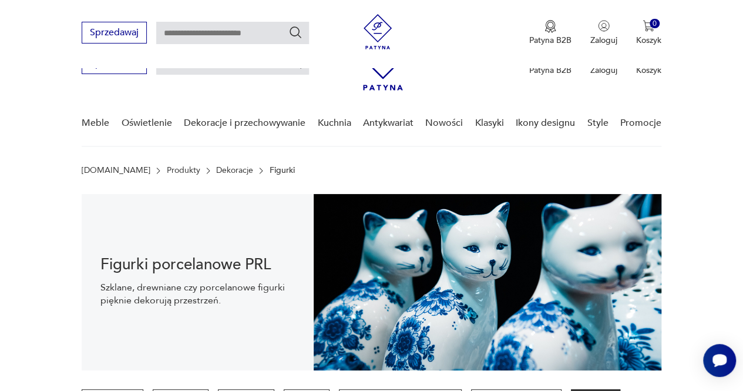
scroll to position [1653, 0]
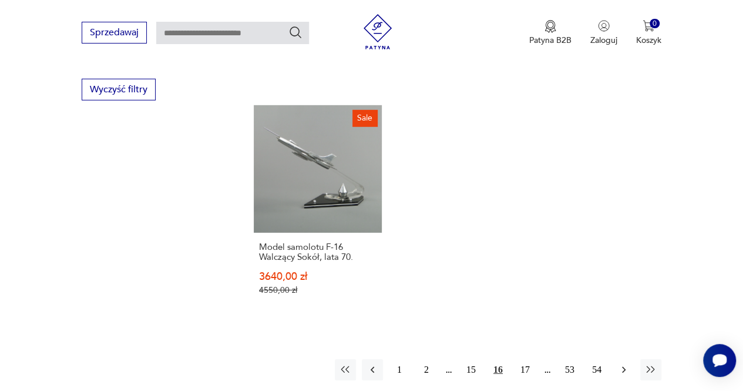
click at [626, 364] on icon "button" at bounding box center [624, 370] width 12 height 12
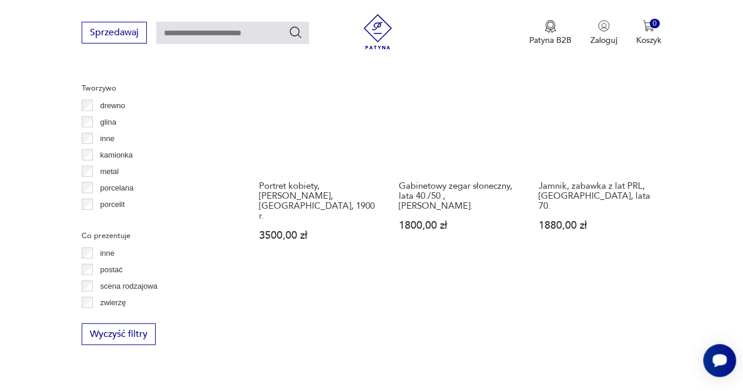
scroll to position [1427, 0]
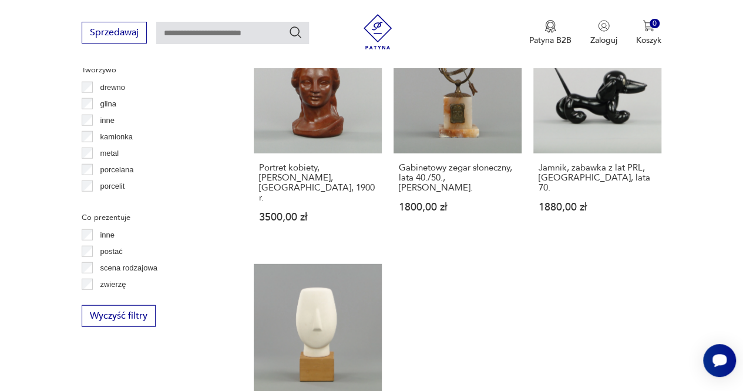
drag, startPoint x: 670, startPoint y: 349, endPoint x: 684, endPoint y: 290, distance: 61.7
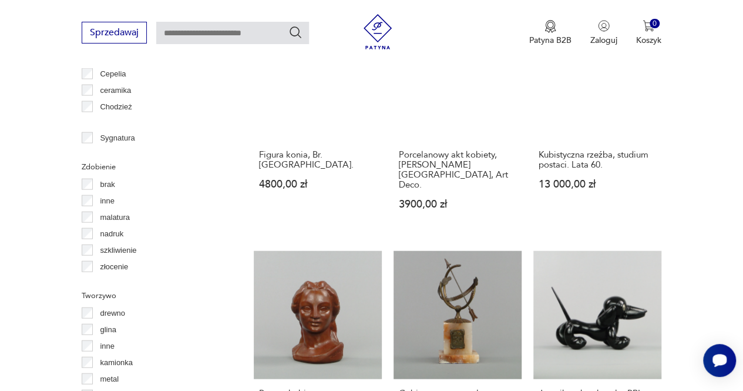
scroll to position [1075, 0]
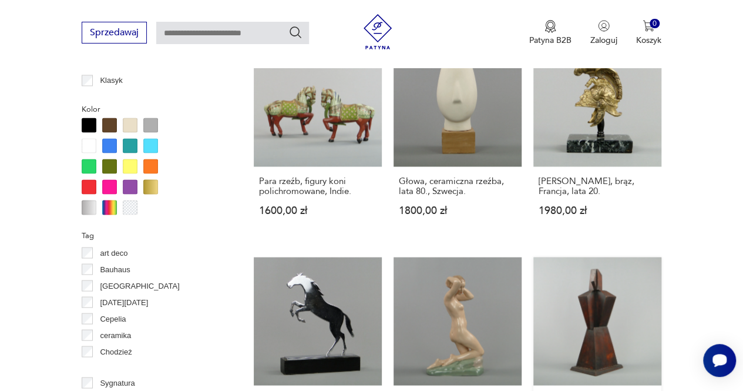
click at [612, 292] on link "Kubistyczna rzeźba, studium postaci. Lata 60. 13 000,00 zł" at bounding box center [597, 367] width 128 height 220
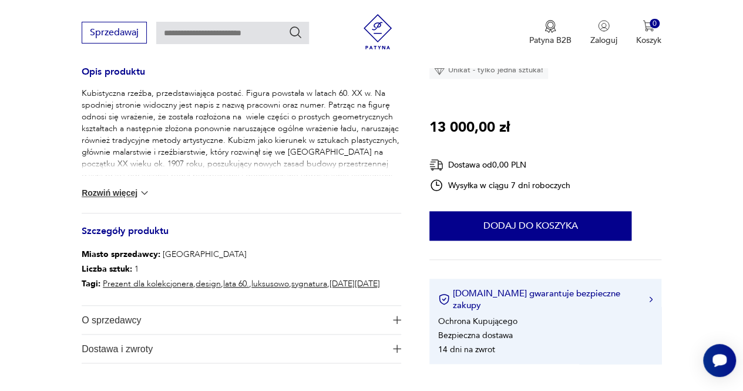
scroll to position [411, 0]
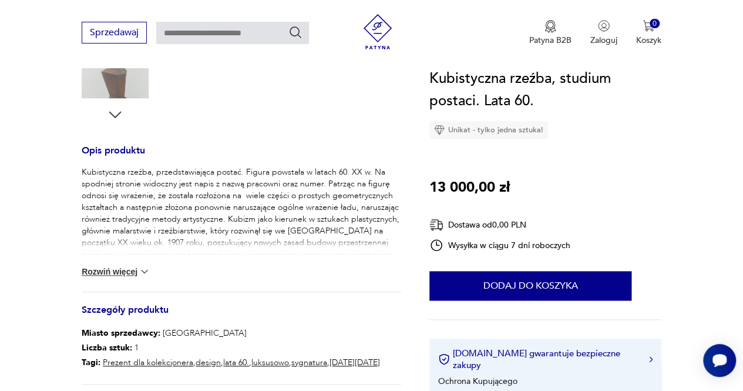
click at [129, 271] on button "Rozwiń więcej" at bounding box center [116, 271] width 68 height 12
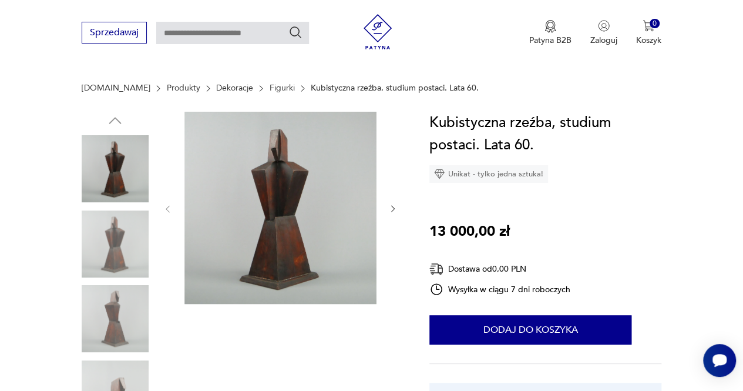
scroll to position [0, 0]
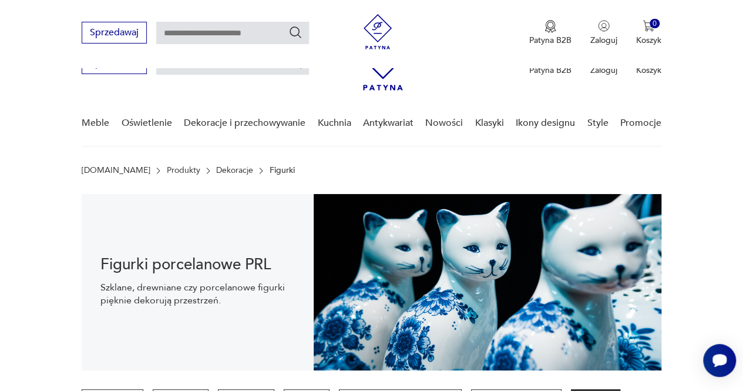
scroll to position [1066, 0]
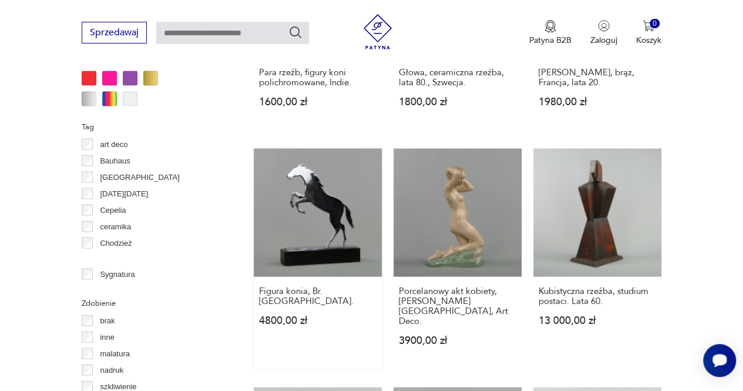
click at [325, 189] on link "Figura konia, Br. Hagenauer. 4800,00 zł" at bounding box center [318, 258] width 128 height 220
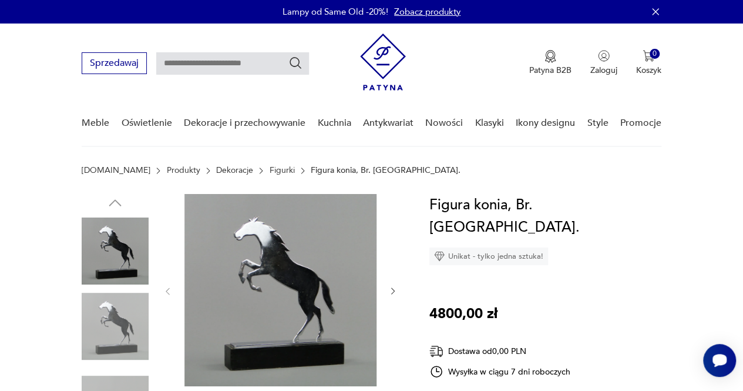
click at [393, 291] on icon "button" at bounding box center [392, 290] width 9 height 9
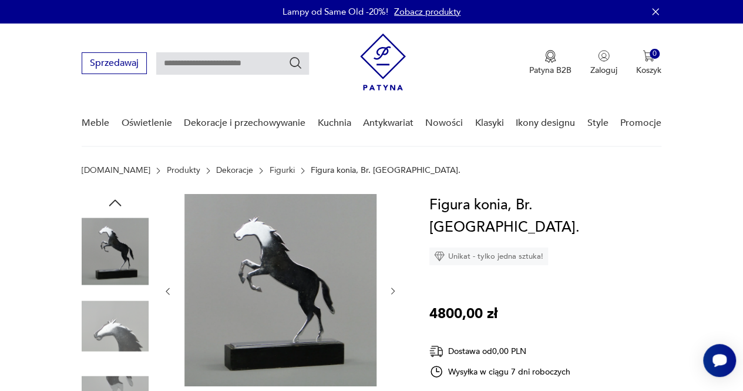
click at [393, 291] on icon "button" at bounding box center [392, 290] width 9 height 9
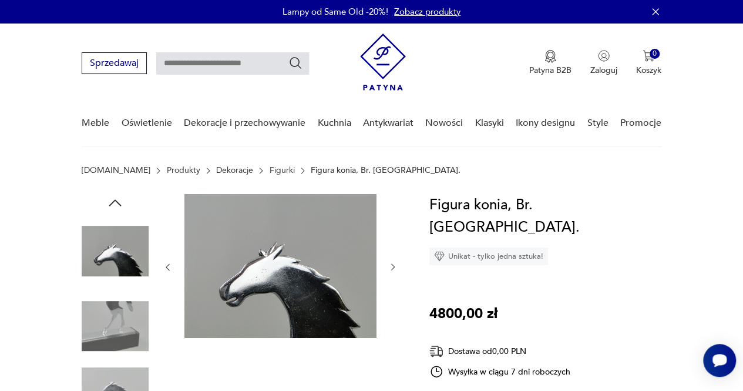
click at [393, 291] on div at bounding box center [280, 267] width 235 height 146
click at [394, 267] on icon "button" at bounding box center [392, 266] width 9 height 9
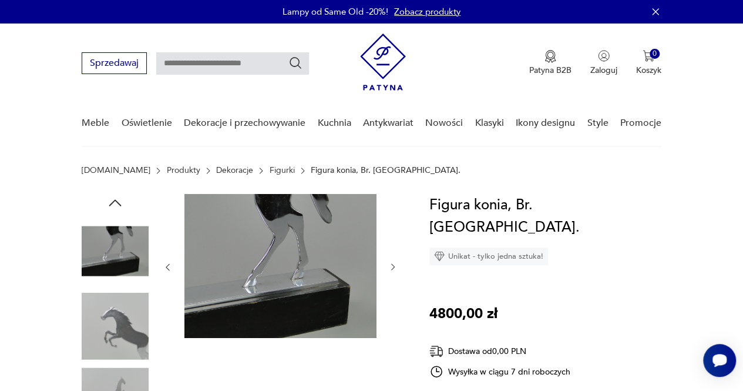
click at [394, 263] on icon "button" at bounding box center [392, 266] width 9 height 9
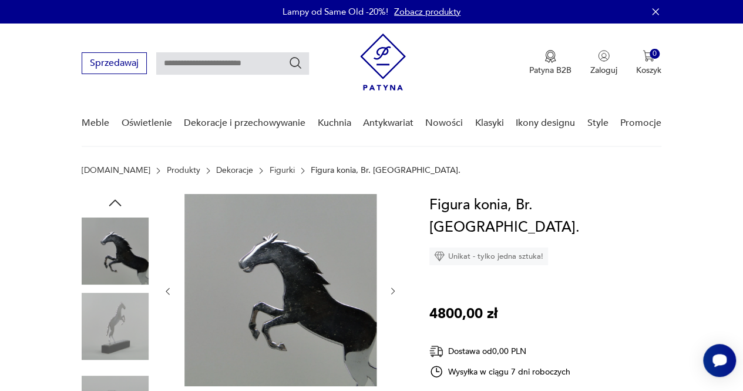
click at [392, 290] on icon "button" at bounding box center [392, 290] width 9 height 9
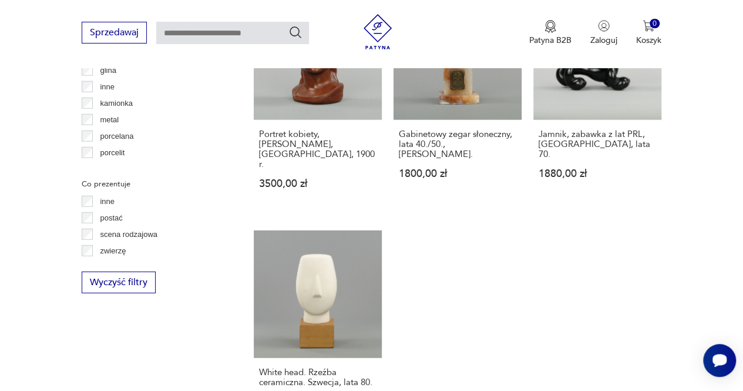
scroll to position [1527, 0]
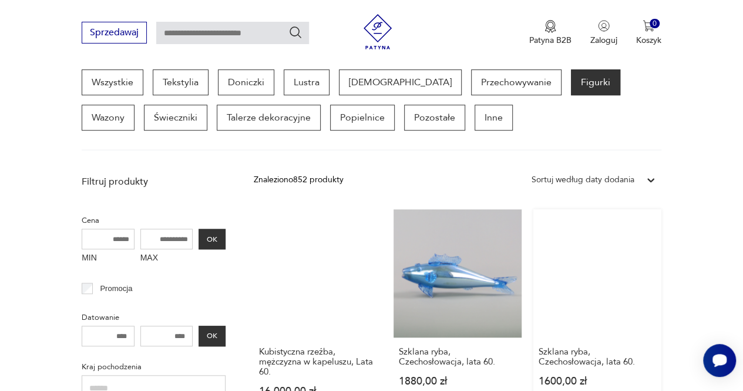
scroll to position [370, 0]
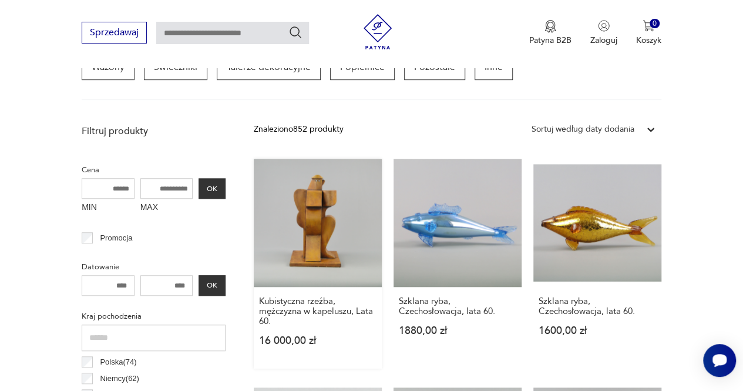
click at [334, 221] on link "Kubistyczna rzeźba, mężczyzna w kapeluszu, Lata 60. 16 000,00 zł" at bounding box center [318, 264] width 128 height 210
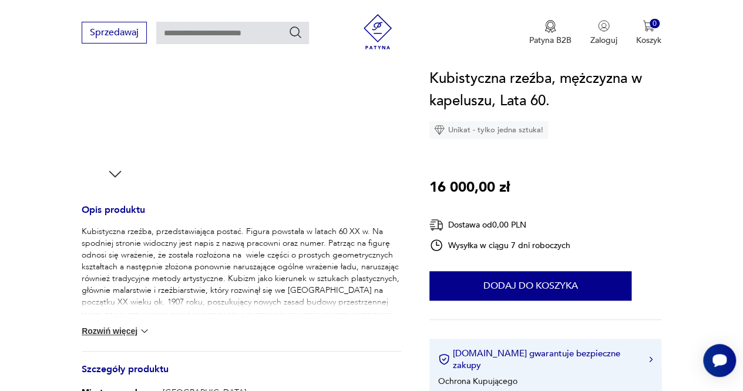
scroll to position [352, 0]
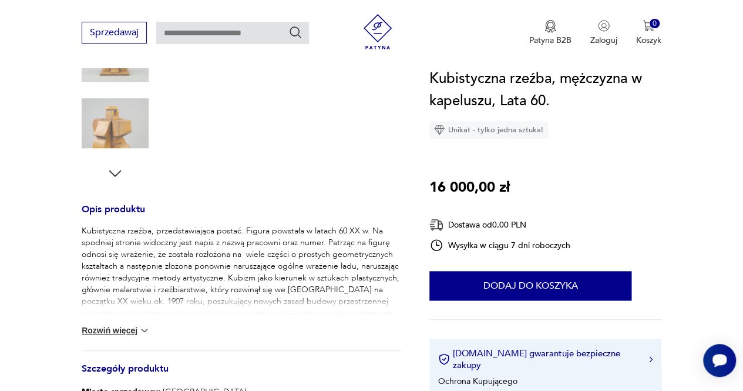
click at [128, 329] on button "Rozwiń więcej" at bounding box center [116, 330] width 68 height 12
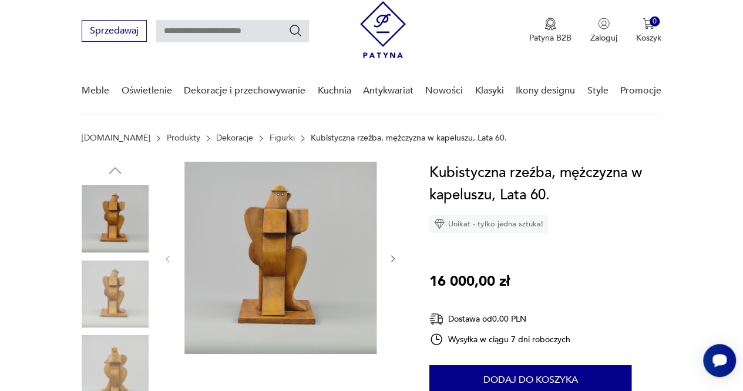
scroll to position [0, 0]
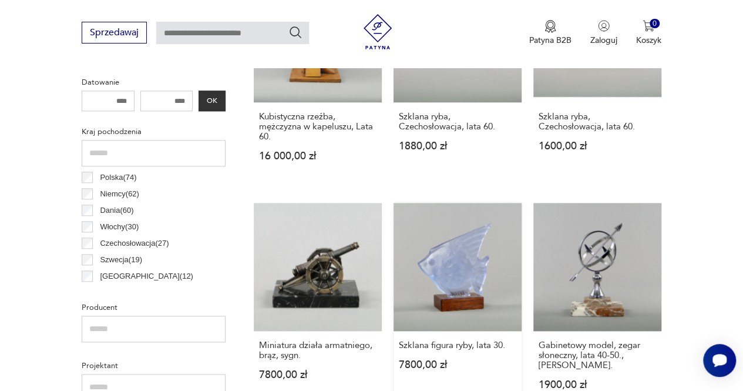
scroll to position [605, 0]
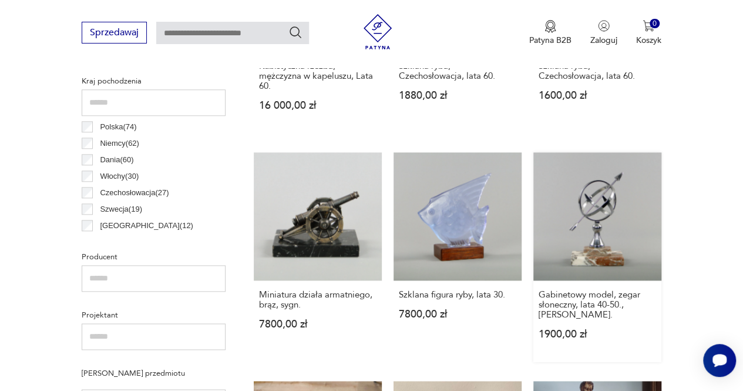
click at [612, 217] on link "Gabinetowy model, zegar słoneczny, lata 40-50., Dania. 1900,00 zł" at bounding box center [597, 257] width 128 height 210
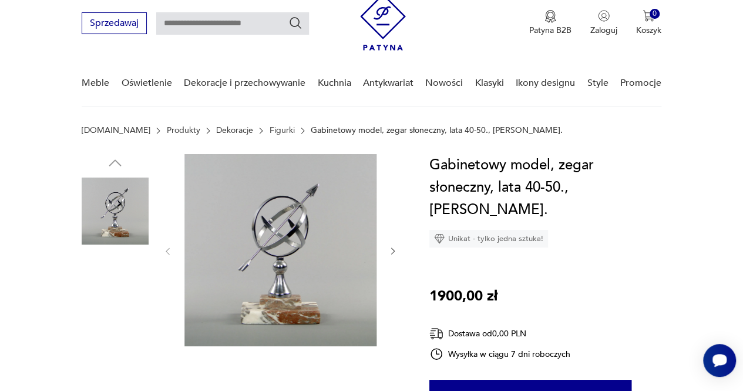
scroll to position [59, 0]
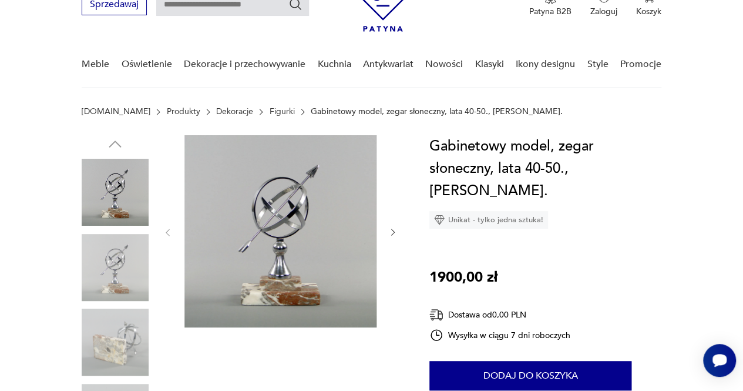
click at [393, 230] on icon "button" at bounding box center [392, 231] width 9 height 9
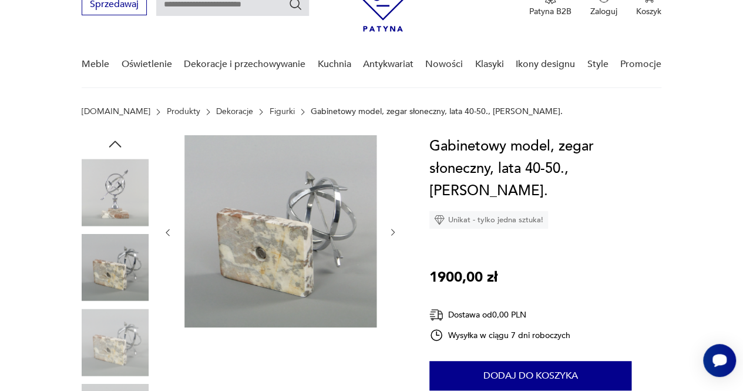
click at [393, 230] on icon "button" at bounding box center [392, 231] width 9 height 9
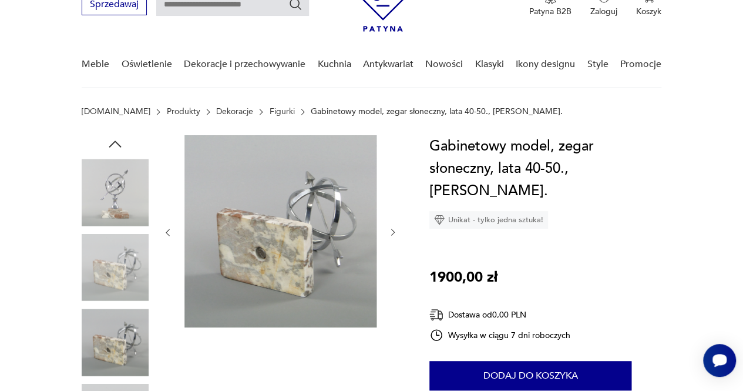
click at [393, 230] on icon "button" at bounding box center [392, 231] width 9 height 9
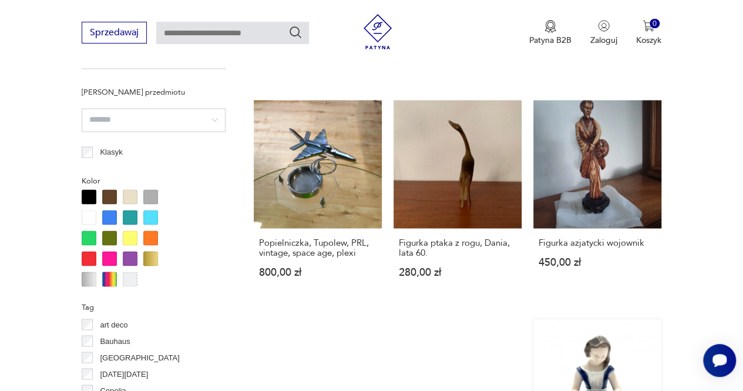
scroll to position [839, 0]
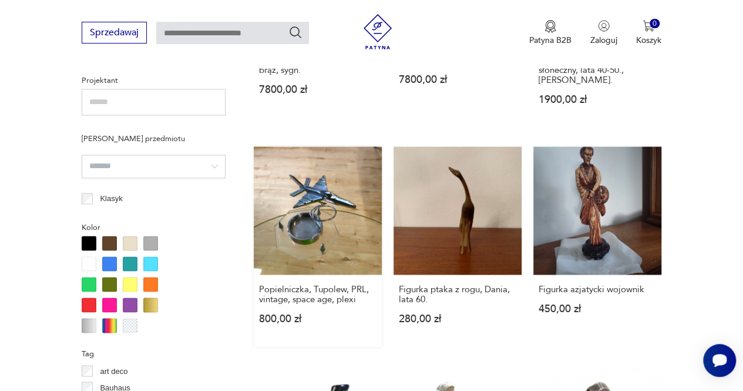
click at [318, 216] on link "Popielniczka, Tupolew, PRL, vintage, space age, plexi 800,00 zł" at bounding box center [318, 246] width 128 height 200
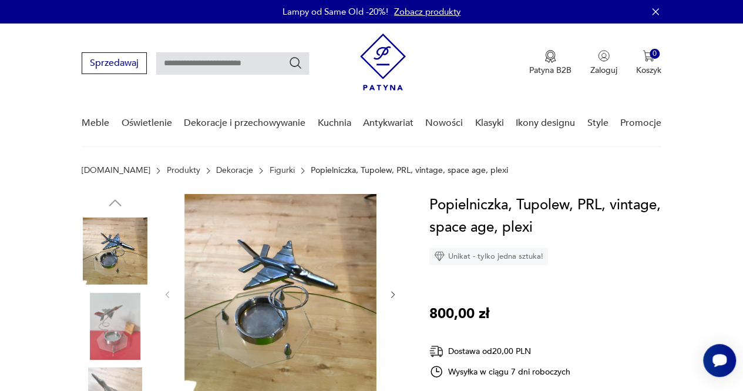
click at [392, 292] on icon "button" at bounding box center [393, 294] width 4 height 6
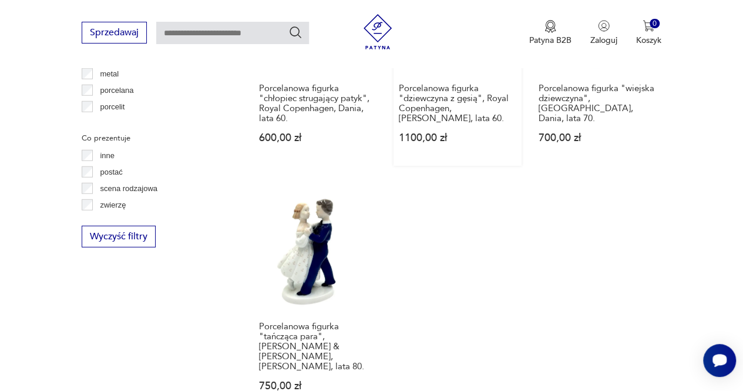
scroll to position [1652, 0]
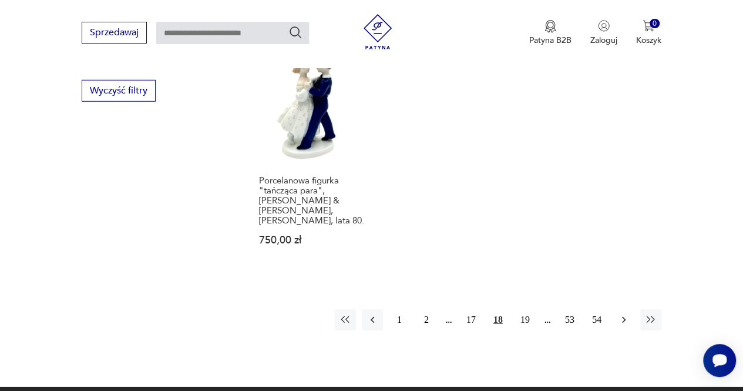
click at [626, 314] on icon "button" at bounding box center [624, 320] width 12 height 12
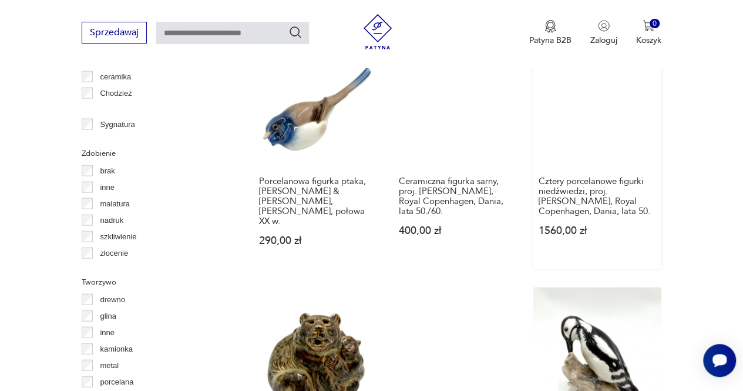
scroll to position [1134, 0]
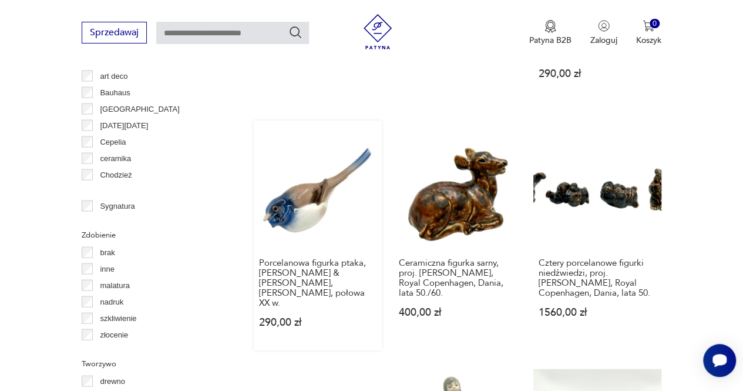
click at [307, 190] on link "Porcelanowa figurka ptaka, Bing & Grondahl, Dania, połowa XX w. 290,00 zł" at bounding box center [318, 235] width 128 height 230
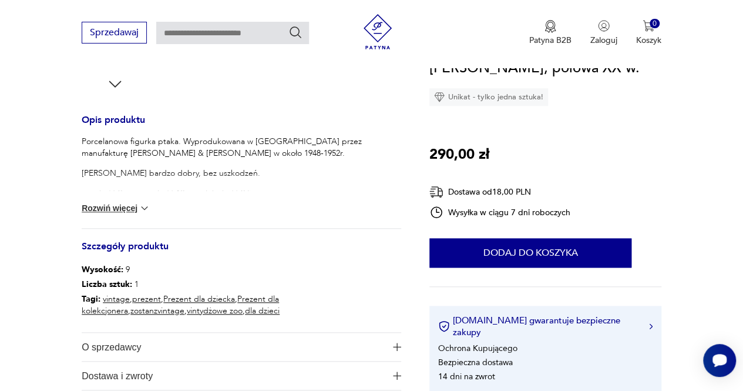
scroll to position [470, 0]
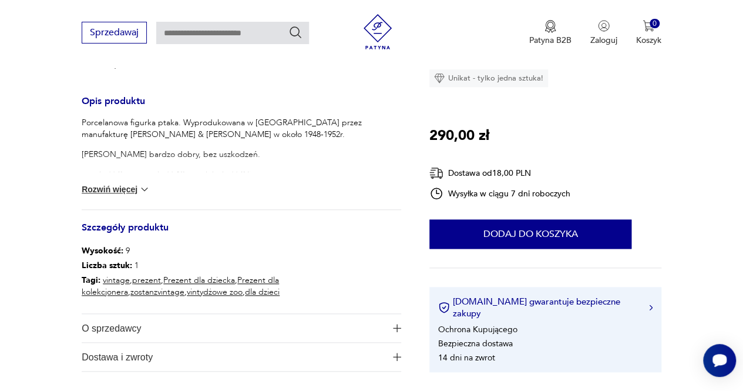
click at [143, 183] on img at bounding box center [145, 189] width 12 height 12
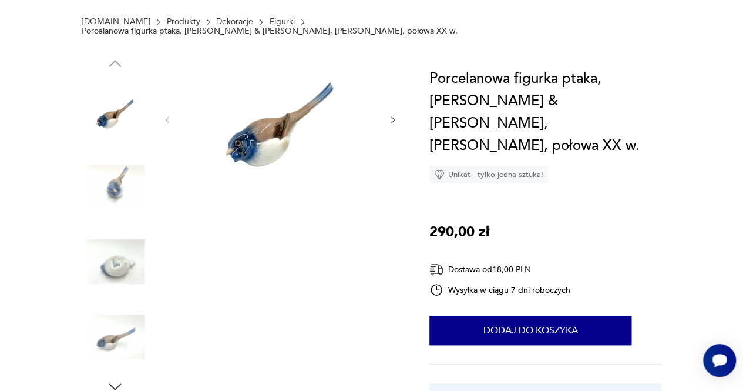
scroll to position [59, 0]
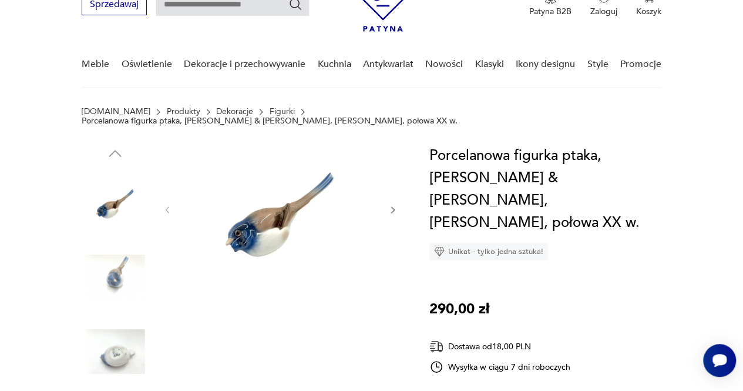
click at [391, 205] on icon "button" at bounding box center [392, 209] width 9 height 9
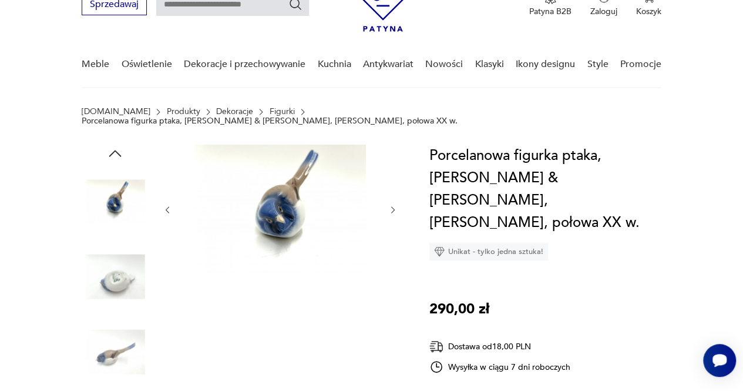
click at [391, 205] on icon "button" at bounding box center [392, 209] width 9 height 9
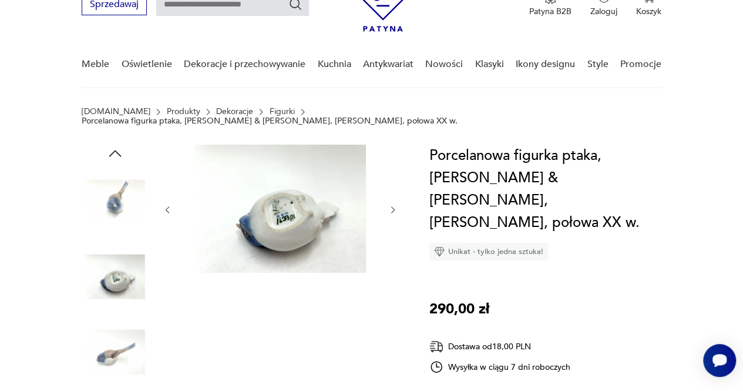
click at [391, 205] on icon "button" at bounding box center [392, 209] width 9 height 9
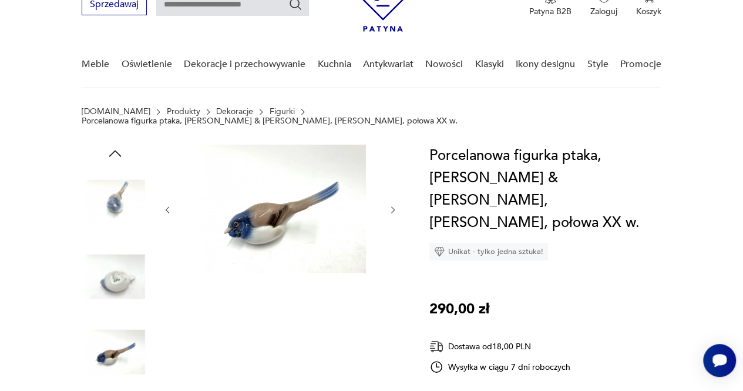
click at [391, 205] on icon "button" at bounding box center [392, 209] width 9 height 9
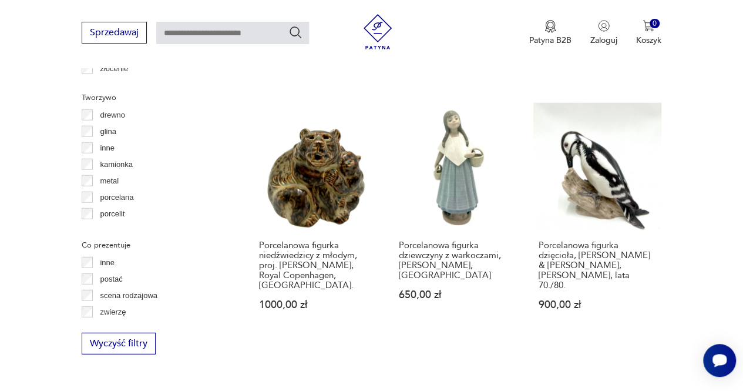
scroll to position [1418, 0]
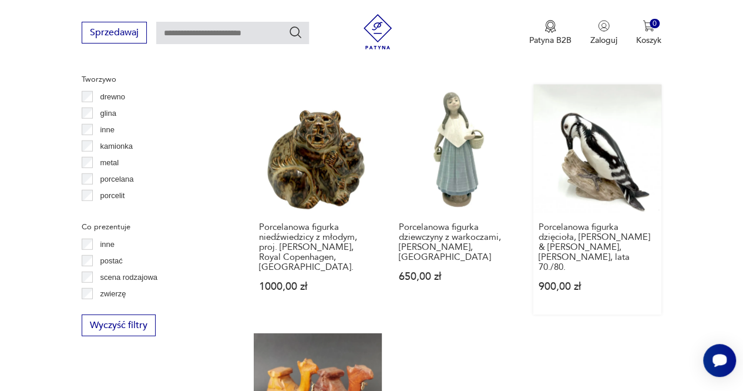
click at [604, 130] on link "Porcelanowa figurka dzięcioła, Bing & Grondahl, Dania, lata 70./80. 900,00 zł" at bounding box center [597, 200] width 128 height 230
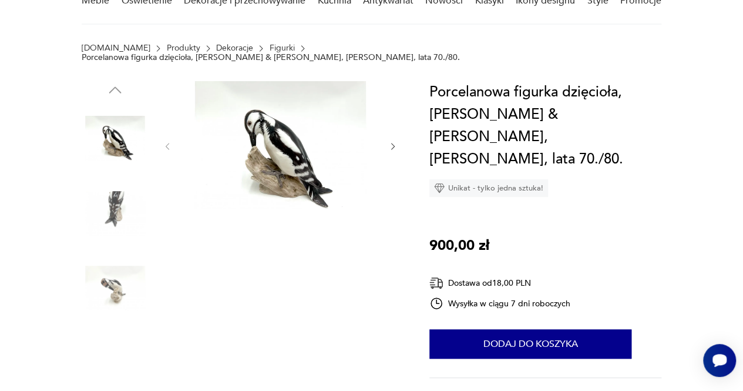
scroll to position [59, 0]
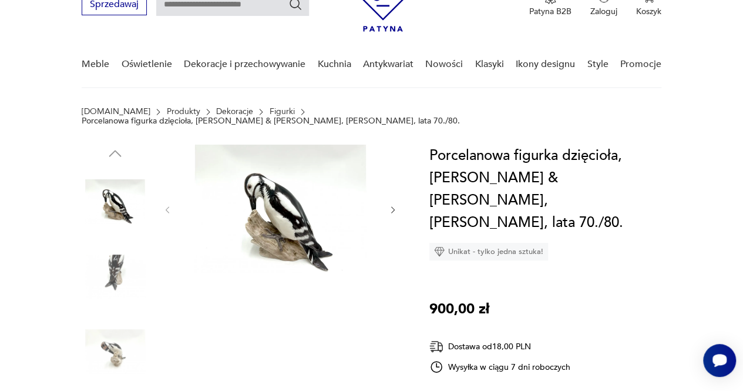
click at [393, 205] on icon "button" at bounding box center [392, 209] width 9 height 9
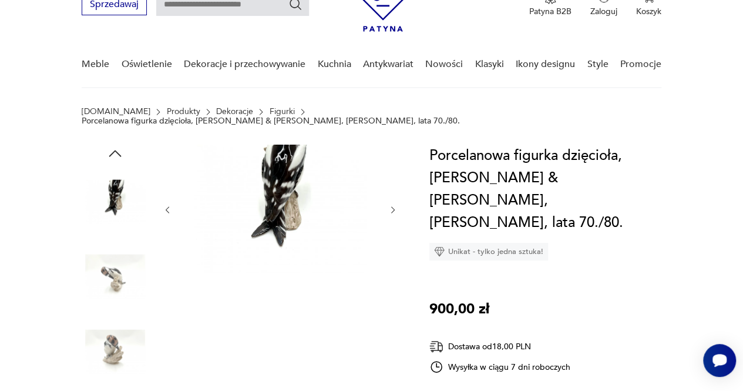
click at [393, 205] on icon "button" at bounding box center [392, 209] width 9 height 9
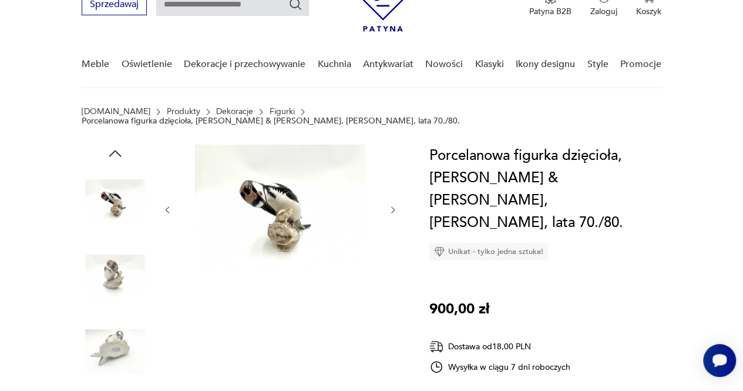
scroll to position [0, 0]
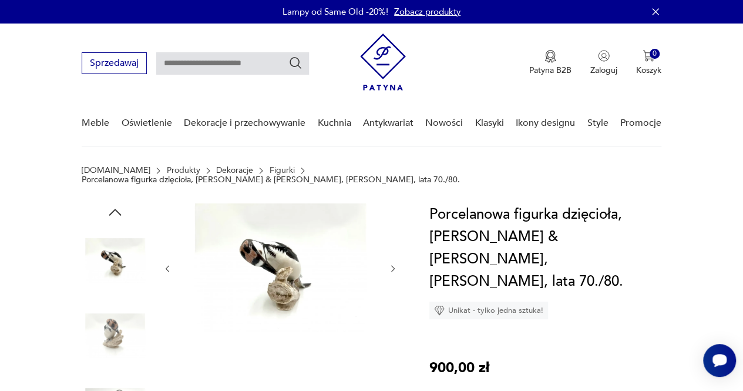
click at [395, 264] on icon "button" at bounding box center [392, 268] width 9 height 9
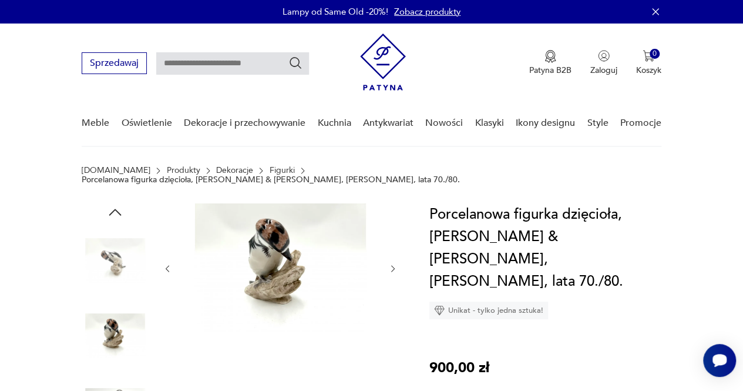
click at [393, 264] on icon "button" at bounding box center [392, 268] width 9 height 9
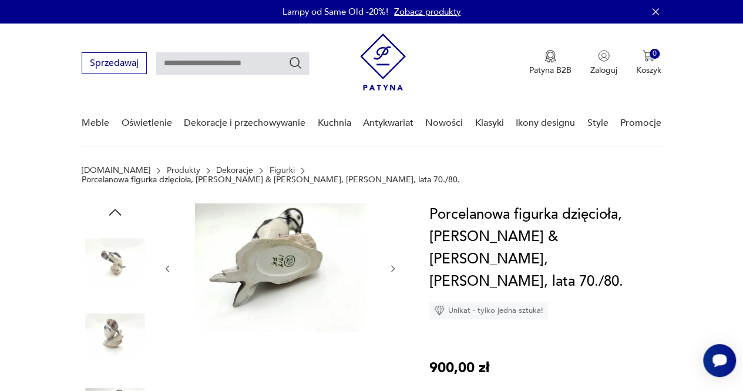
click at [394, 264] on icon "button" at bounding box center [392, 268] width 9 height 9
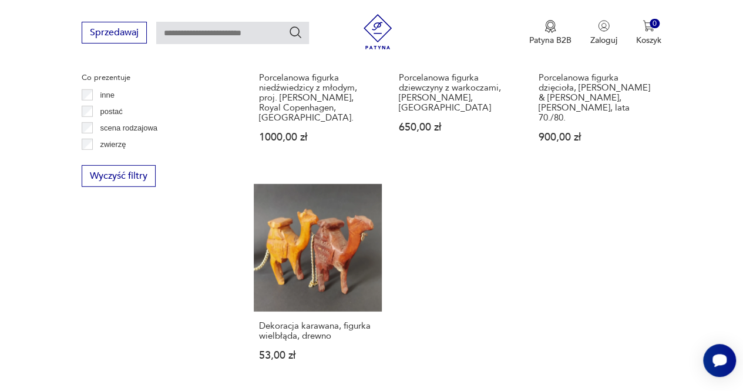
scroll to position [1585, 0]
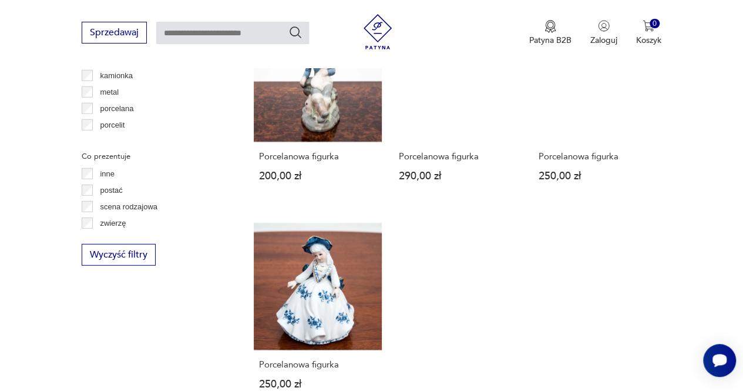
scroll to position [1545, 0]
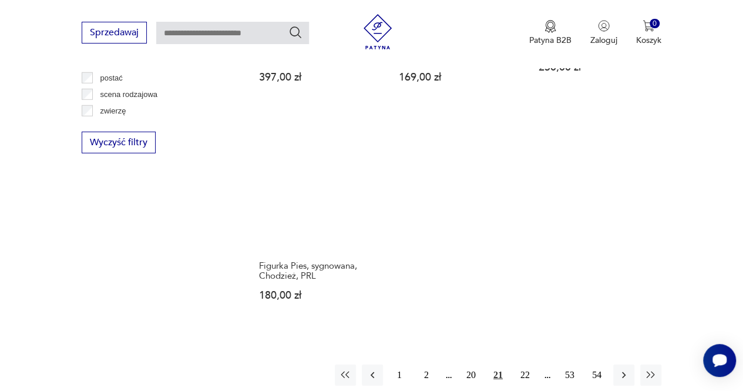
scroll to position [1603, 0]
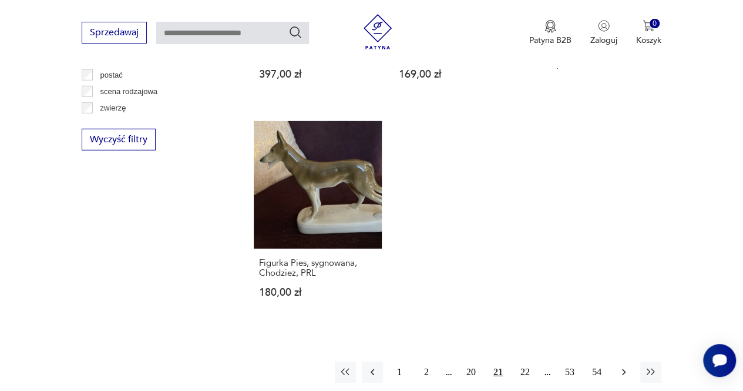
click at [621, 366] on icon "button" at bounding box center [624, 372] width 12 height 12
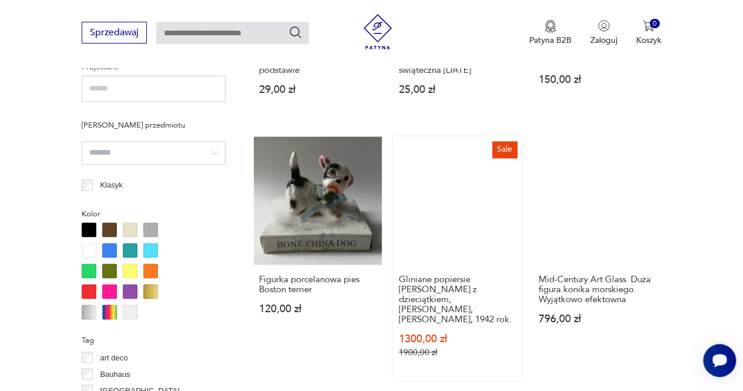
scroll to position [781, 0]
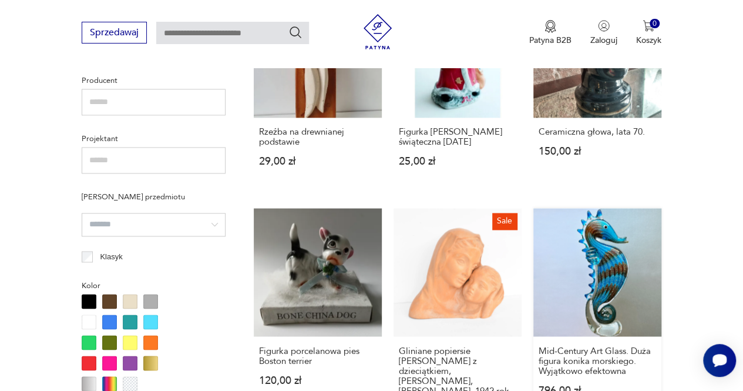
click at [604, 263] on link "Mid-Century Art Glass. Duża figura konika morskiego. Wyjątkowo efektowna 796,00…" at bounding box center [597, 329] width 128 height 243
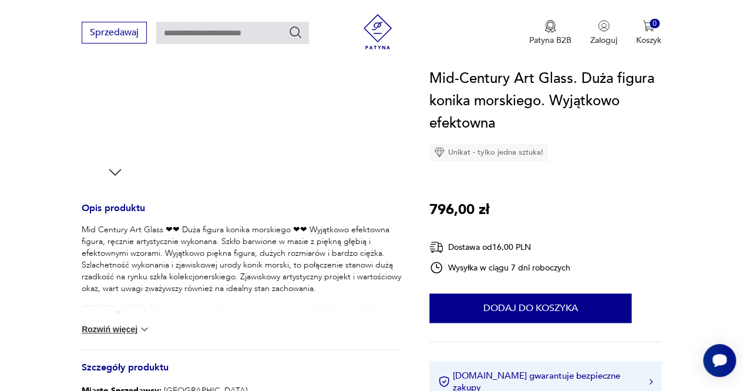
scroll to position [411, 0]
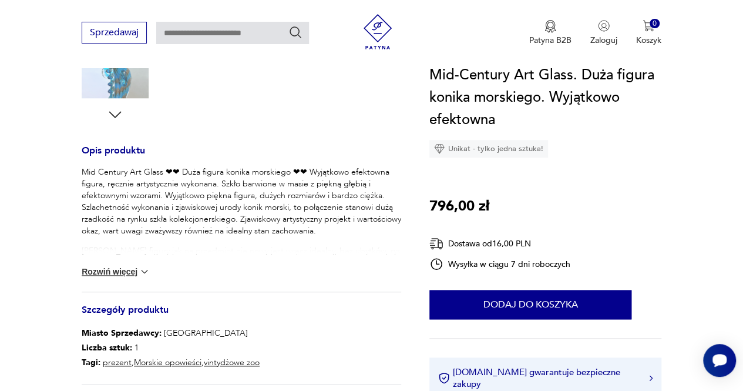
click at [125, 271] on button "Rozwiń więcej" at bounding box center [116, 271] width 68 height 12
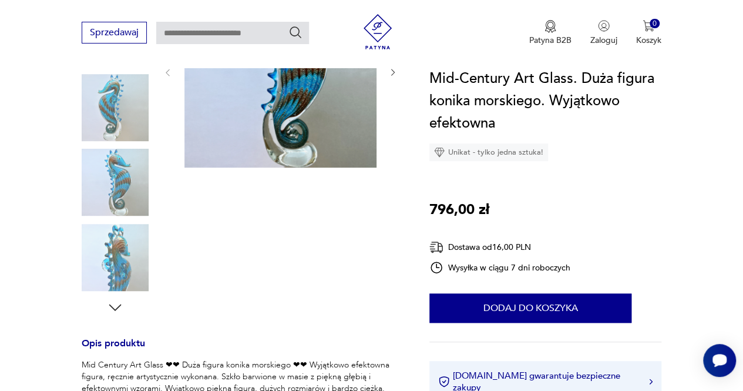
scroll to position [176, 0]
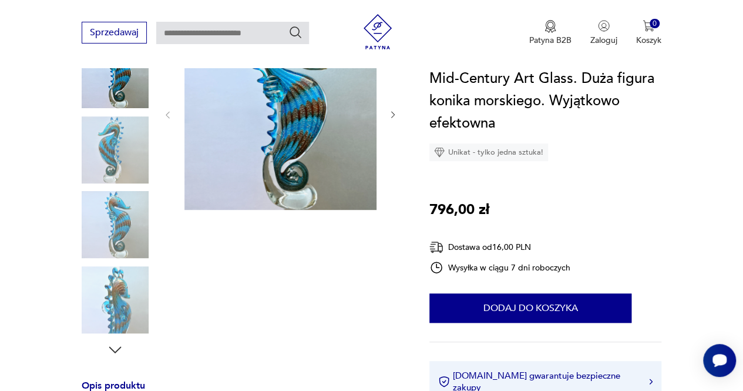
click at [392, 115] on icon "button" at bounding box center [392, 114] width 9 height 9
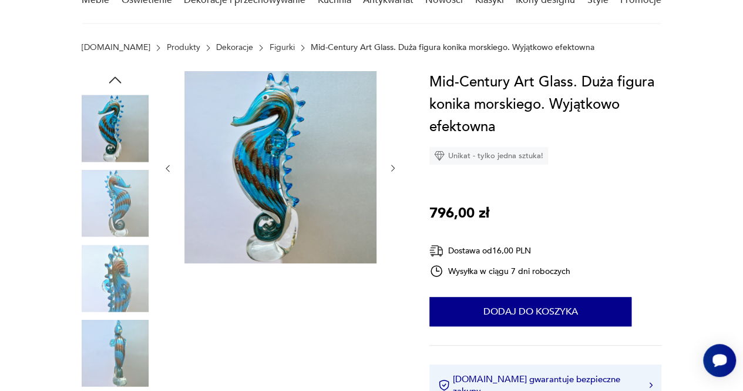
scroll to position [59, 0]
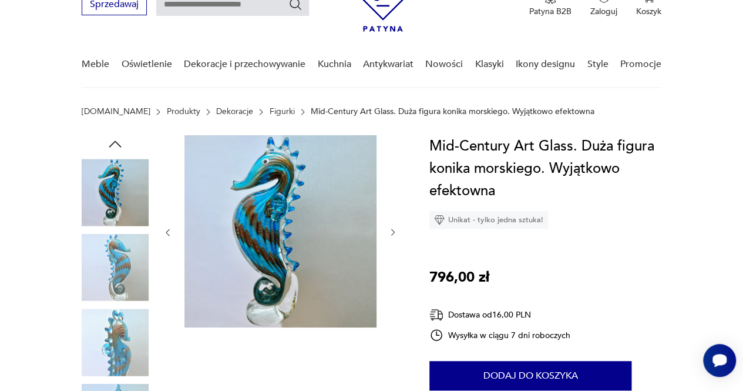
click at [394, 228] on icon "button" at bounding box center [392, 231] width 9 height 9
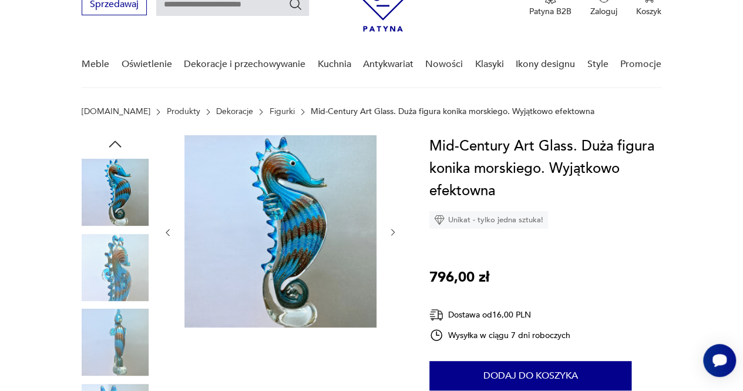
click at [392, 230] on icon "button" at bounding box center [393, 232] width 4 height 6
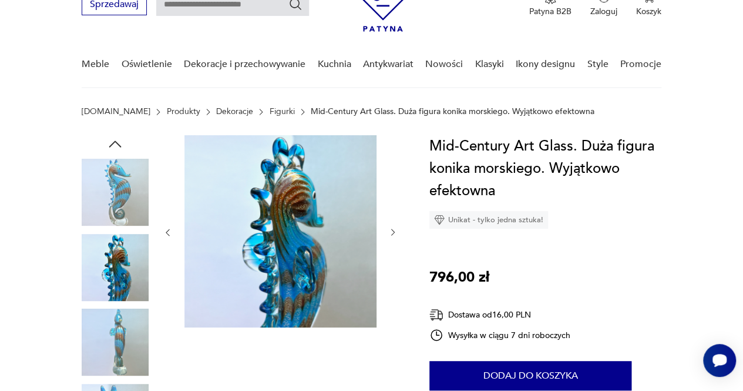
click at [392, 230] on icon "button" at bounding box center [393, 232] width 4 height 6
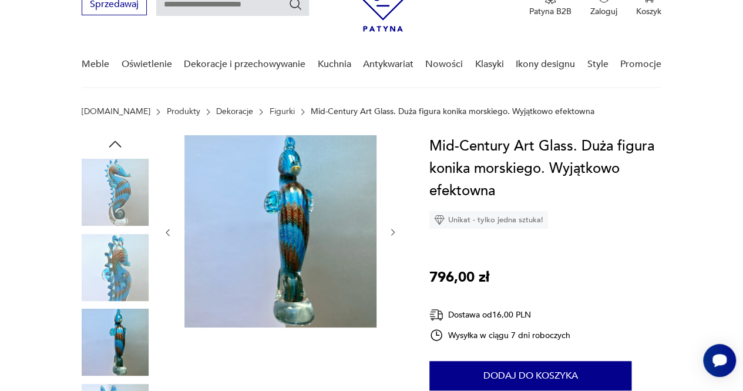
click at [392, 230] on icon "button" at bounding box center [393, 232] width 4 height 6
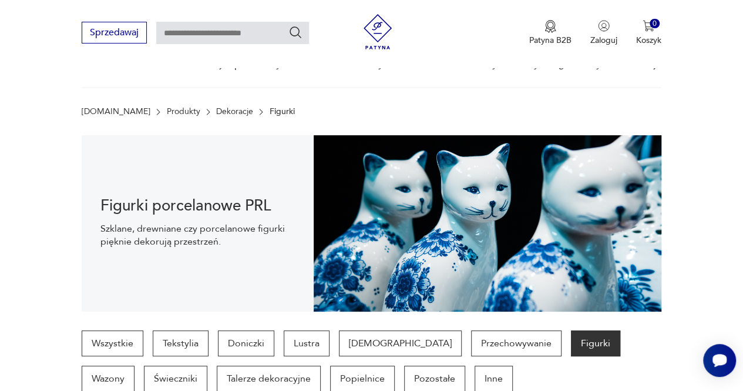
scroll to position [889, 0]
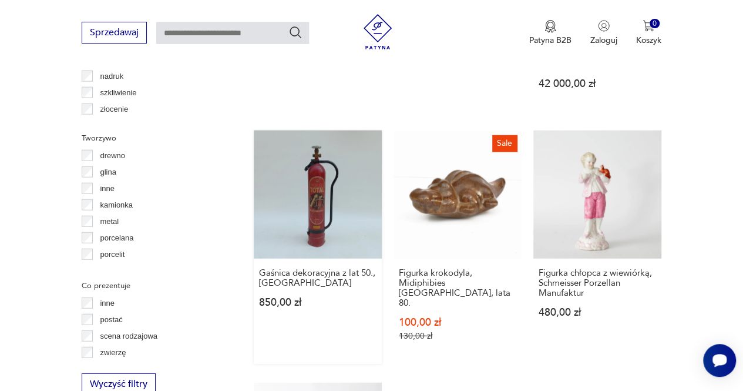
click at [320, 187] on link "Gaśnica dekoracyjna z lat 50., Niemcy 850,00 zł" at bounding box center [318, 246] width 128 height 233
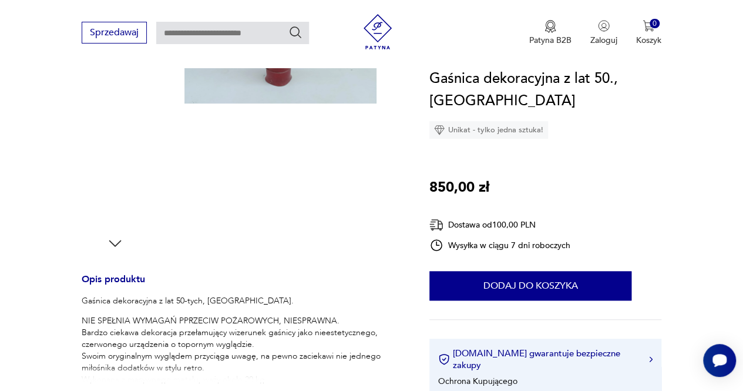
scroll to position [352, 0]
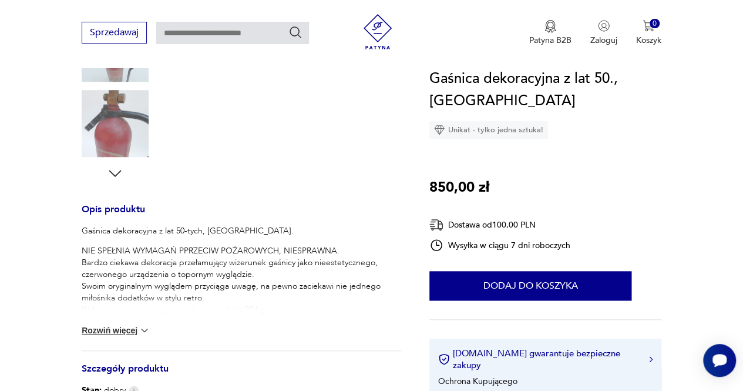
click at [129, 331] on button "Rozwiń więcej" at bounding box center [116, 330] width 68 height 12
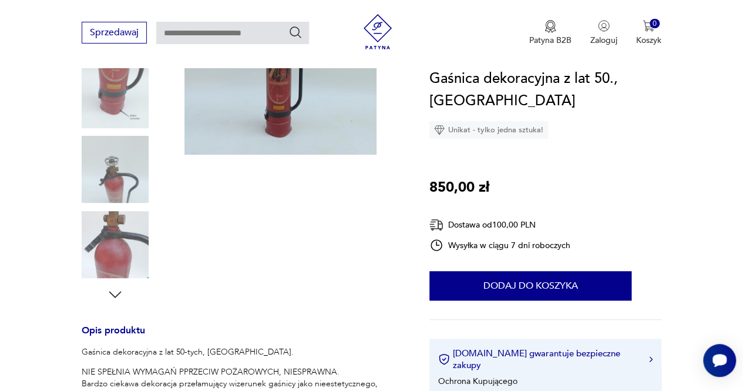
scroll to position [0, 0]
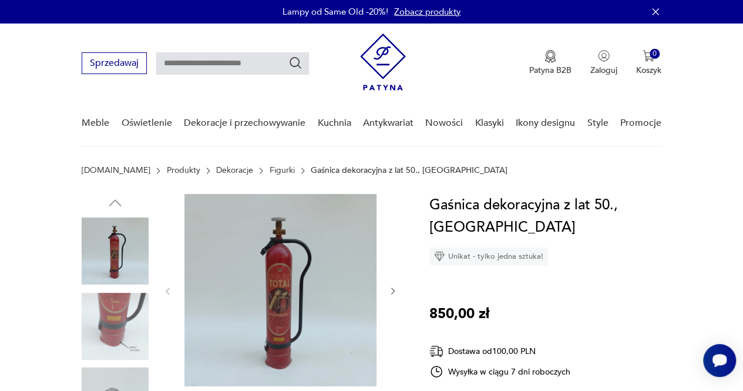
click at [393, 291] on icon "button" at bounding box center [392, 290] width 9 height 9
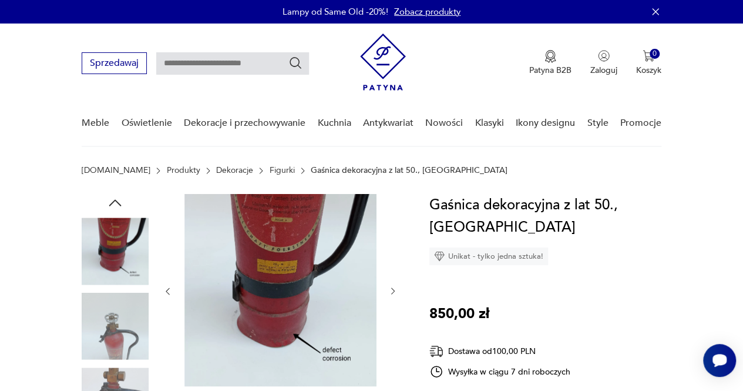
click at [394, 291] on icon "button" at bounding box center [392, 290] width 9 height 9
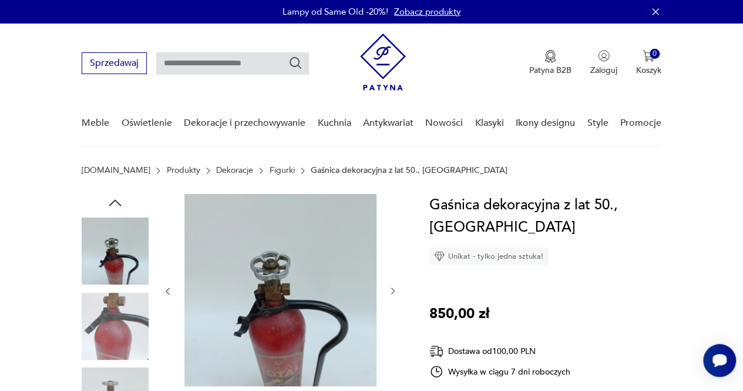
click at [396, 291] on icon "button" at bounding box center [392, 290] width 9 height 9
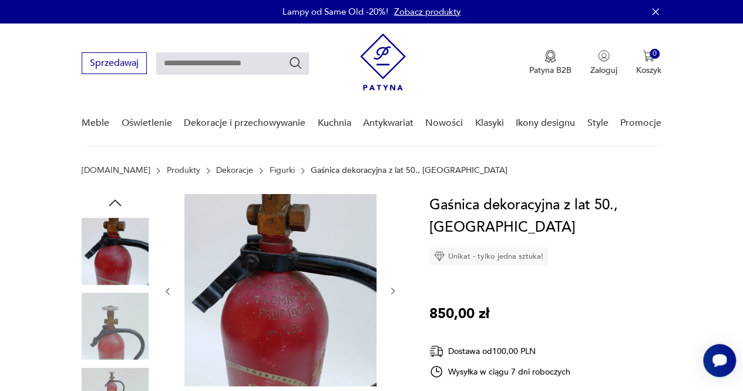
click at [396, 292] on icon "button" at bounding box center [392, 290] width 9 height 9
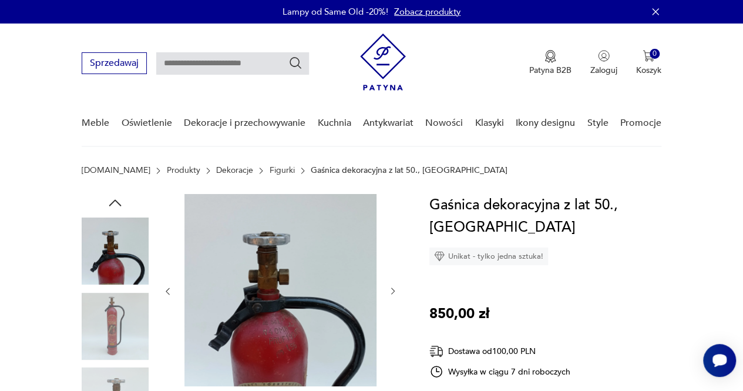
click at [396, 291] on icon "button" at bounding box center [392, 290] width 9 height 9
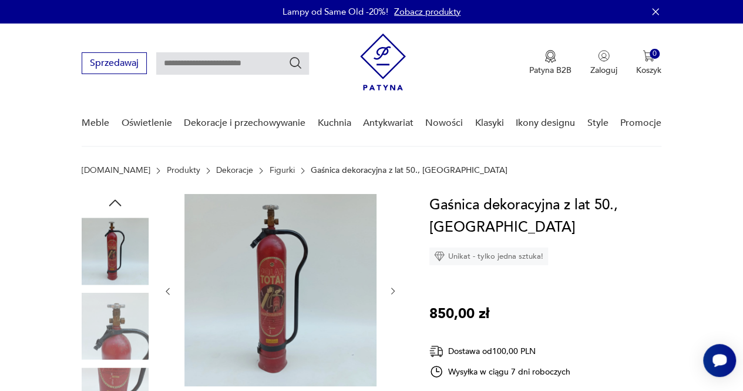
click at [392, 291] on icon "button" at bounding box center [392, 290] width 9 height 9
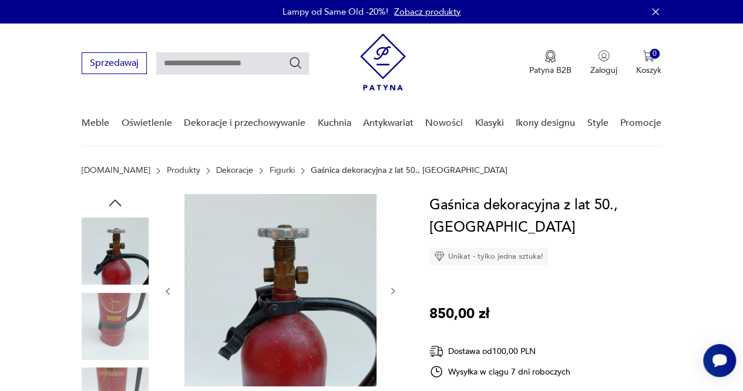
click at [394, 290] on icon "button" at bounding box center [392, 290] width 9 height 9
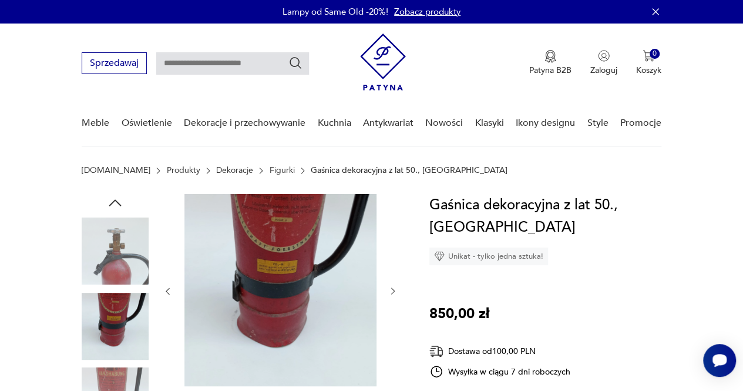
click at [394, 290] on icon "button" at bounding box center [392, 290] width 9 height 9
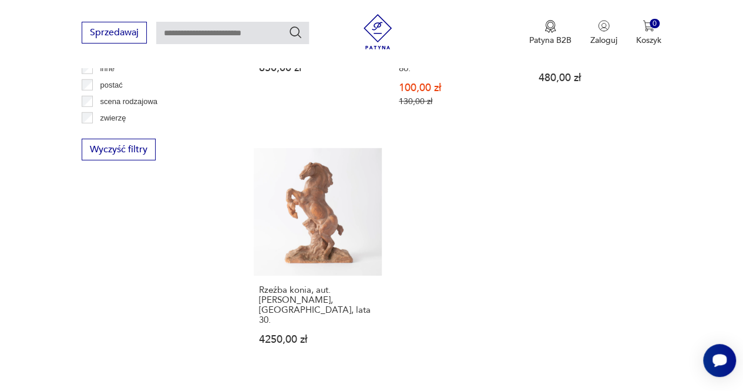
scroll to position [1643, 0]
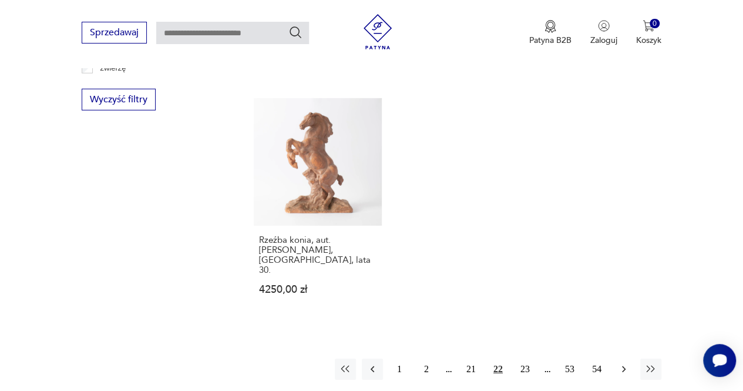
click at [623, 363] on icon "button" at bounding box center [624, 369] width 12 height 12
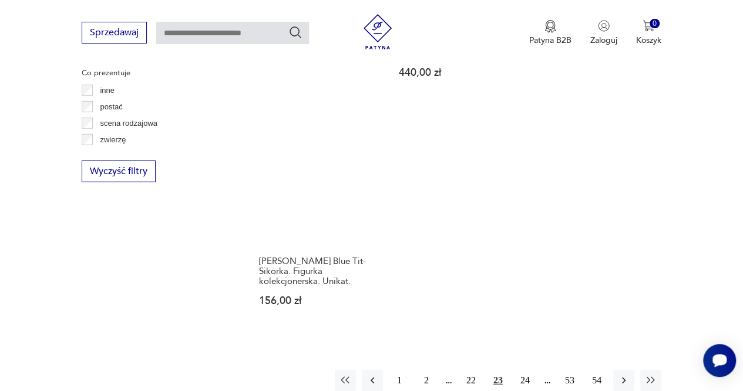
scroll to position [1662, 0]
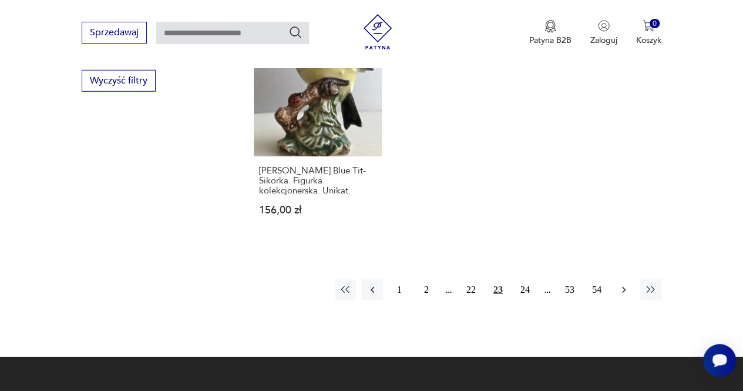
click at [624, 284] on icon "button" at bounding box center [624, 290] width 12 height 12
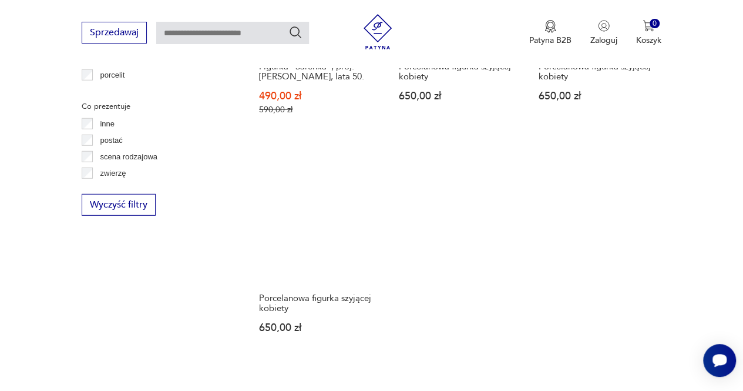
scroll to position [1603, 0]
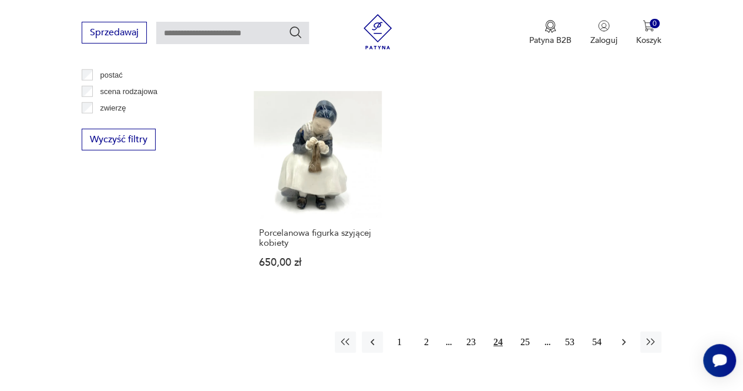
click at [623, 336] on icon "button" at bounding box center [624, 342] width 12 height 12
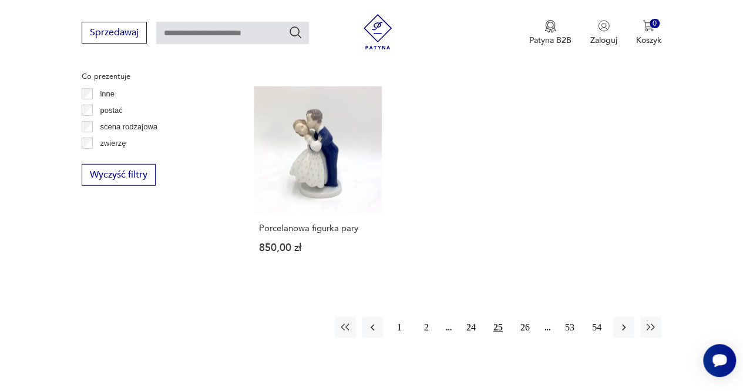
scroll to position [1603, 0]
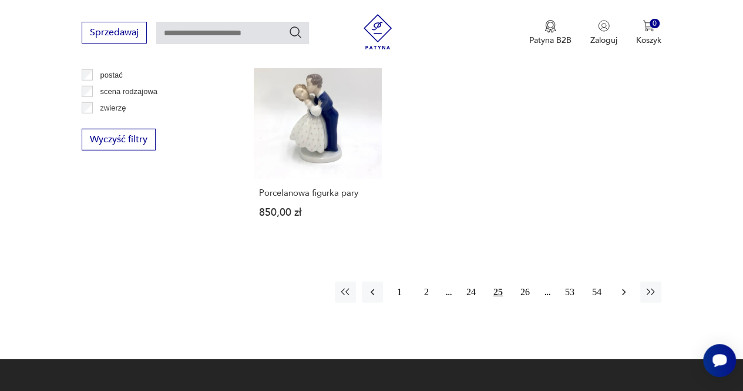
click at [621, 287] on icon "button" at bounding box center [624, 292] width 12 height 12
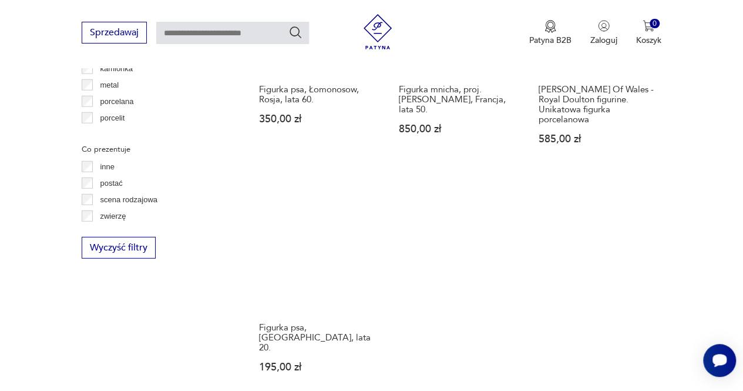
scroll to position [1603, 0]
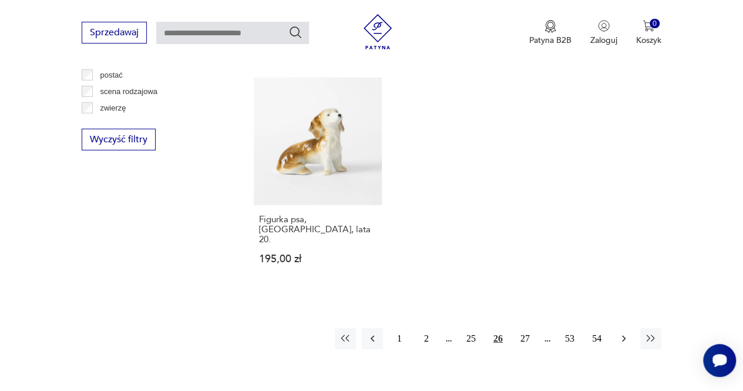
click at [626, 332] on icon "button" at bounding box center [624, 338] width 12 height 12
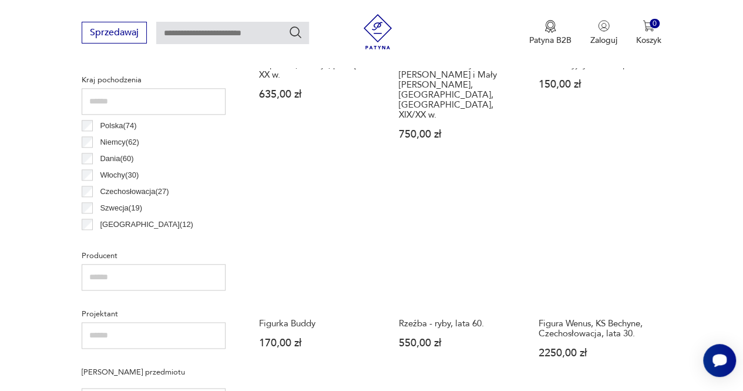
scroll to position [605, 0]
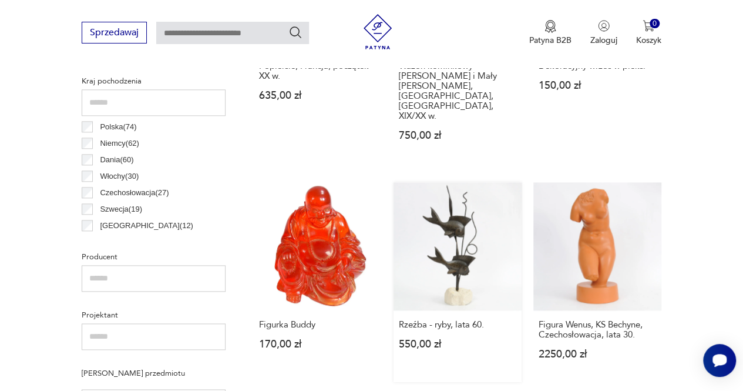
click at [469, 227] on link "Rzeźba - ryby, lata 60. 550,00 zł" at bounding box center [458, 282] width 128 height 200
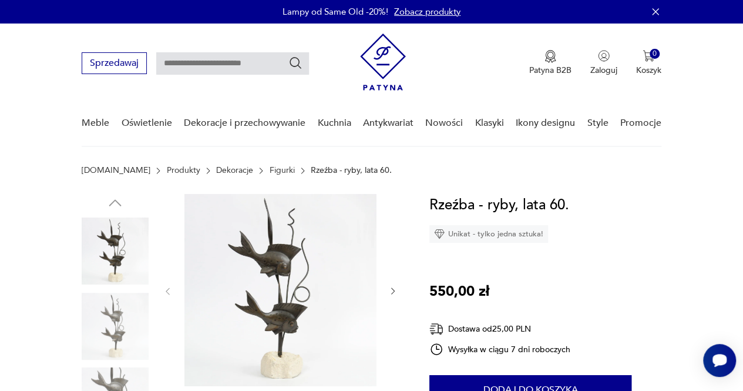
click at [387, 288] on div at bounding box center [280, 291] width 235 height 194
click at [394, 290] on icon "button" at bounding box center [392, 290] width 9 height 9
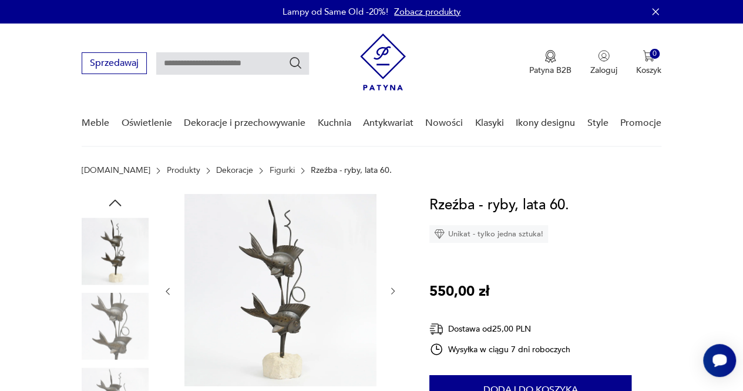
click at [395, 290] on icon "button" at bounding box center [392, 290] width 9 height 9
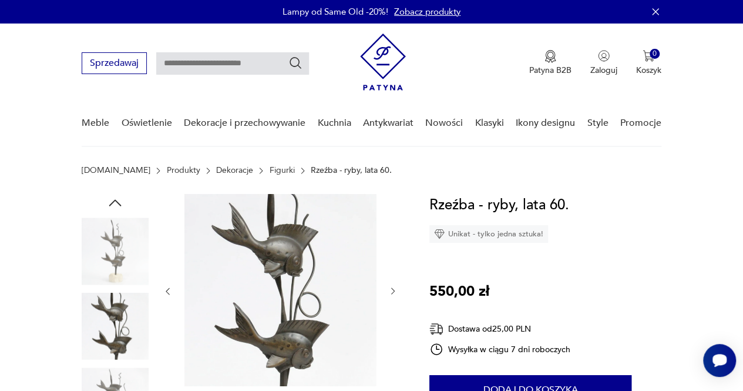
click at [394, 290] on icon "button" at bounding box center [392, 290] width 9 height 9
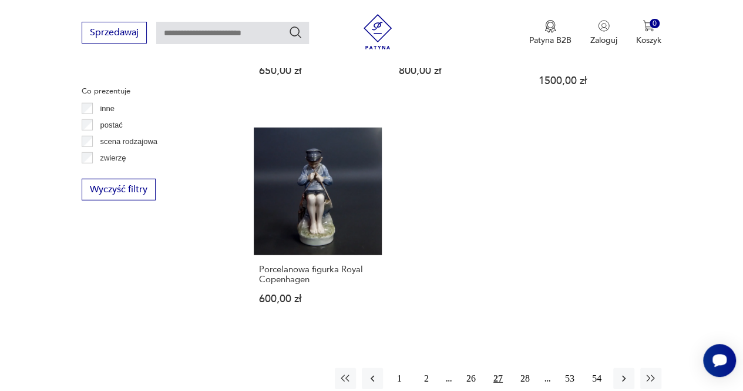
scroll to position [1603, 0]
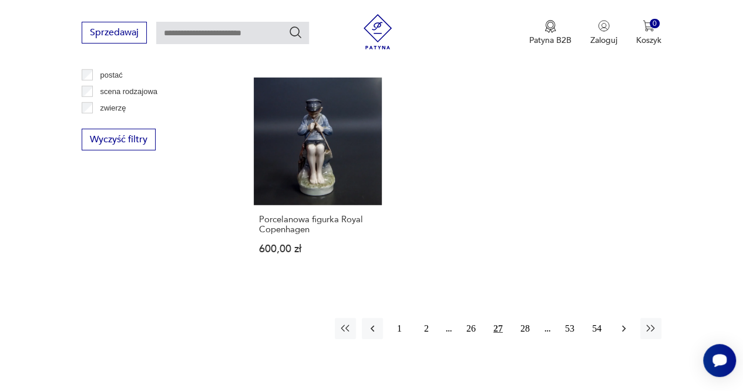
click at [625, 322] on icon "button" at bounding box center [624, 328] width 12 height 12
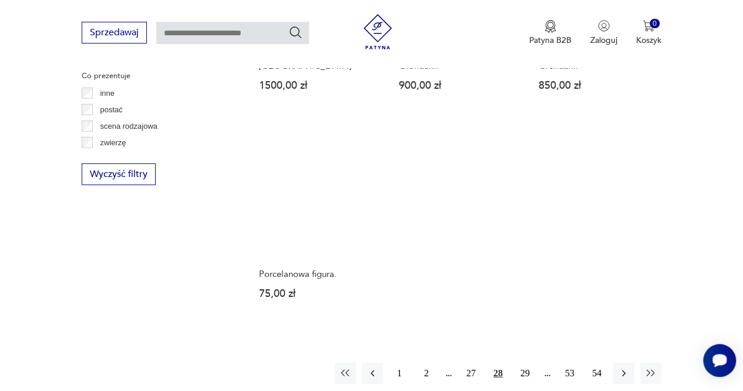
scroll to position [1603, 0]
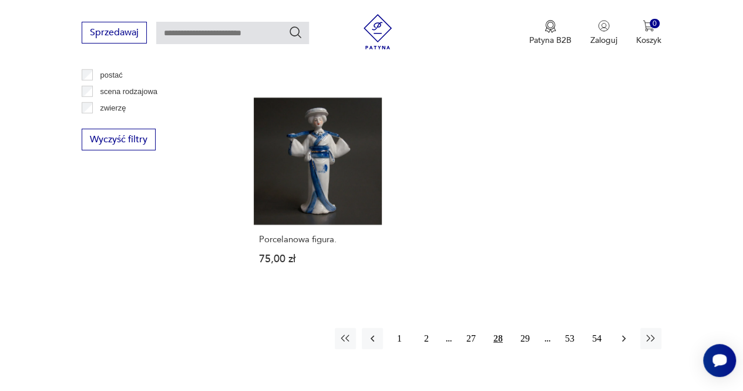
click at [620, 332] on icon "button" at bounding box center [624, 338] width 12 height 12
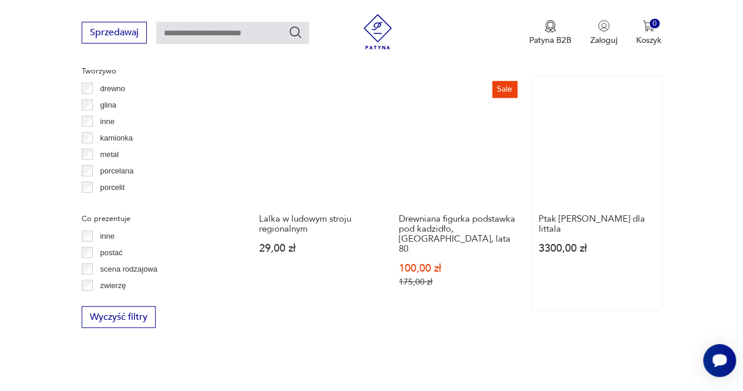
scroll to position [1427, 0]
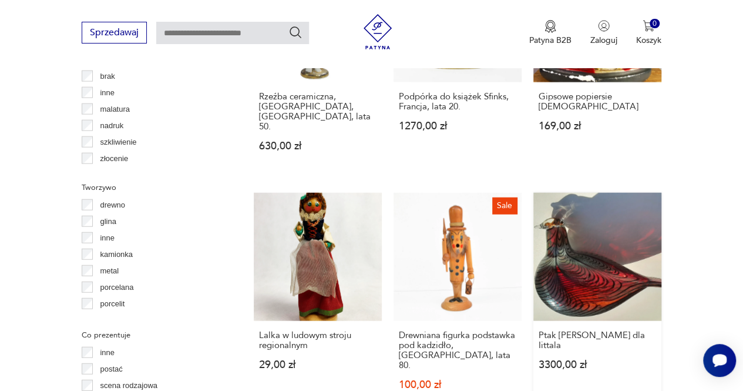
click at [586, 196] on link "Ptak Oiva Toikka dla Iittala 3300,00 zł" at bounding box center [597, 309] width 128 height 233
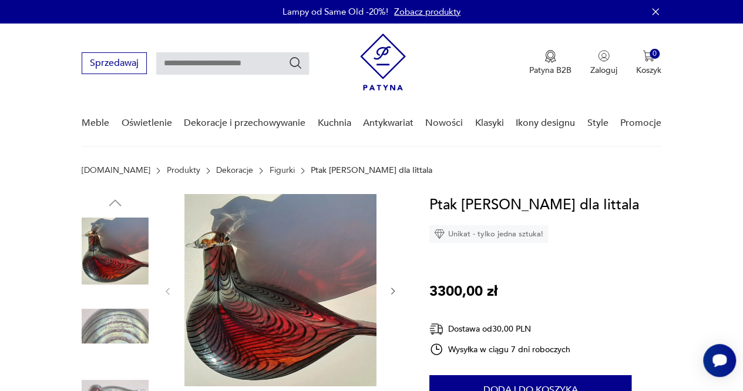
click at [396, 288] on icon "button" at bounding box center [392, 290] width 9 height 9
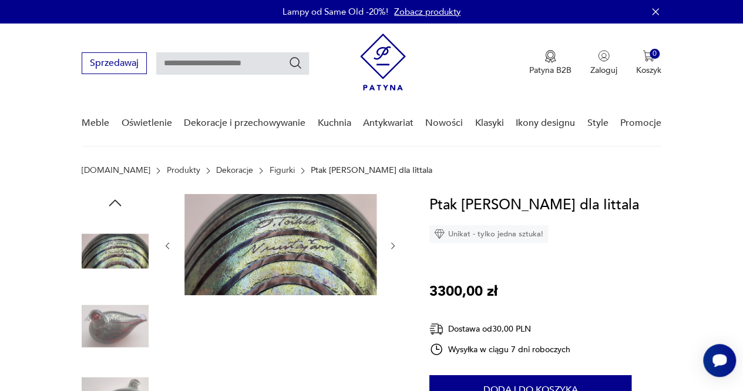
click at [392, 247] on icon "button" at bounding box center [393, 245] width 4 height 6
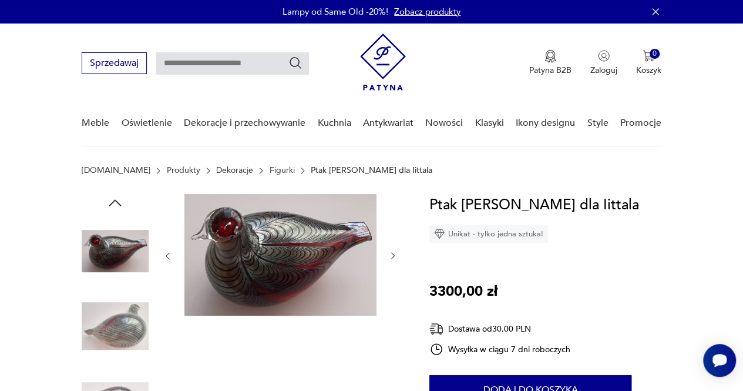
click at [398, 263] on div at bounding box center [242, 364] width 320 height 341
click at [391, 255] on icon "button" at bounding box center [392, 255] width 9 height 9
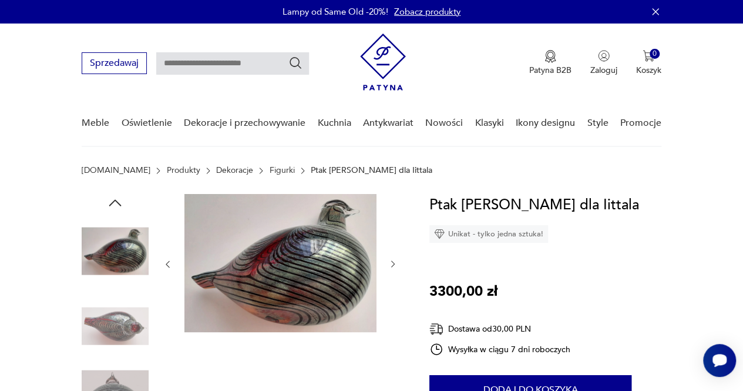
click at [394, 260] on icon "button" at bounding box center [392, 263] width 9 height 9
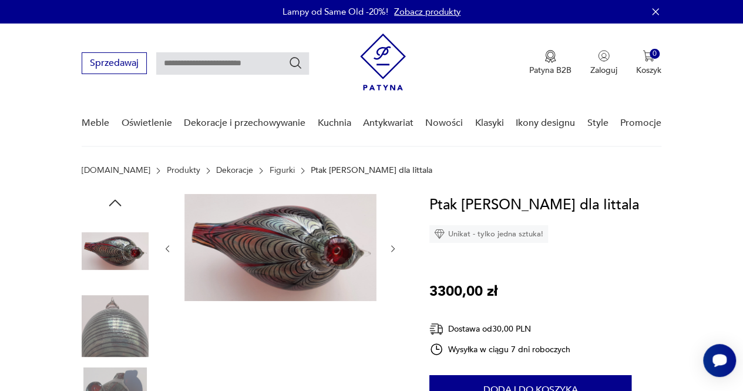
click at [396, 249] on icon "button" at bounding box center [392, 248] width 9 height 9
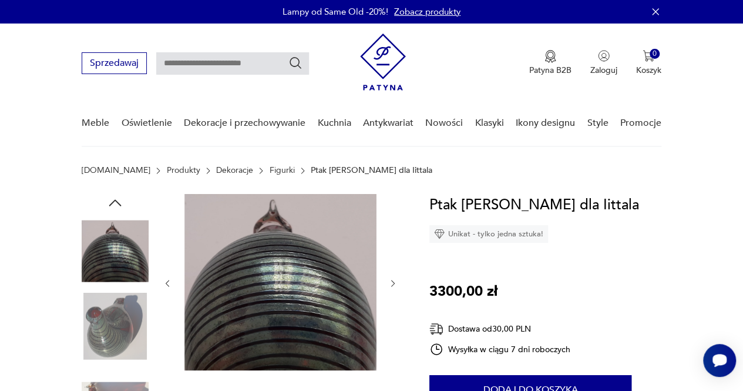
click at [393, 283] on icon "button" at bounding box center [392, 282] width 9 height 9
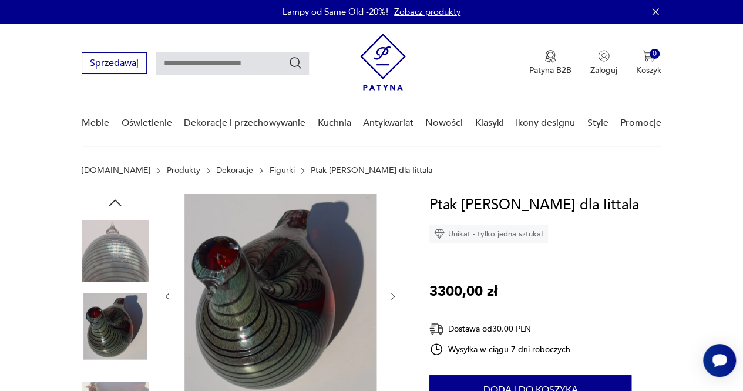
click at [387, 297] on div at bounding box center [280, 296] width 235 height 204
click at [392, 294] on icon "button" at bounding box center [393, 295] width 4 height 6
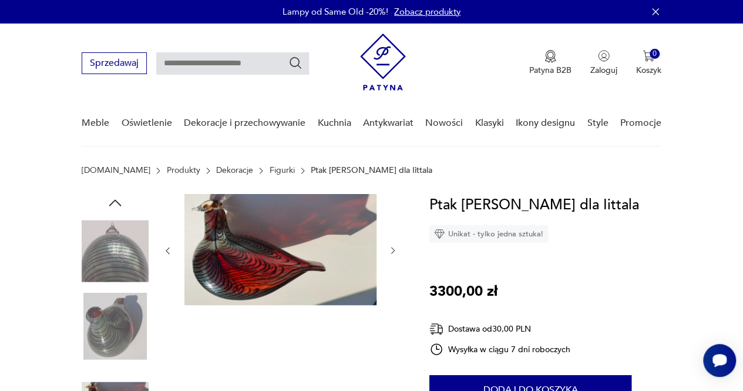
click at [396, 250] on icon "button" at bounding box center [392, 250] width 9 height 9
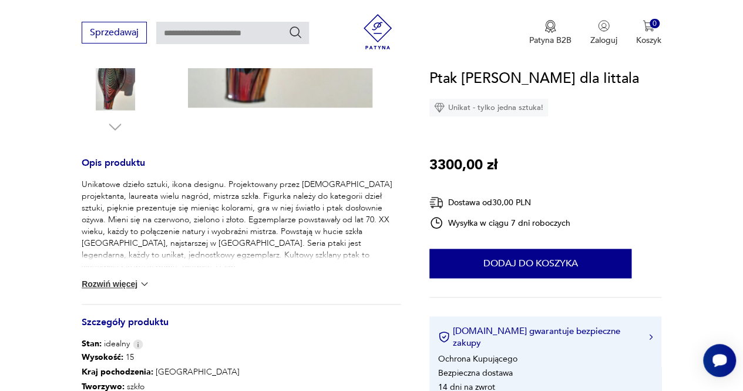
scroll to position [411, 0]
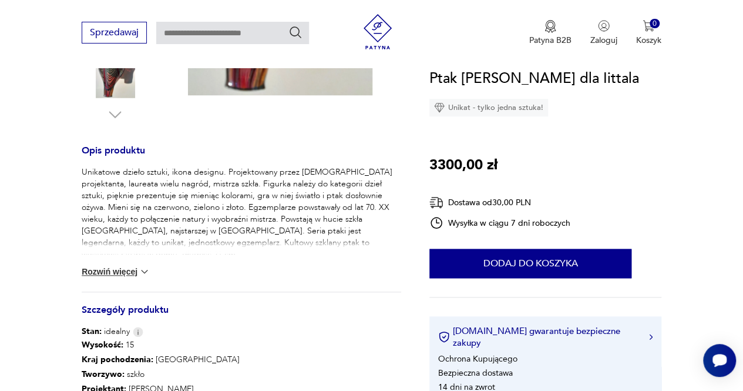
click at [103, 269] on button "Rozwiń więcej" at bounding box center [116, 271] width 68 height 12
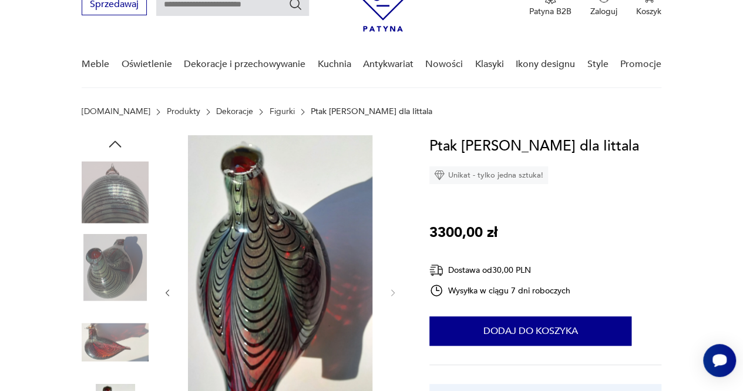
scroll to position [0, 0]
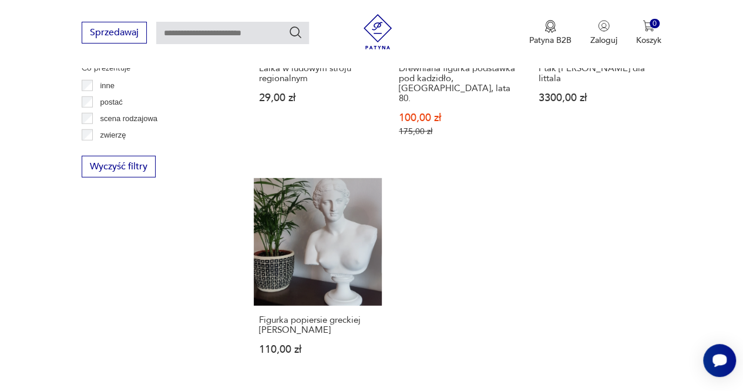
scroll to position [1595, 0]
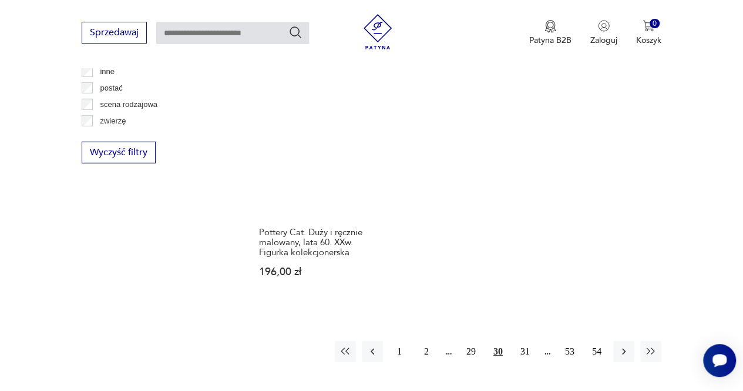
scroll to position [1662, 0]
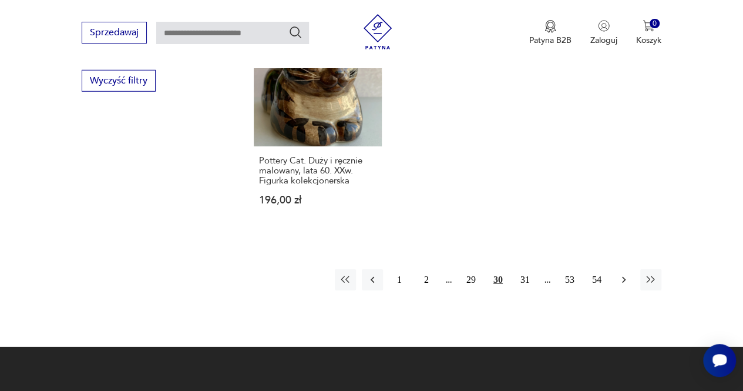
click at [624, 274] on icon "button" at bounding box center [624, 280] width 12 height 12
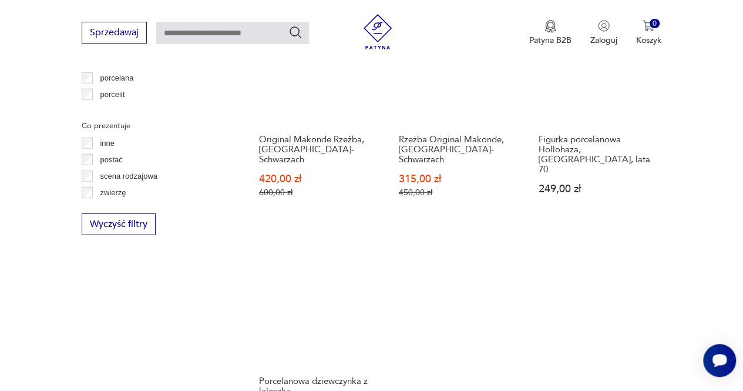
scroll to position [1662, 0]
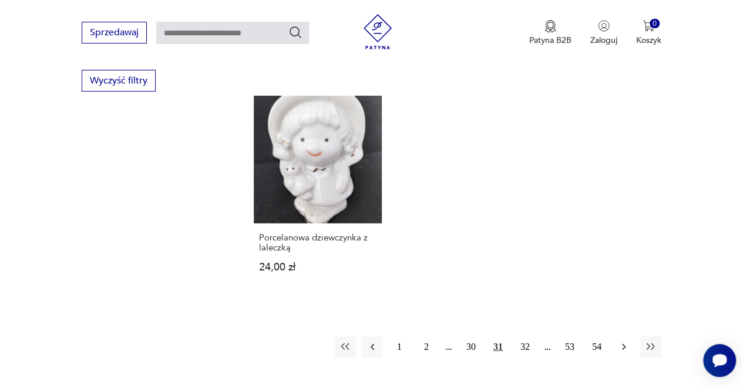
click at [624, 341] on icon "button" at bounding box center [624, 347] width 12 height 12
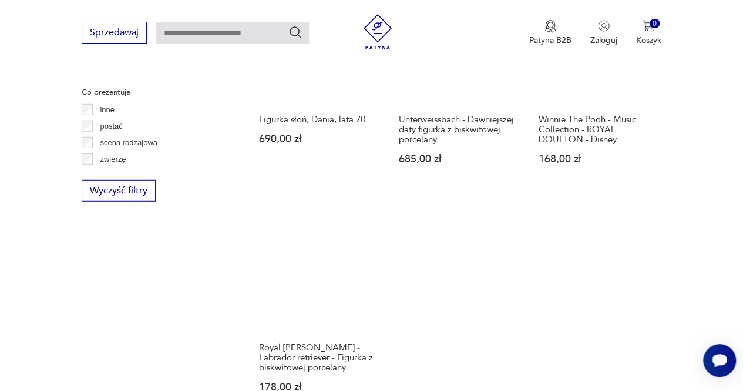
scroll to position [1662, 0]
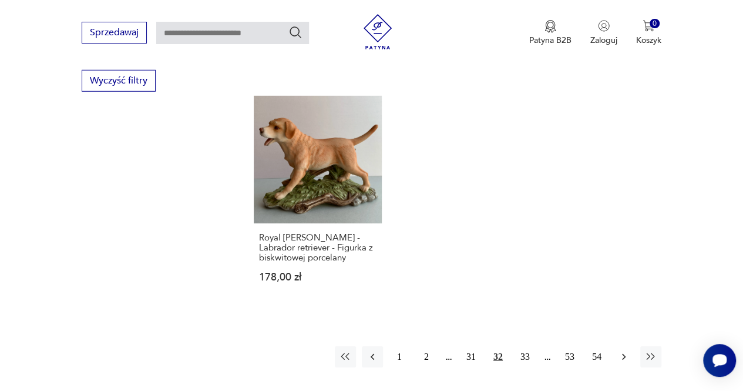
click at [624, 351] on icon "button" at bounding box center [624, 357] width 12 height 12
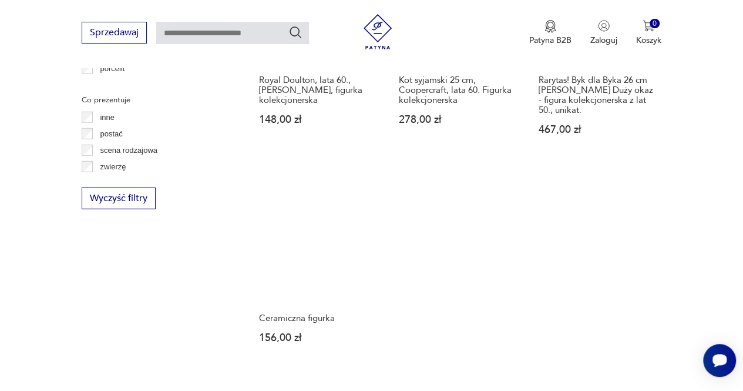
scroll to position [1603, 0]
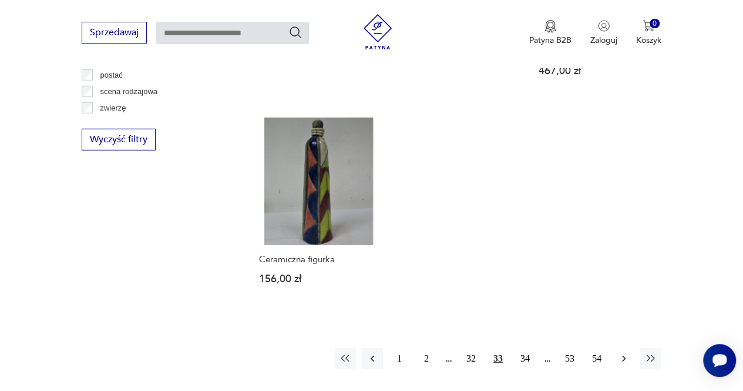
click at [623, 357] on icon "button" at bounding box center [624, 358] width 12 height 12
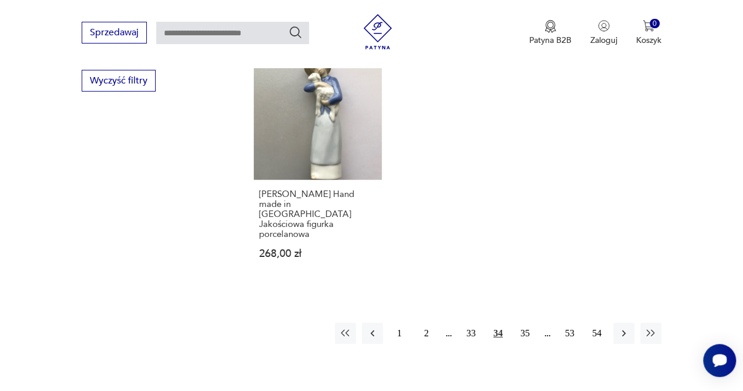
scroll to position [1662, 0]
click at [623, 327] on icon "button" at bounding box center [624, 333] width 12 height 12
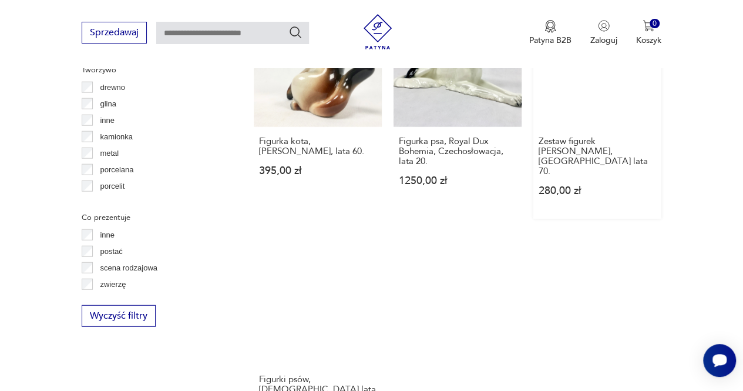
scroll to position [1545, 0]
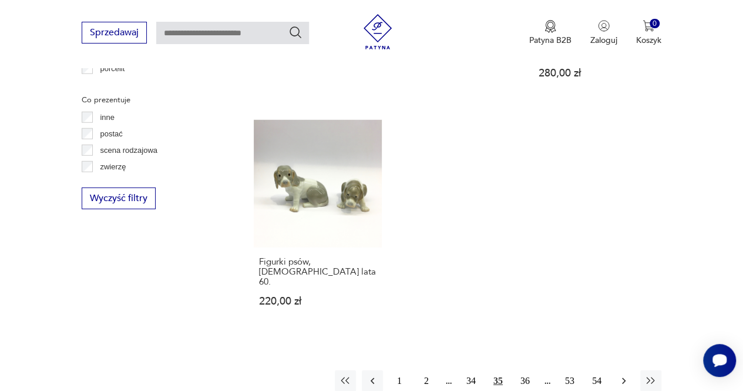
click at [622, 375] on icon "button" at bounding box center [624, 381] width 12 height 12
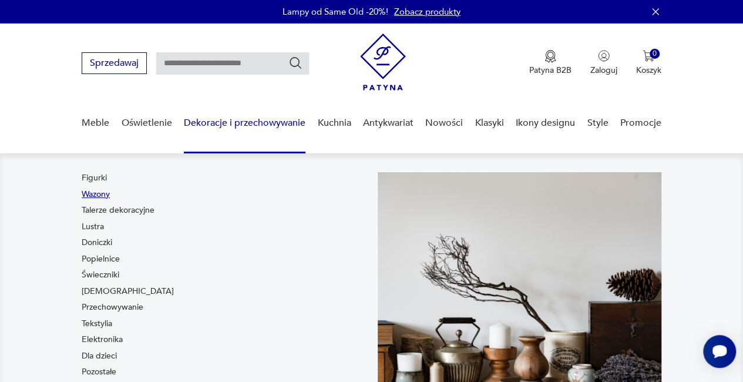
click at [107, 192] on link "Wazony" at bounding box center [96, 195] width 28 height 12
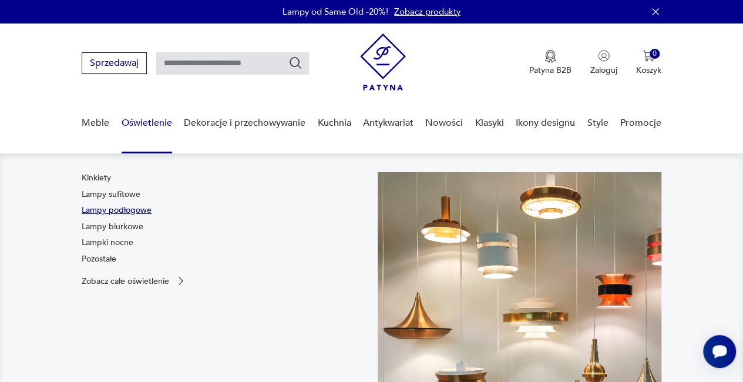
click at [119, 207] on link "Lampy podłogowe" at bounding box center [117, 210] width 70 height 12
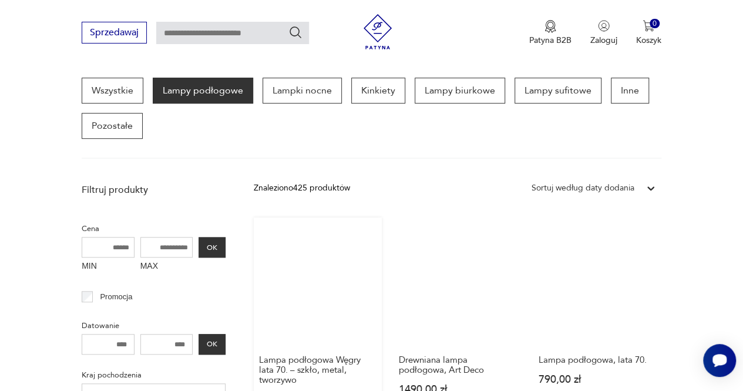
scroll to position [370, 0]
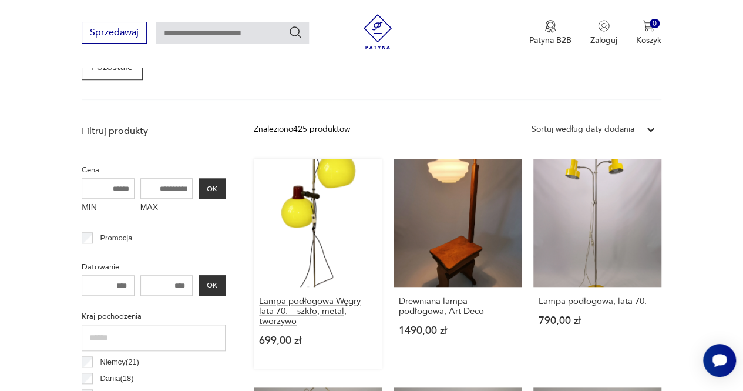
click at [294, 308] on h3 "Lampa podłogowa Węgry lata 70. – szkło, metal, tworzywo" at bounding box center [317, 311] width 117 height 30
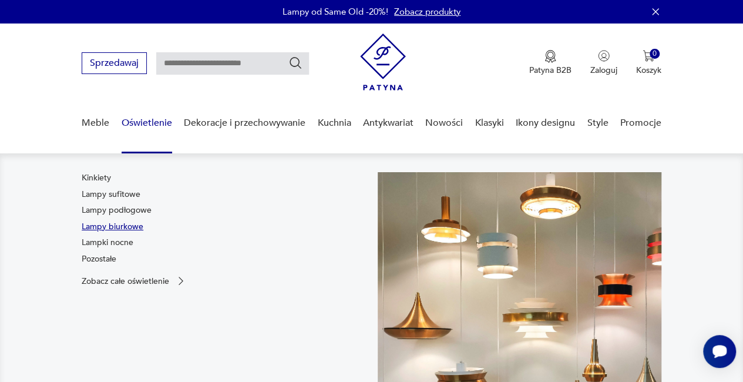
click at [135, 226] on link "Lampy biurkowe" at bounding box center [113, 227] width 62 height 12
